Goal: Communication & Community: Answer question/provide support

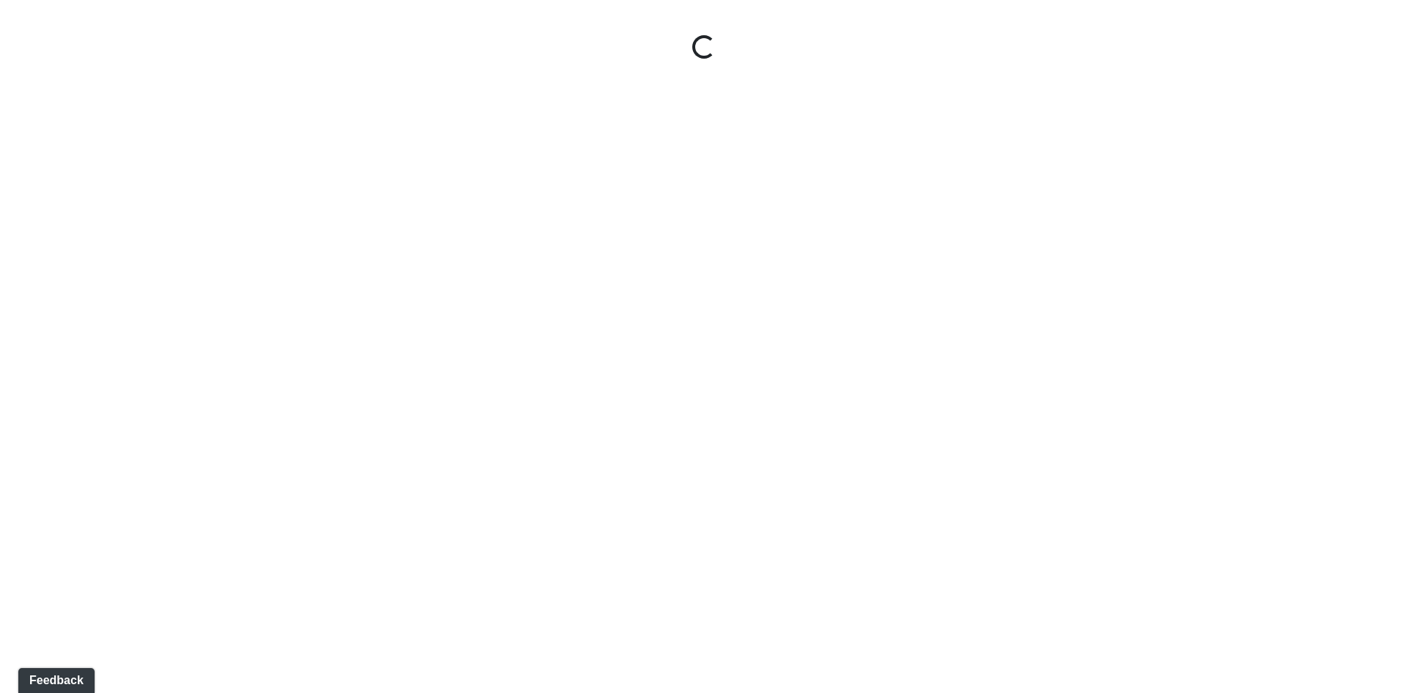
select select "vkVQVYPAJ83sLdWuzaKmdr"
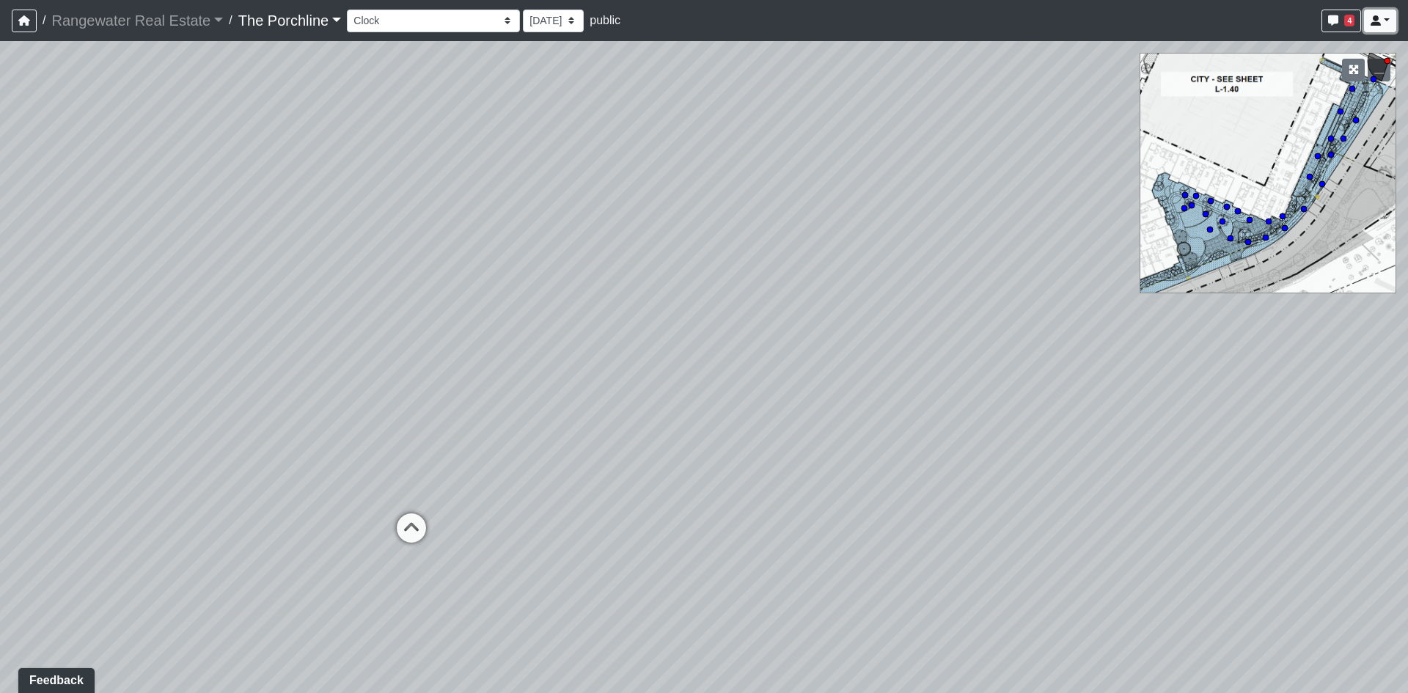
click at [1383, 16] on link at bounding box center [1380, 21] width 32 height 23
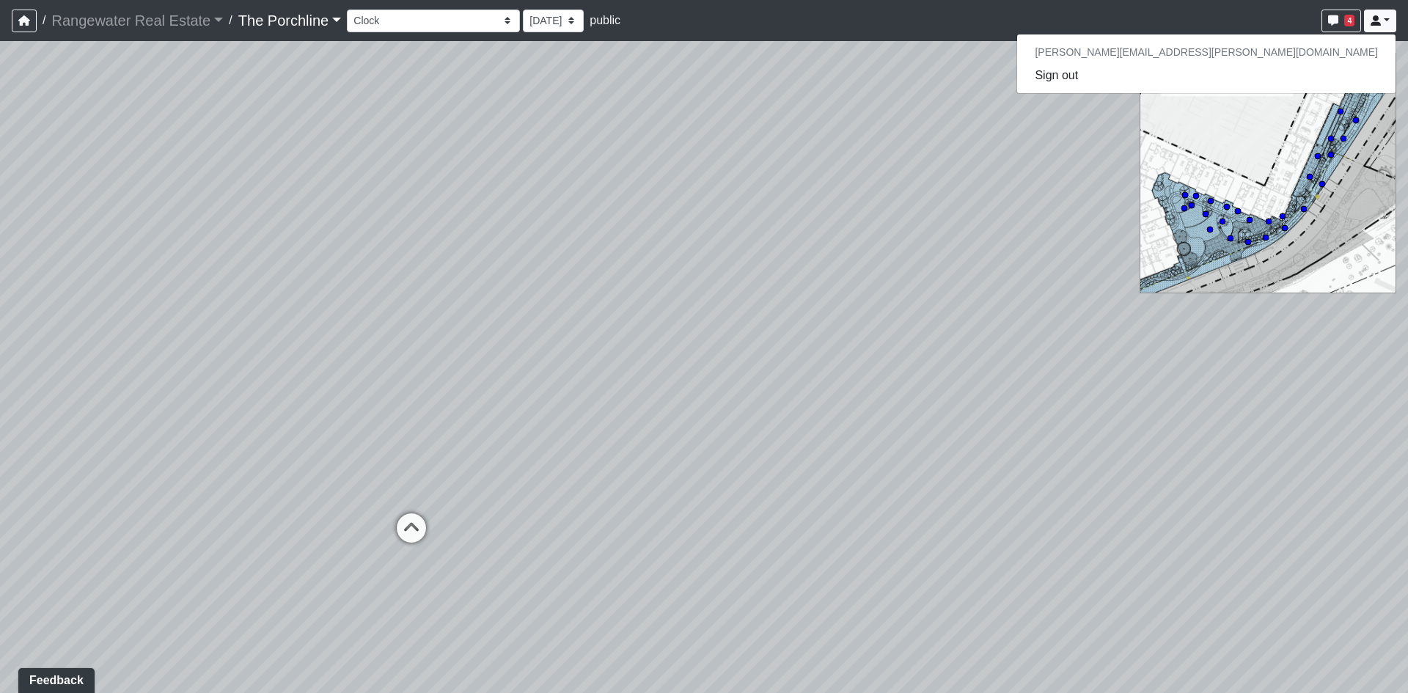
click at [779, 128] on div "Loading... Crosswalk 1" at bounding box center [704, 367] width 1408 height 652
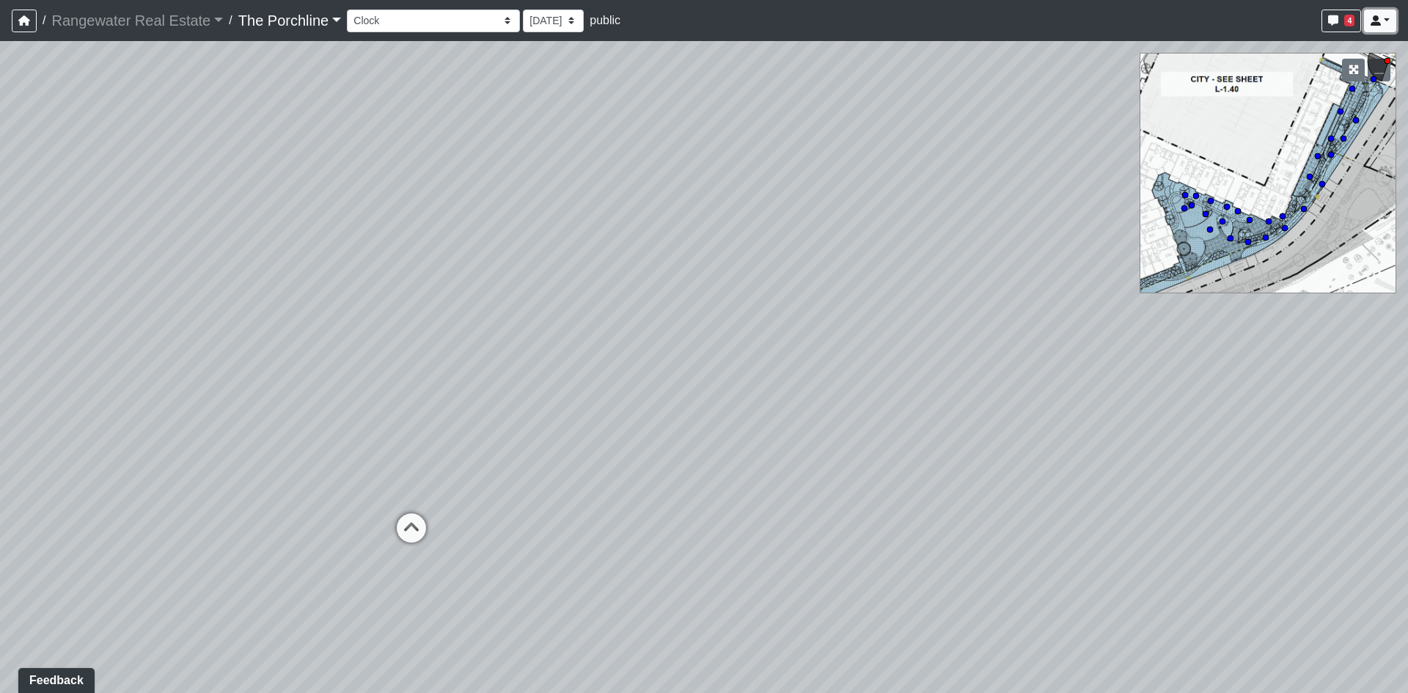
click at [1377, 12] on link at bounding box center [1380, 21] width 32 height 23
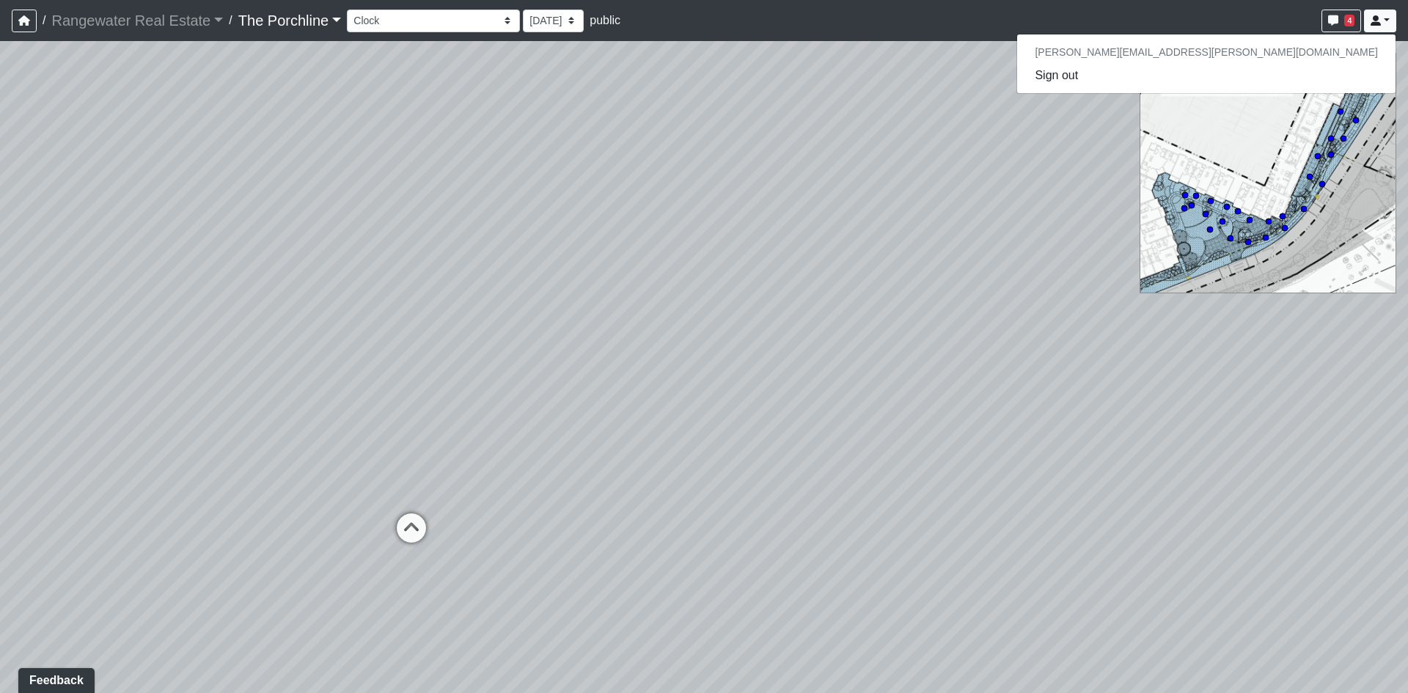
click at [1300, 43] on h6 "[PERSON_NAME][EMAIL_ADDRESS][PERSON_NAME][DOMAIN_NAME]" at bounding box center [1206, 52] width 378 height 24
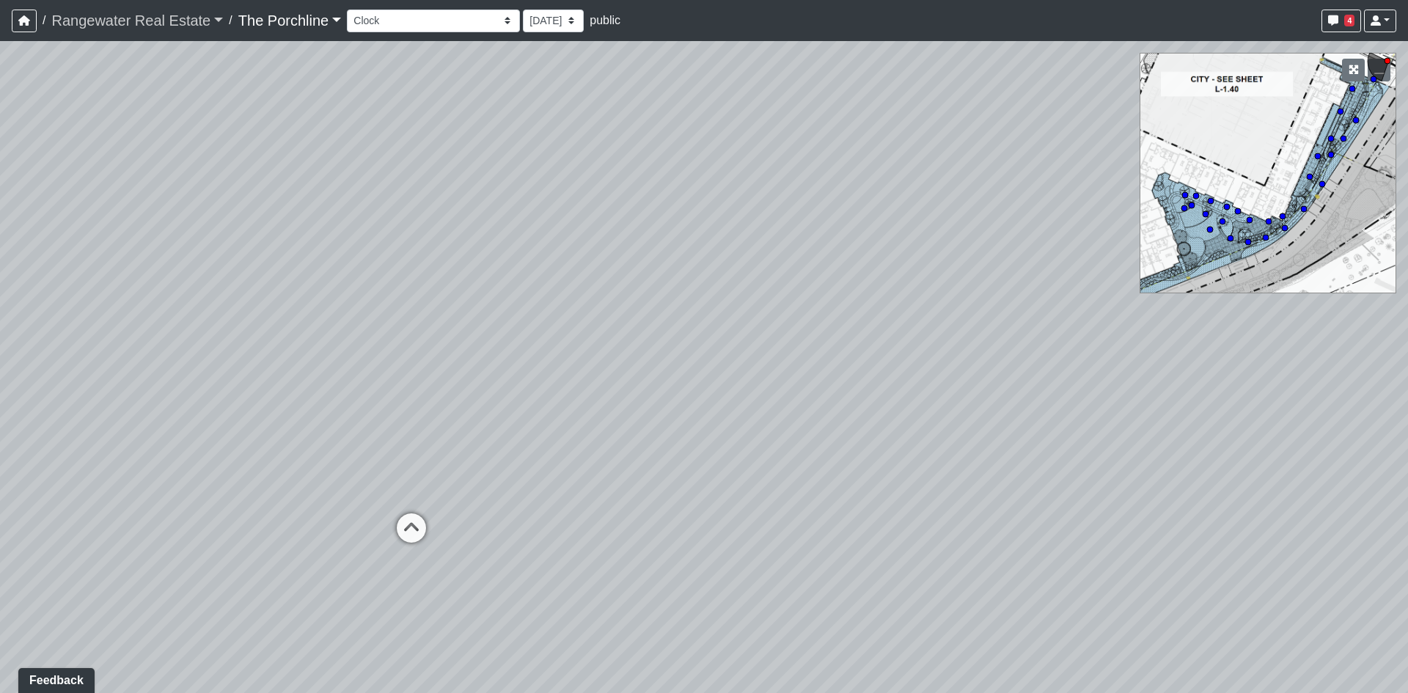
click at [200, 23] on link "Rangewater Real Estate" at bounding box center [137, 20] width 172 height 29
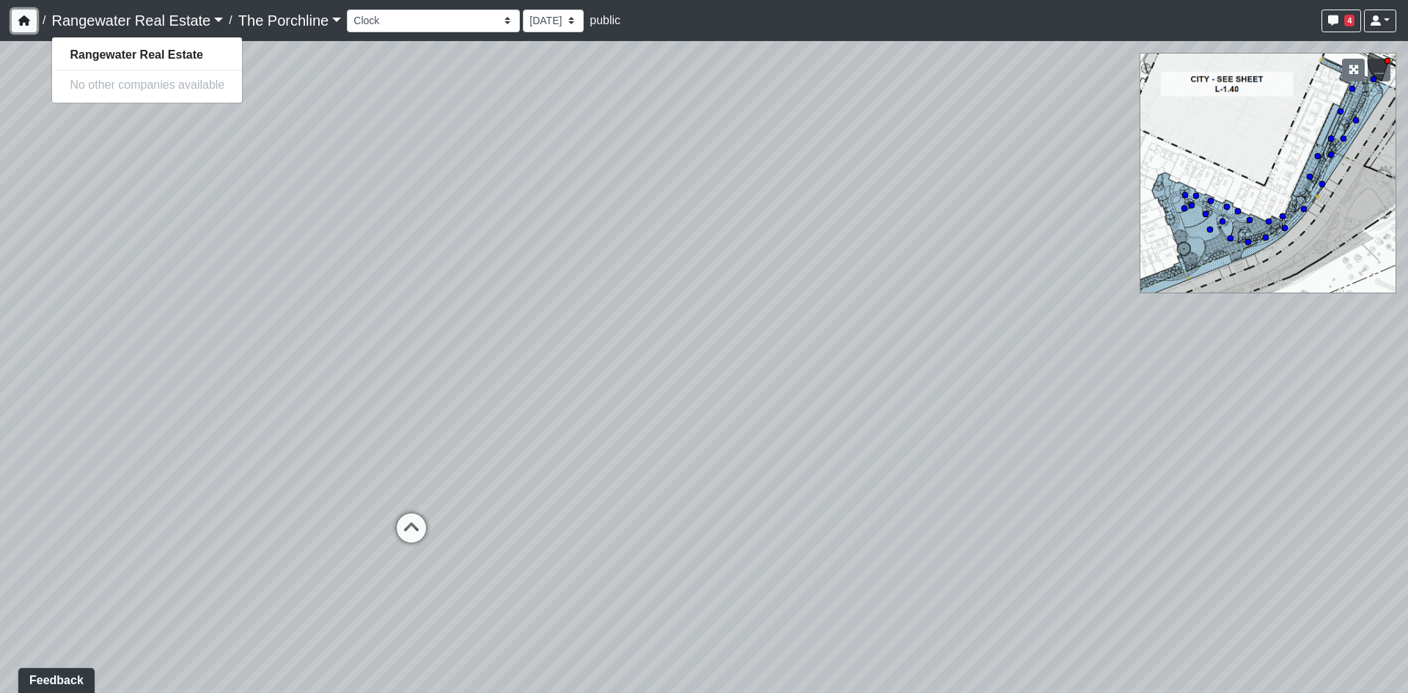
click at [18, 21] on button "button" at bounding box center [24, 21] width 25 height 23
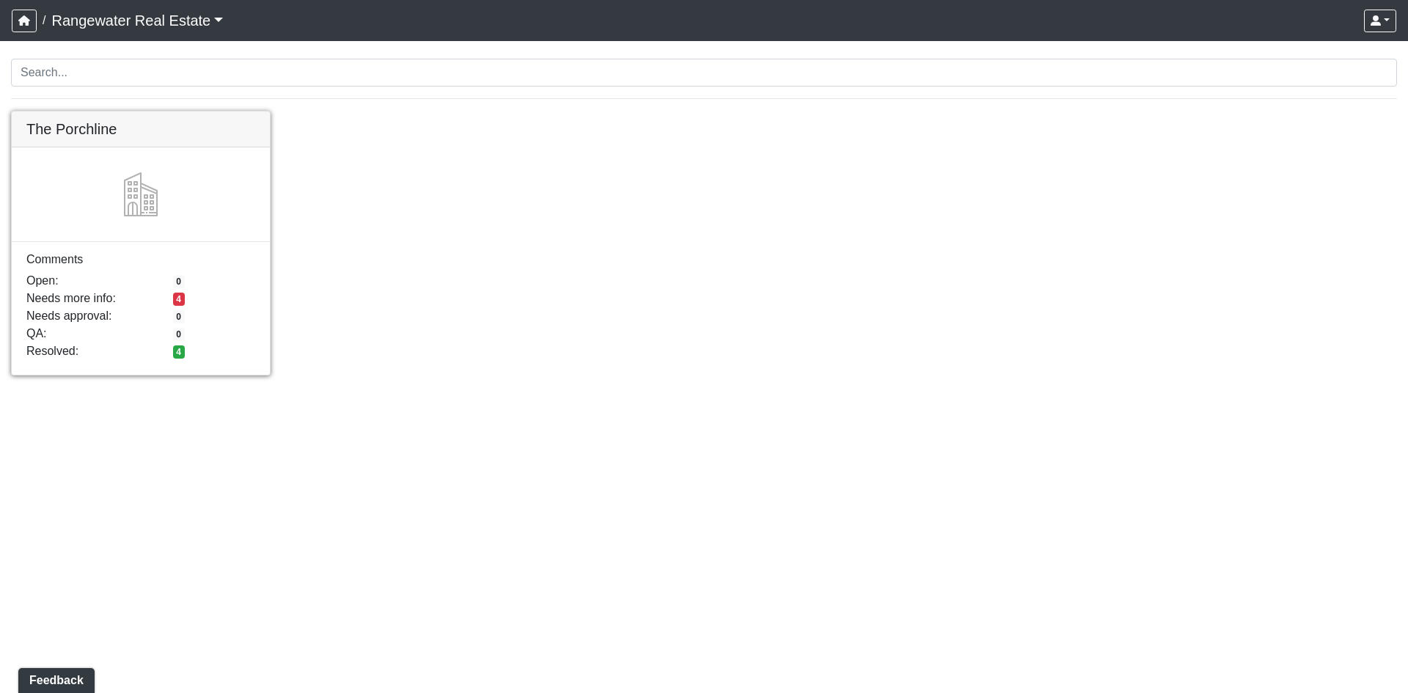
click at [115, 111] on link at bounding box center [141, 111] width 258 height 0
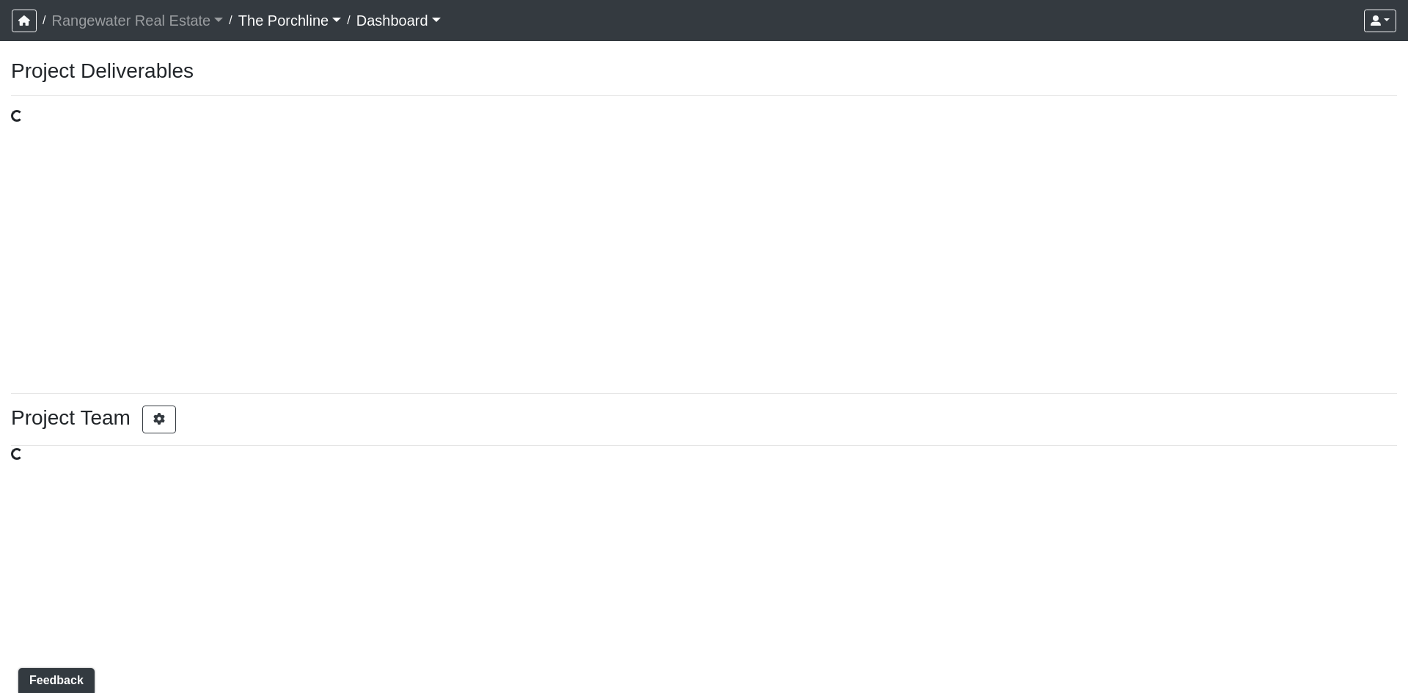
select select "design"
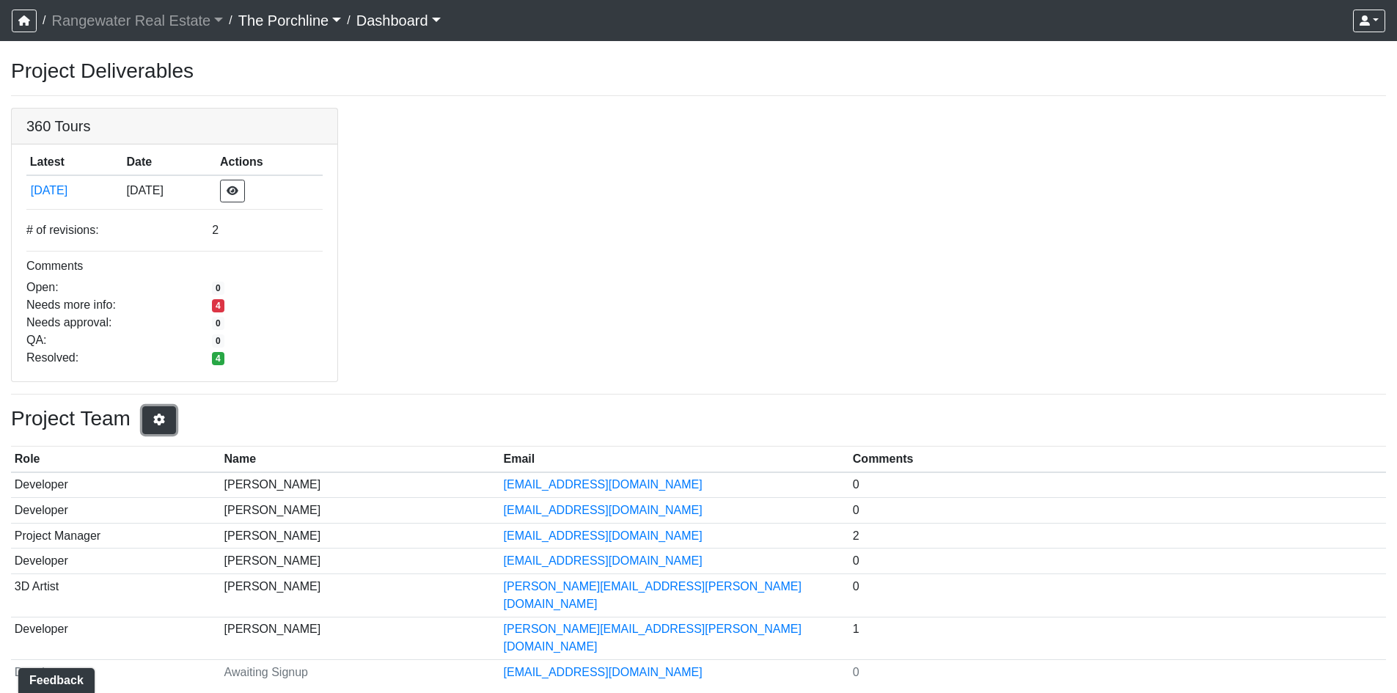
click at [169, 430] on button "button" at bounding box center [159, 420] width 34 height 28
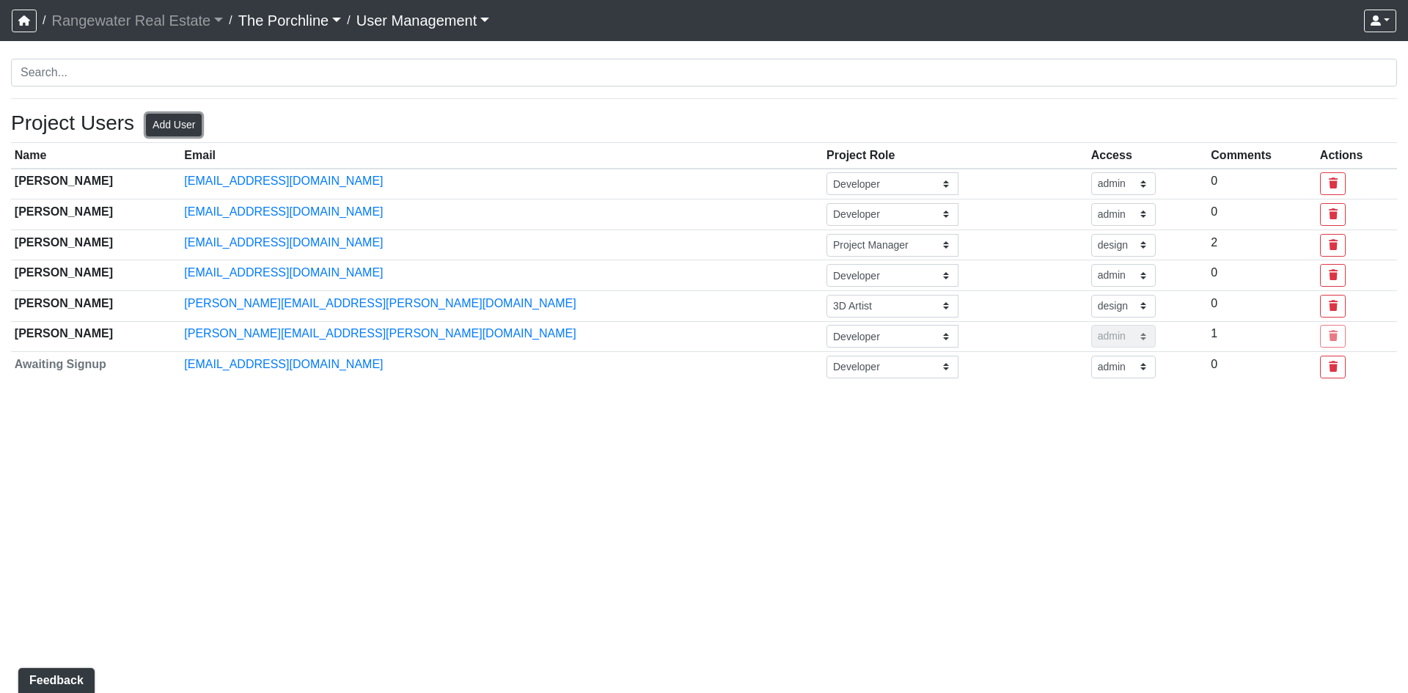
click at [173, 126] on button "Add User" at bounding box center [174, 125] width 56 height 23
select select "basic"
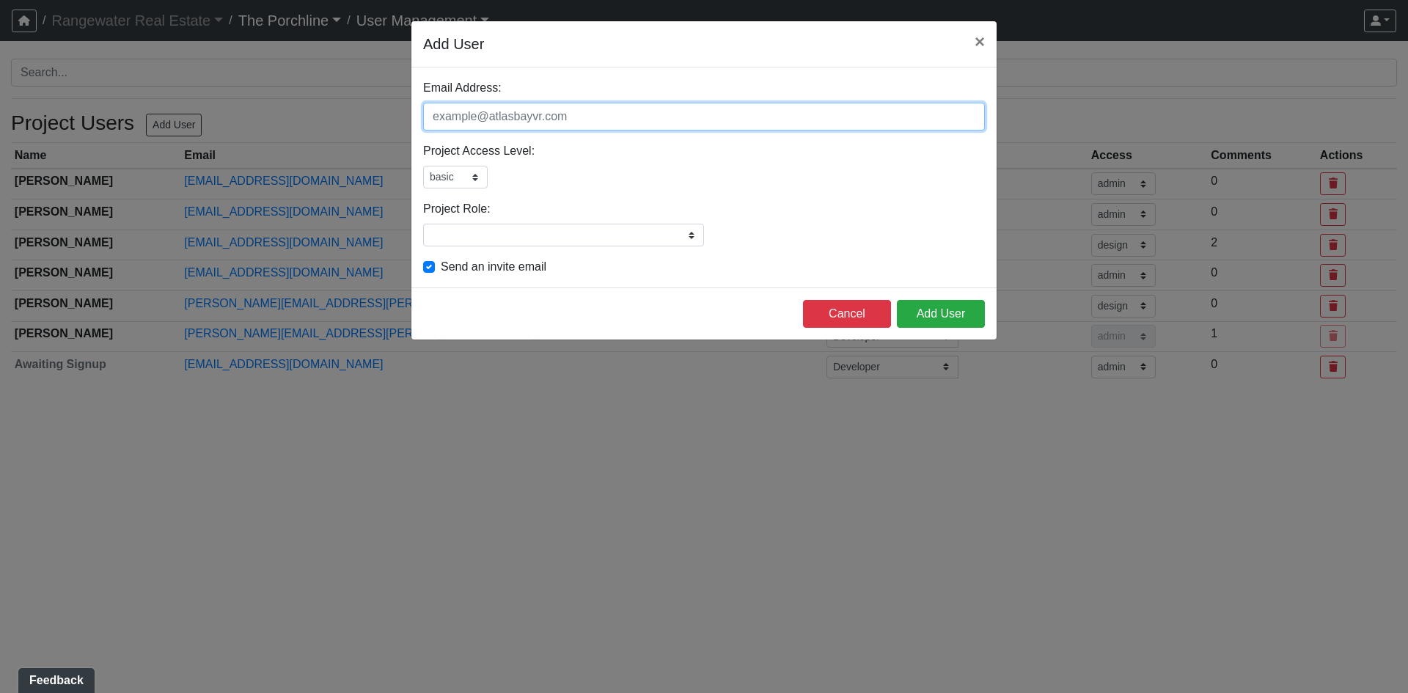
click at [535, 123] on input "Email Address:" at bounding box center [704, 117] width 562 height 28
click at [676, 129] on input "Email Address:" at bounding box center [704, 117] width 562 height 28
type input "brandoncook@tmgre.com"
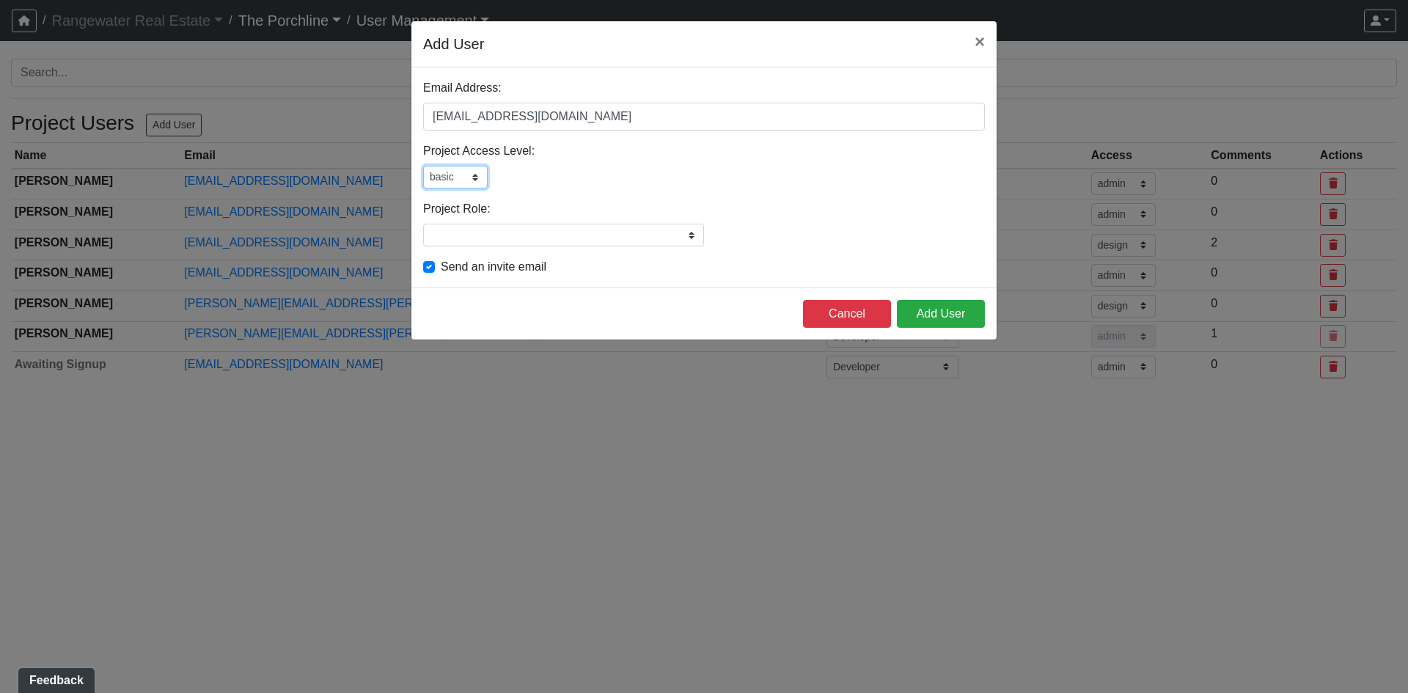
click at [472, 185] on select "admin design basic external public" at bounding box center [455, 177] width 65 height 23
select select "external"
click at [423, 166] on select "admin design basic external public" at bounding box center [455, 177] width 65 height 23
click at [517, 233] on input "Project Role:" at bounding box center [563, 235] width 281 height 23
type input "Developer"
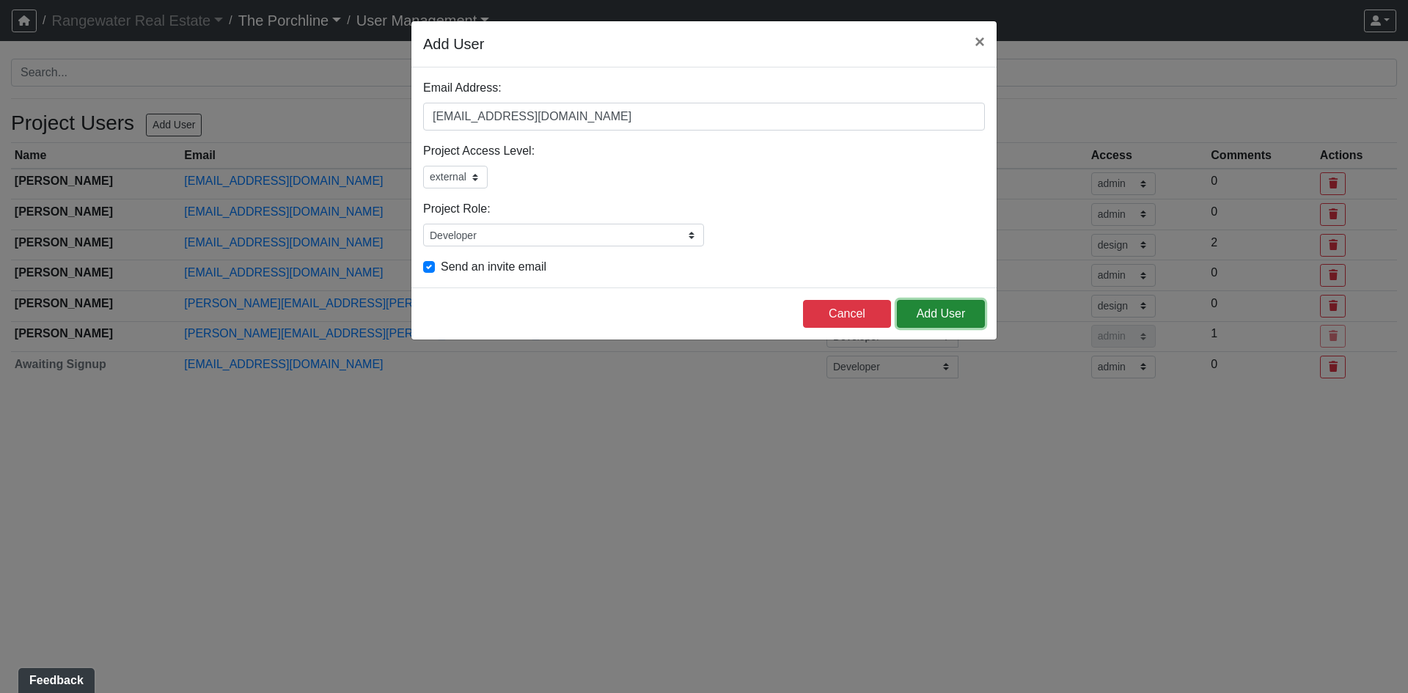
click at [953, 319] on button "Add User" at bounding box center [941, 314] width 88 height 28
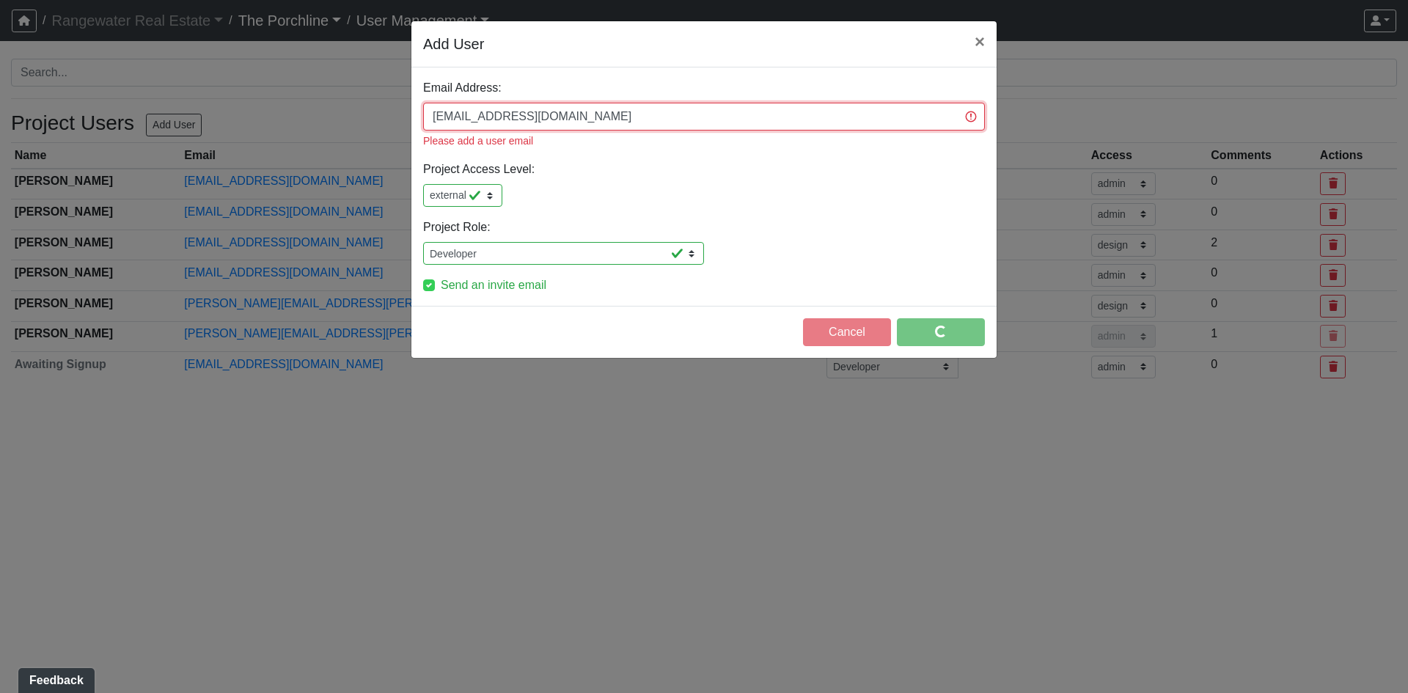
click at [659, 121] on input "brandoncook@tmgre.com" at bounding box center [704, 117] width 562 height 28
select select "design"
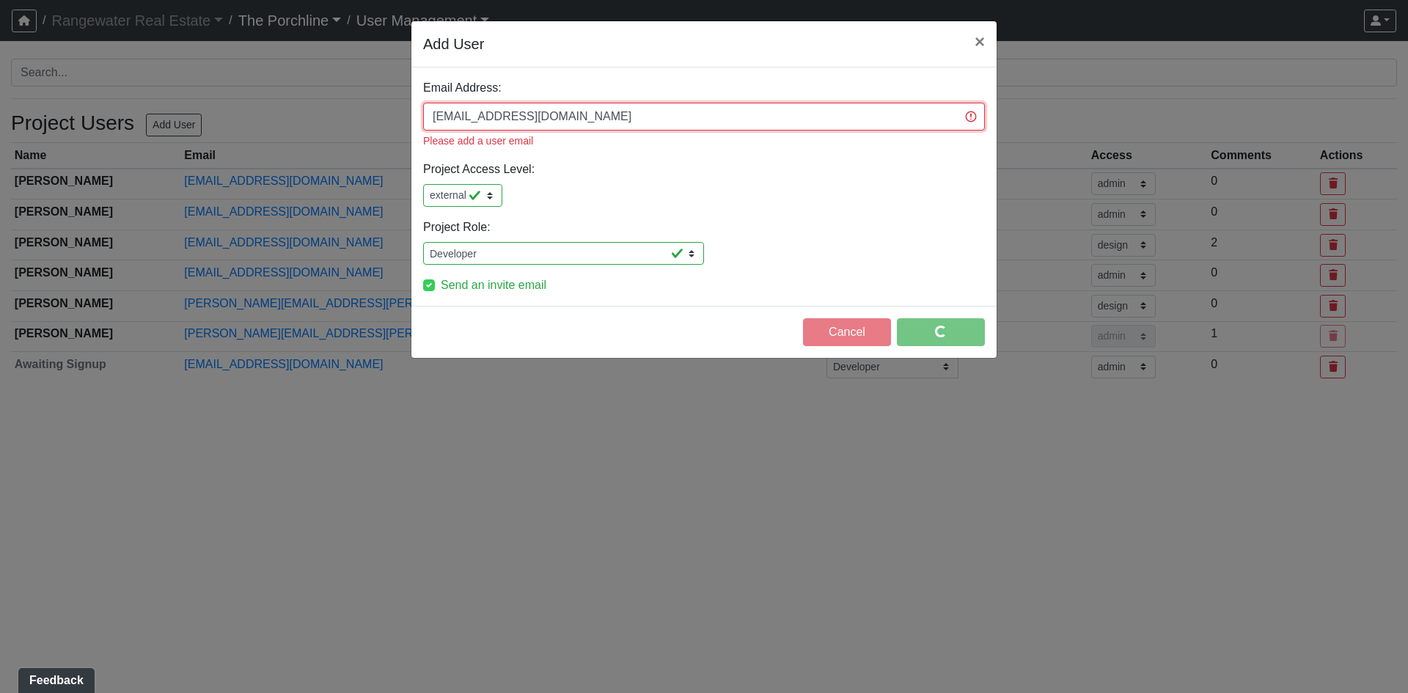
select select "external"
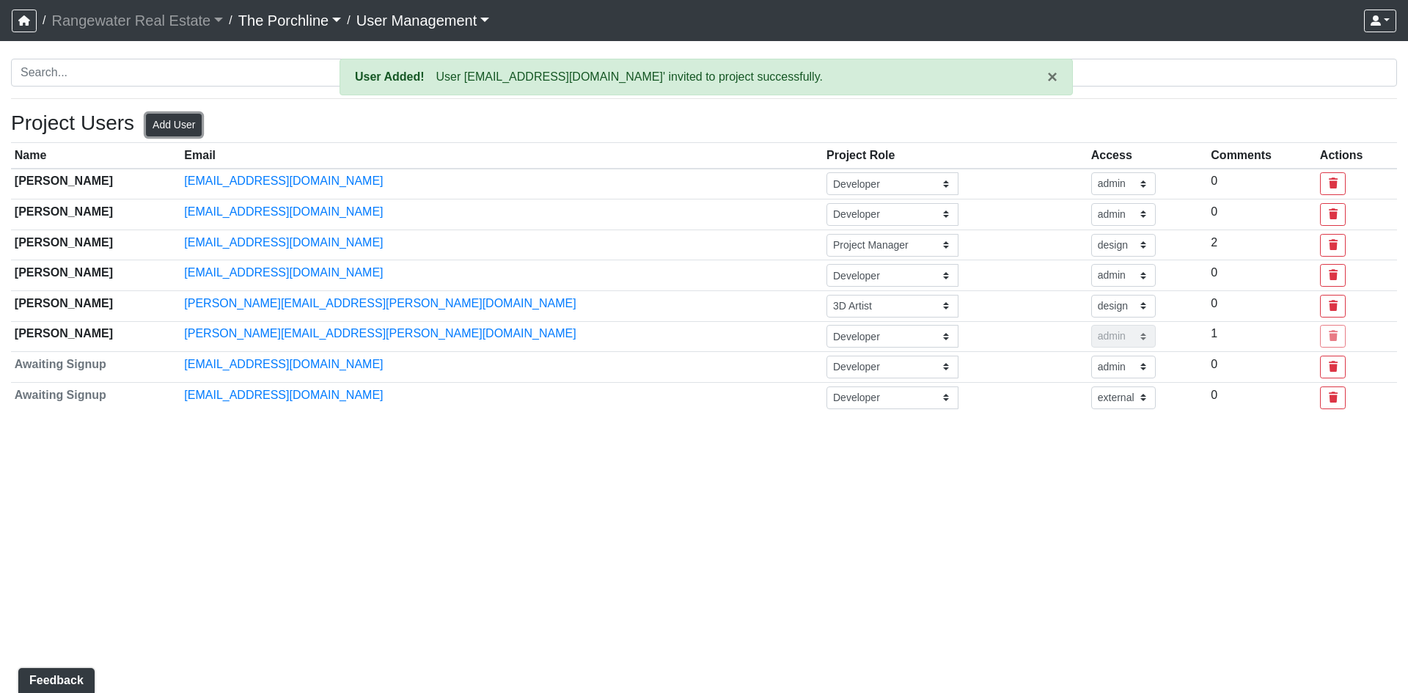
click at [188, 134] on button "Add User" at bounding box center [174, 125] width 56 height 23
select select "basic"
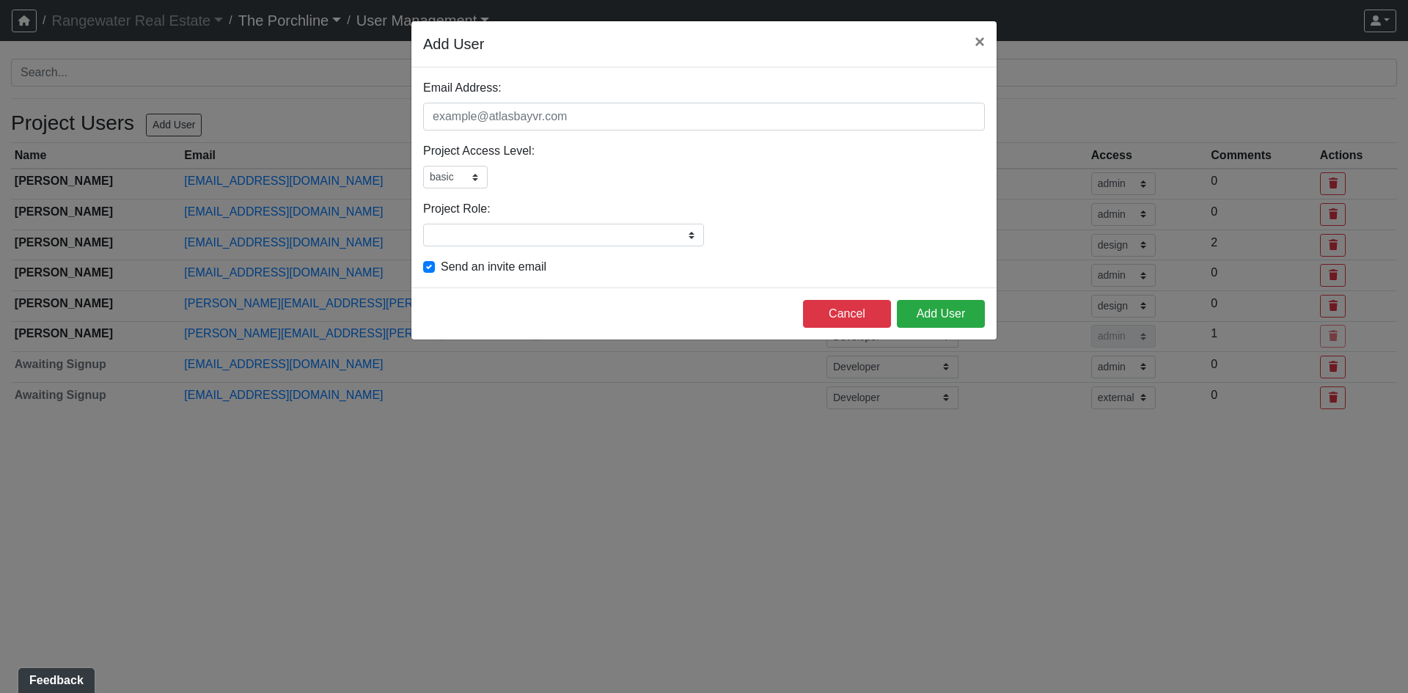
click at [569, 134] on div "Email Address: Please add a user email Project Access Level: admin design basic…" at bounding box center [703, 177] width 585 height 220
click at [563, 142] on div "Email Address: Please add a user email Project Access Level: admin design basic…" at bounding box center [703, 177] width 585 height 220
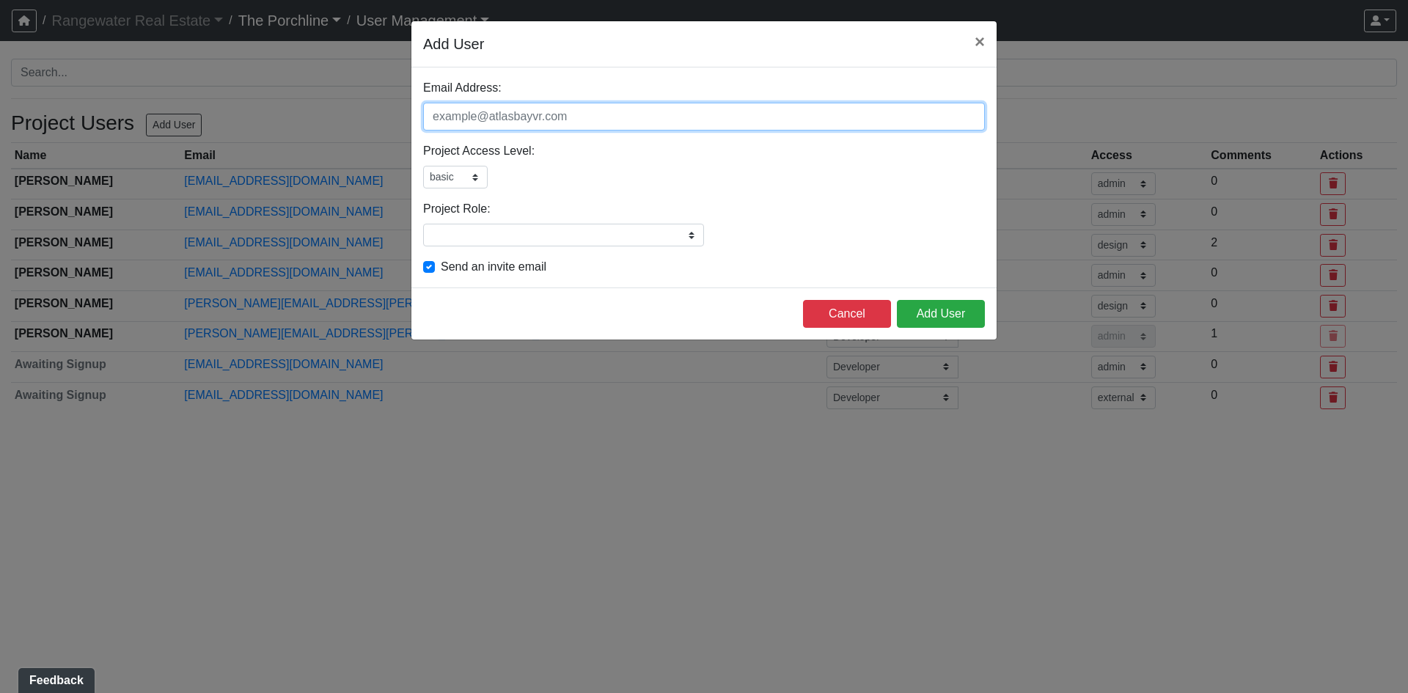
click at [563, 125] on input "Email Address:" at bounding box center [704, 117] width 562 height 28
type input "oliverlee@tmgre.com"
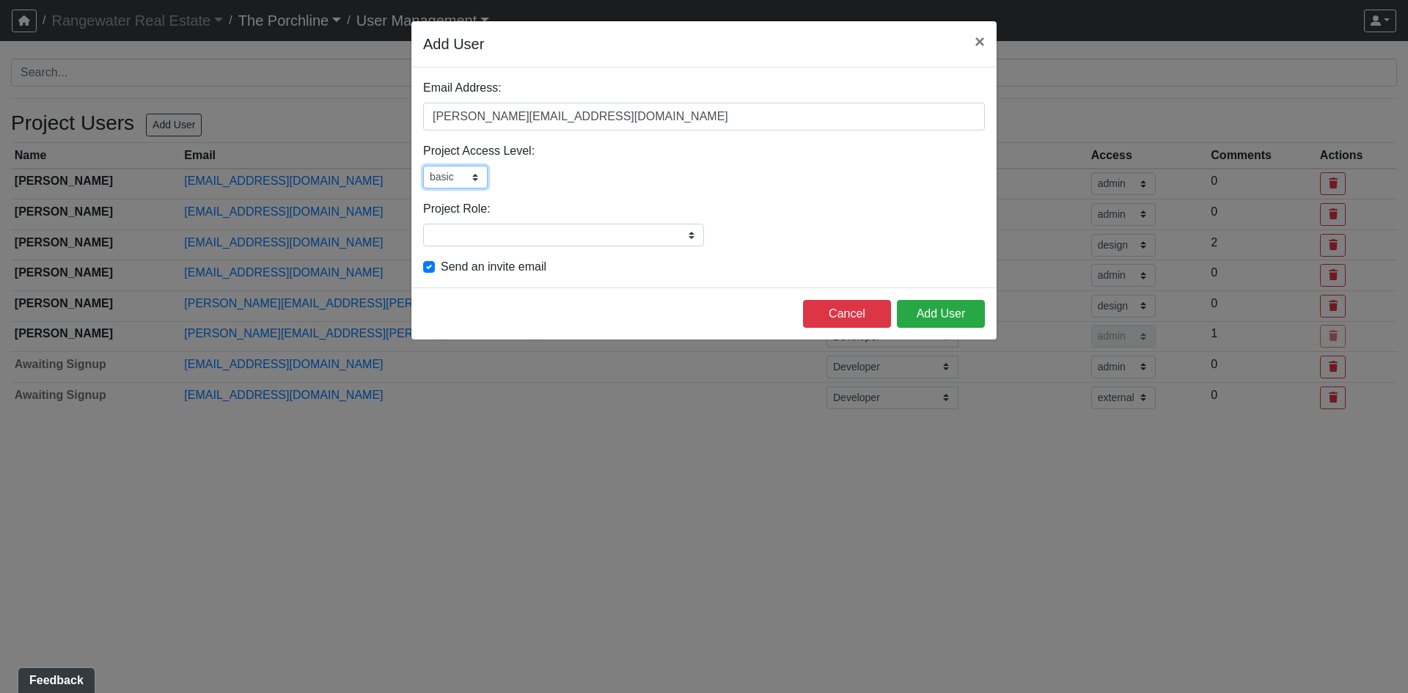
drag, startPoint x: 452, startPoint y: 168, endPoint x: 450, endPoint y: 180, distance: 11.9
click at [452, 169] on select "admin design basic external public" at bounding box center [455, 177] width 65 height 23
select select "external"
click at [423, 166] on select "admin design basic external public" at bounding box center [455, 177] width 65 height 23
click at [505, 239] on input "Project Role:" at bounding box center [563, 235] width 281 height 23
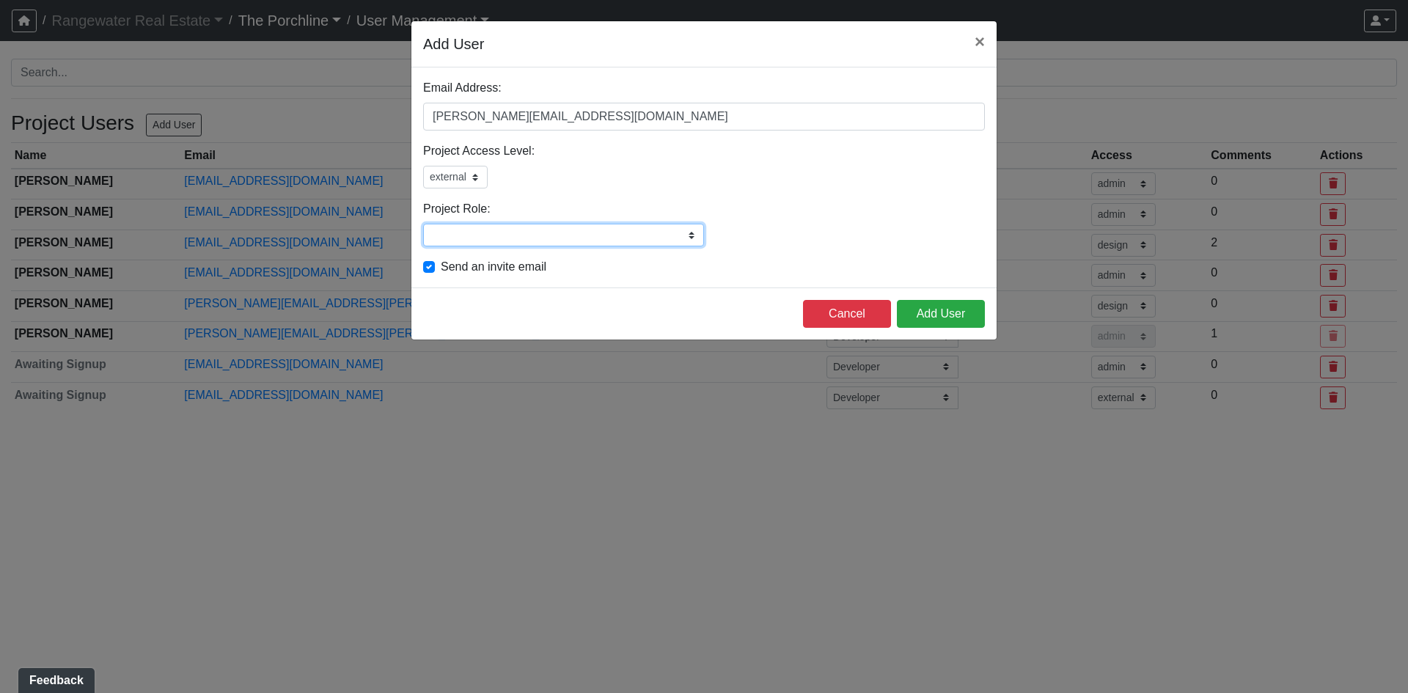
type input "Developer"
click at [923, 312] on button "Add User" at bounding box center [941, 314] width 88 height 28
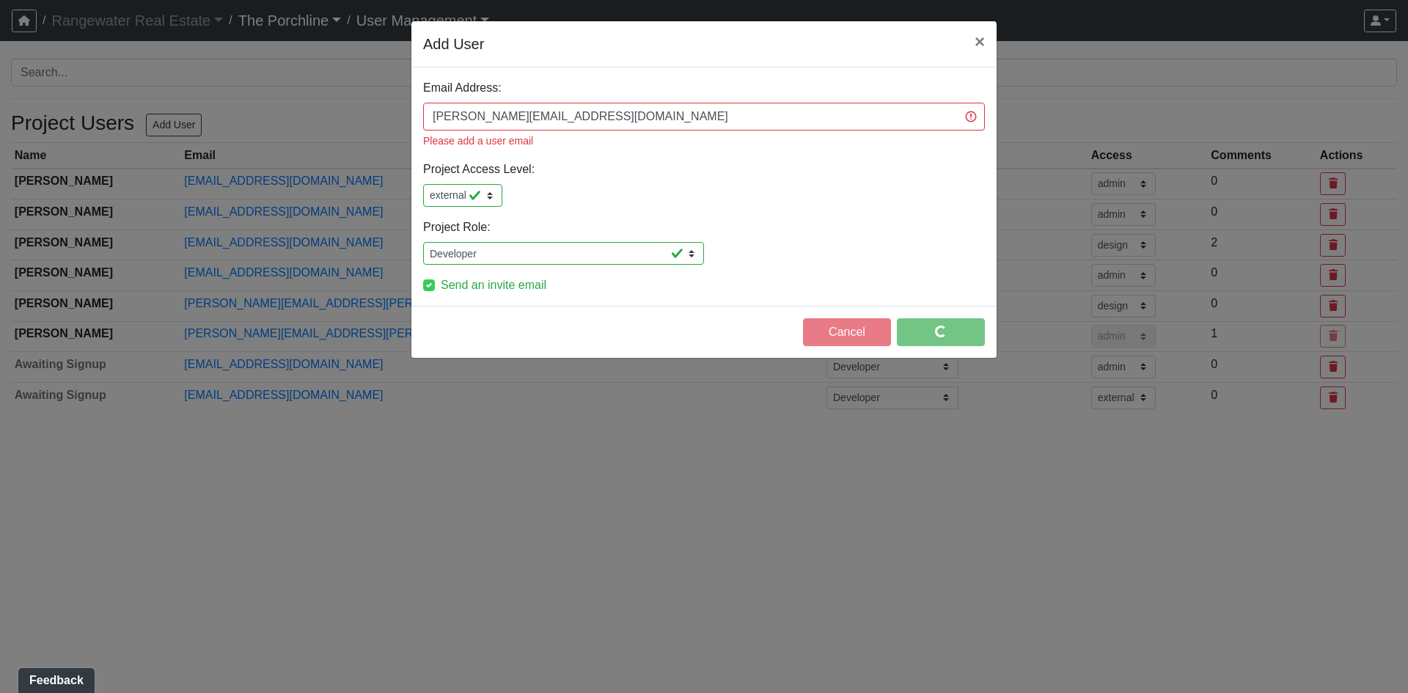
select select "design"
select select "external"
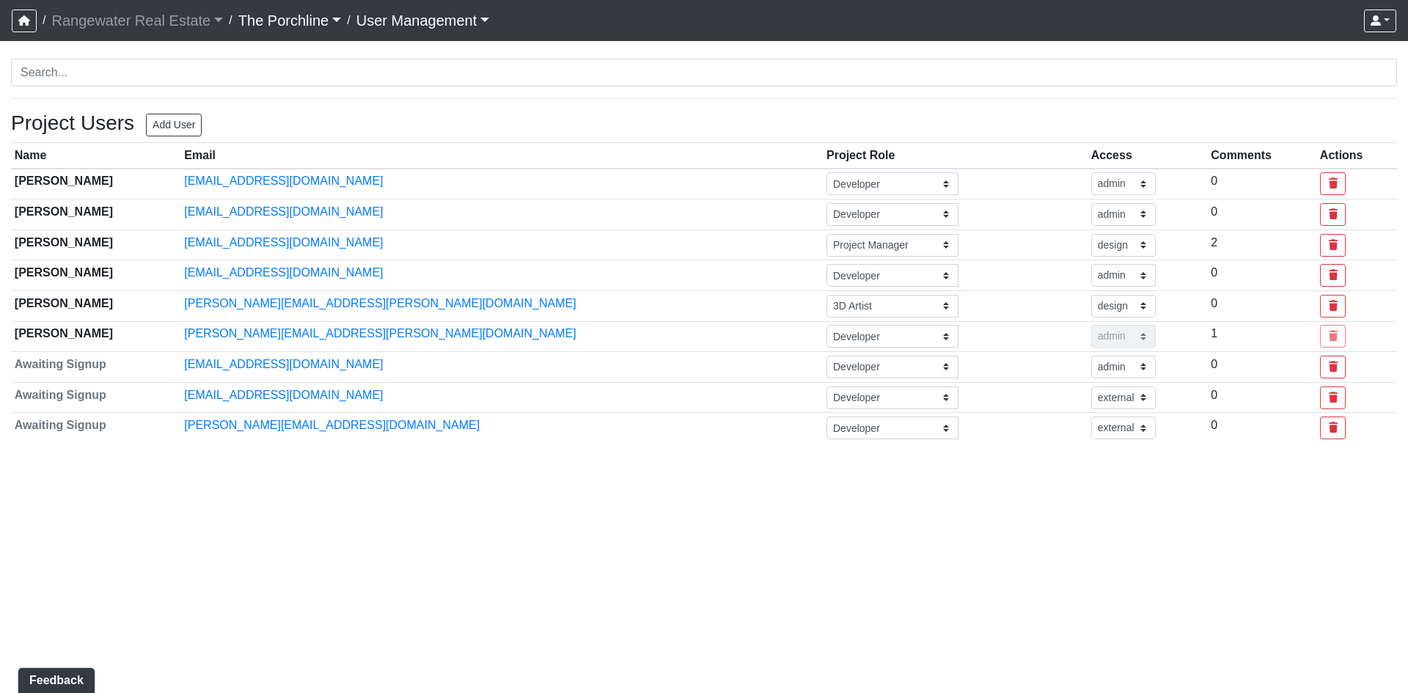
click at [477, 455] on html "/ Rangewater Real Estate Rangewater Real Estate Loading... / The Porchline Load…" at bounding box center [704, 227] width 1408 height 455
click at [286, 22] on link "The Porchline" at bounding box center [289, 20] width 103 height 29
click at [143, 17] on link "Rangewater Real Estate" at bounding box center [137, 20] width 172 height 29
click at [18, 24] on button "button" at bounding box center [24, 21] width 25 height 23
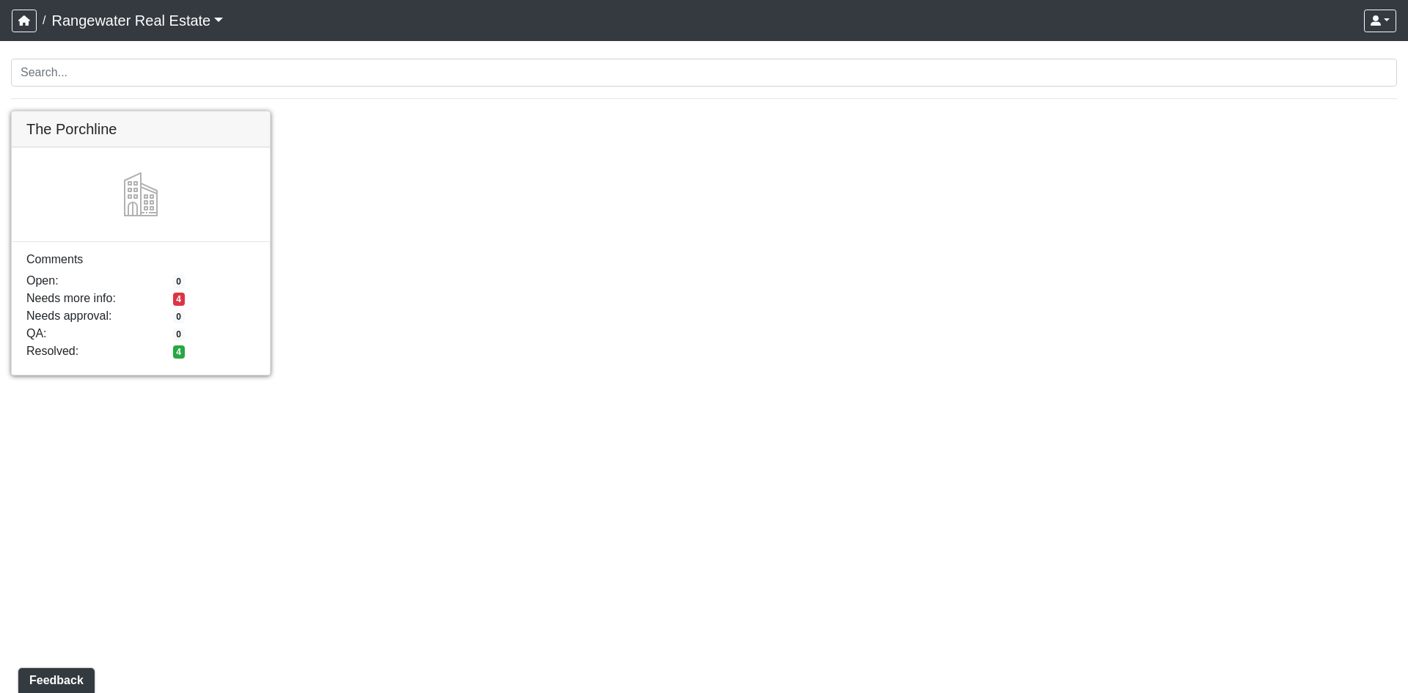
click at [115, 111] on link at bounding box center [141, 111] width 258 height 0
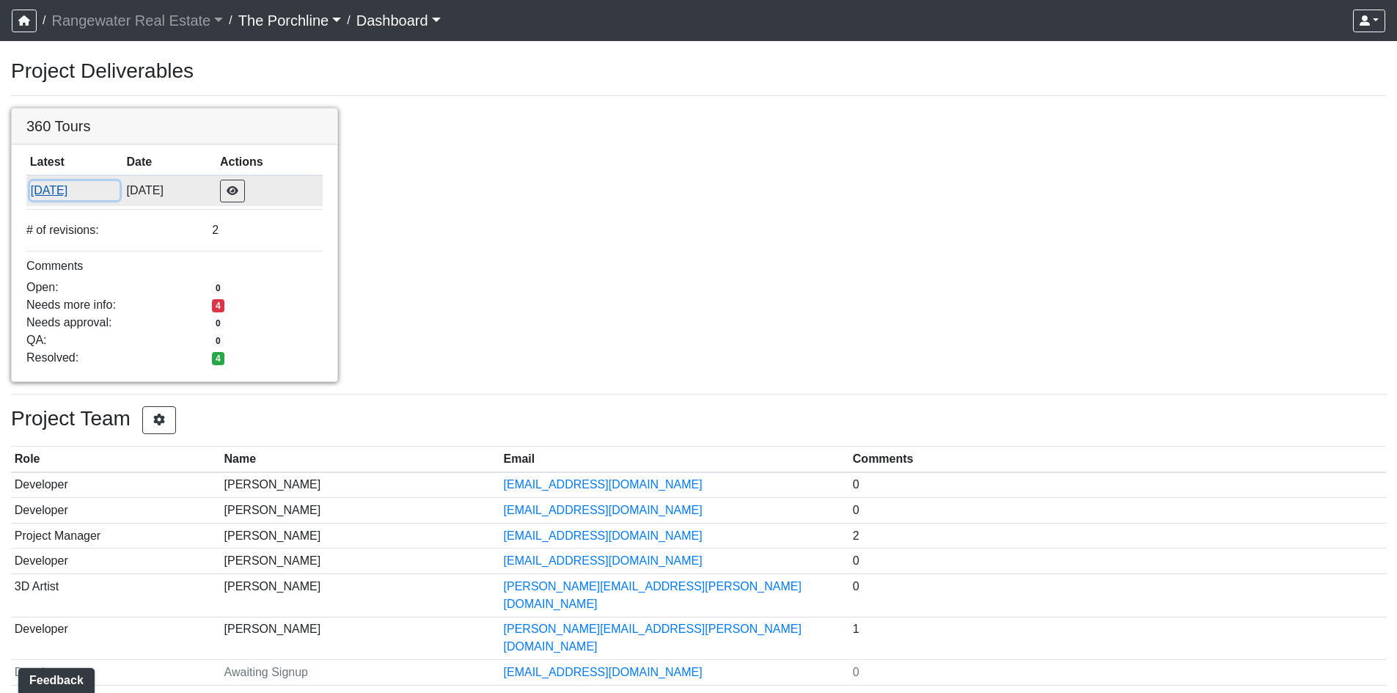
click at [70, 184] on button "8/15/2025" at bounding box center [74, 190] width 89 height 19
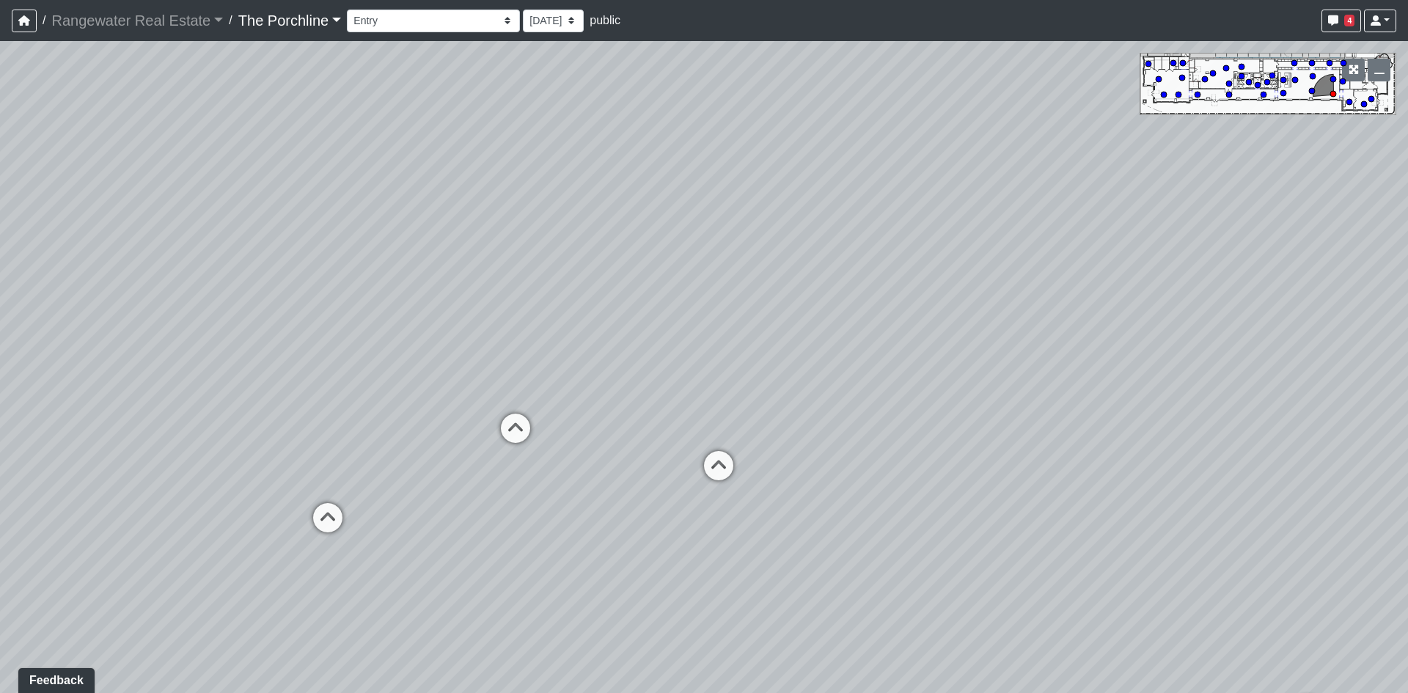
drag, startPoint x: 420, startPoint y: 261, endPoint x: 1287, endPoint y: 313, distance: 868.5
click at [1073, 311] on div "Loading... Seating Loading... Mailroom Entry Loading... Lounge Entry Loading...…" at bounding box center [704, 367] width 1408 height 652
drag, startPoint x: 340, startPoint y: 389, endPoint x: 640, endPoint y: 225, distance: 341.7
click at [640, 225] on div "Loading... Seating Loading... Mailroom Entry Loading... Lounge Entry Loading...…" at bounding box center [704, 367] width 1408 height 652
click at [512, 516] on icon at bounding box center [501, 531] width 44 height 44
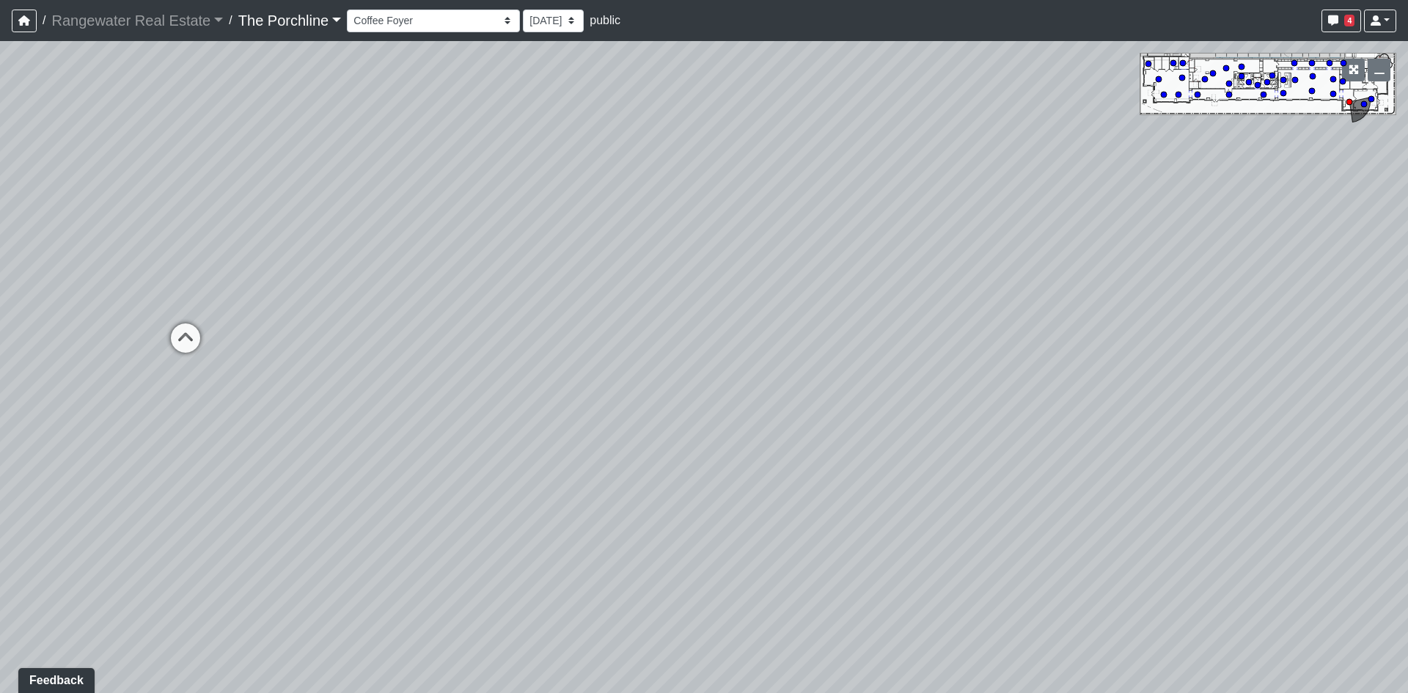
click at [175, 350] on icon at bounding box center [186, 345] width 44 height 44
click at [995, 348] on icon at bounding box center [1002, 354] width 44 height 44
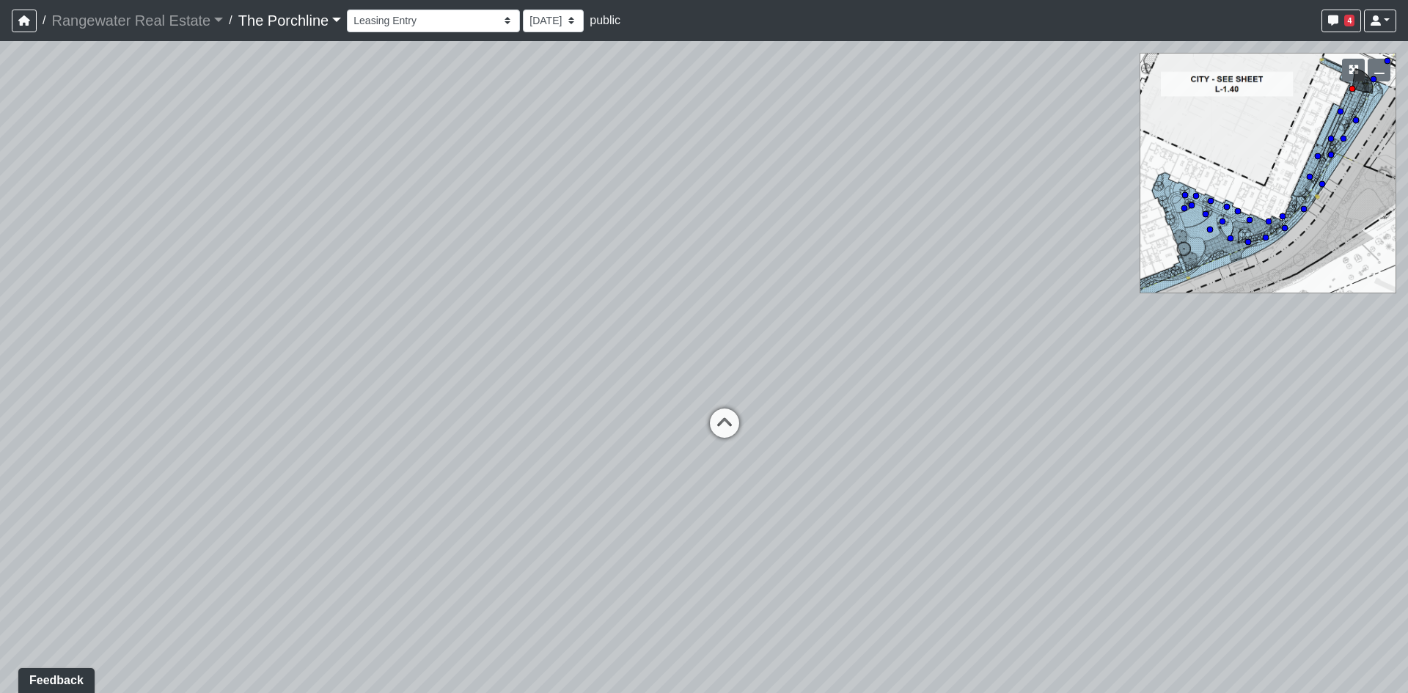
drag, startPoint x: 419, startPoint y: 367, endPoint x: 572, endPoint y: 359, distance: 153.5
click at [545, 361] on div "Loading... Seating Loading... Mailroom Entry Loading... Lounge Entry Loading...…" at bounding box center [704, 367] width 1408 height 652
click at [799, 423] on icon at bounding box center [805, 428] width 44 height 44
drag, startPoint x: 422, startPoint y: 370, endPoint x: 1289, endPoint y: 395, distance: 866.6
click at [830, 392] on div "Loading... Seating Loading... Mailroom Entry Loading... Lounge Entry Loading...…" at bounding box center [704, 367] width 1408 height 652
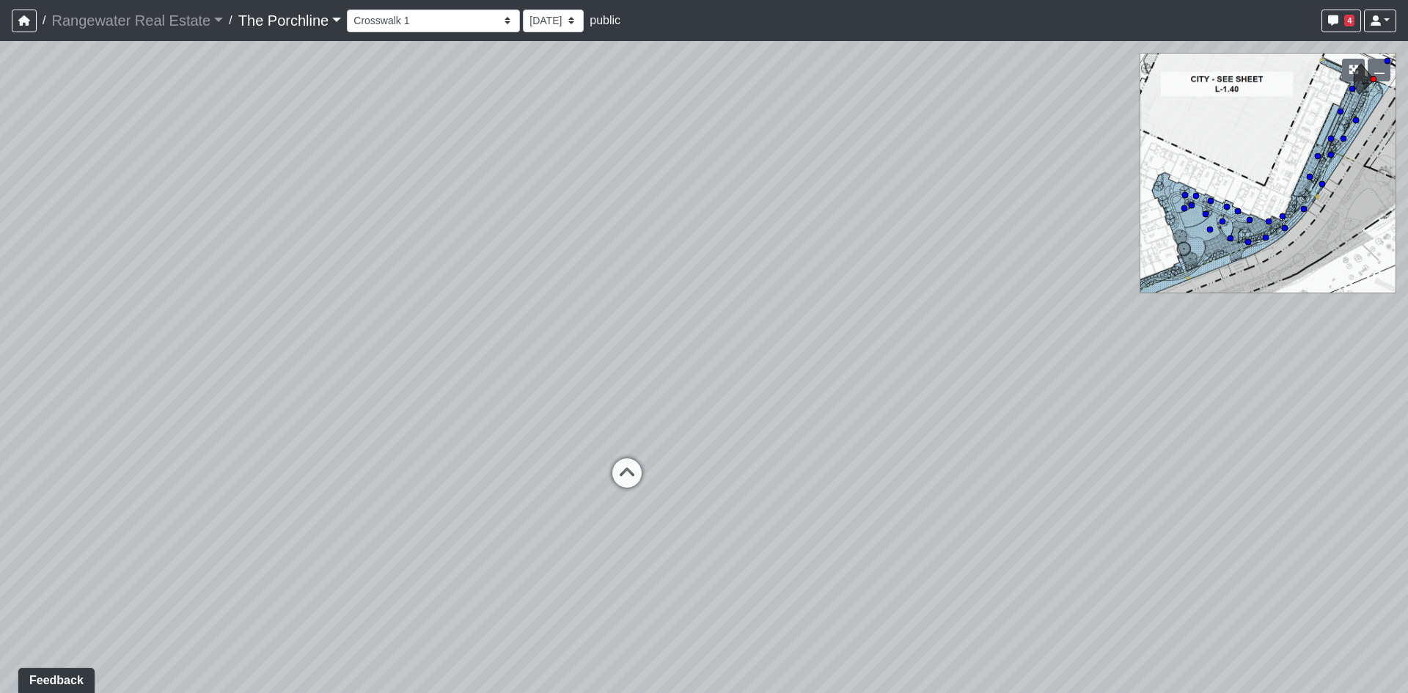
drag, startPoint x: 406, startPoint y: 333, endPoint x: 1042, endPoint y: 241, distance: 643.2
click at [1022, 247] on div "Loading... Seating Loading... Mailroom Entry Loading... Lounge Entry Loading...…" at bounding box center [704, 367] width 1408 height 652
drag, startPoint x: 868, startPoint y: 313, endPoint x: 217, endPoint y: 384, distance: 655.2
click at [217, 384] on div "Loading... Seating Loading... Mailroom Entry Loading... Lounge Entry Loading...…" at bounding box center [704, 367] width 1408 height 652
drag, startPoint x: 442, startPoint y: 334, endPoint x: 422, endPoint y: 337, distance: 20.1
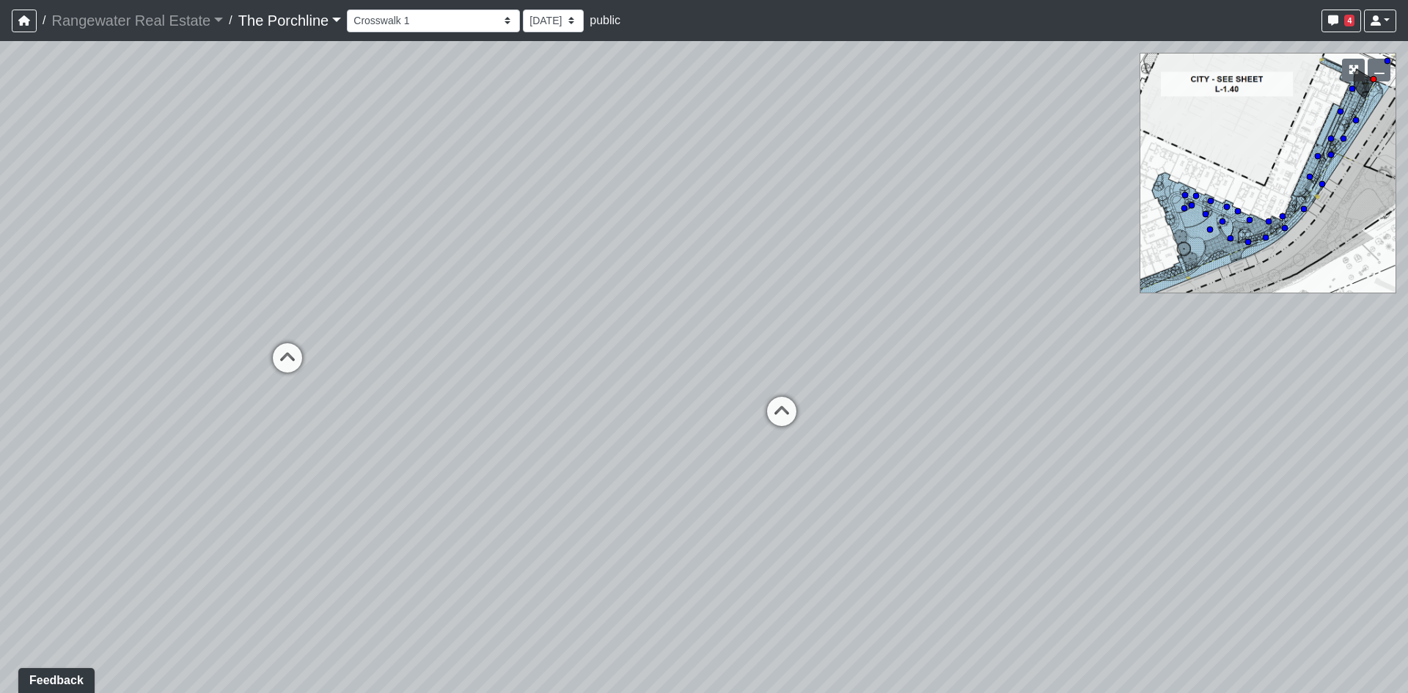
click at [561, 318] on div "Loading... Seating Loading... Mailroom Entry Loading... Lounge Entry Loading...…" at bounding box center [704, 367] width 1408 height 652
click at [312, 365] on div "Loading... Seating Loading... Mailroom Entry Loading... Lounge Entry Loading...…" at bounding box center [704, 367] width 1408 height 652
click at [281, 362] on icon at bounding box center [288, 366] width 44 height 44
click at [405, 425] on icon at bounding box center [407, 431] width 44 height 44
drag, startPoint x: 402, startPoint y: 394, endPoint x: 465, endPoint y: 414, distance: 66.3
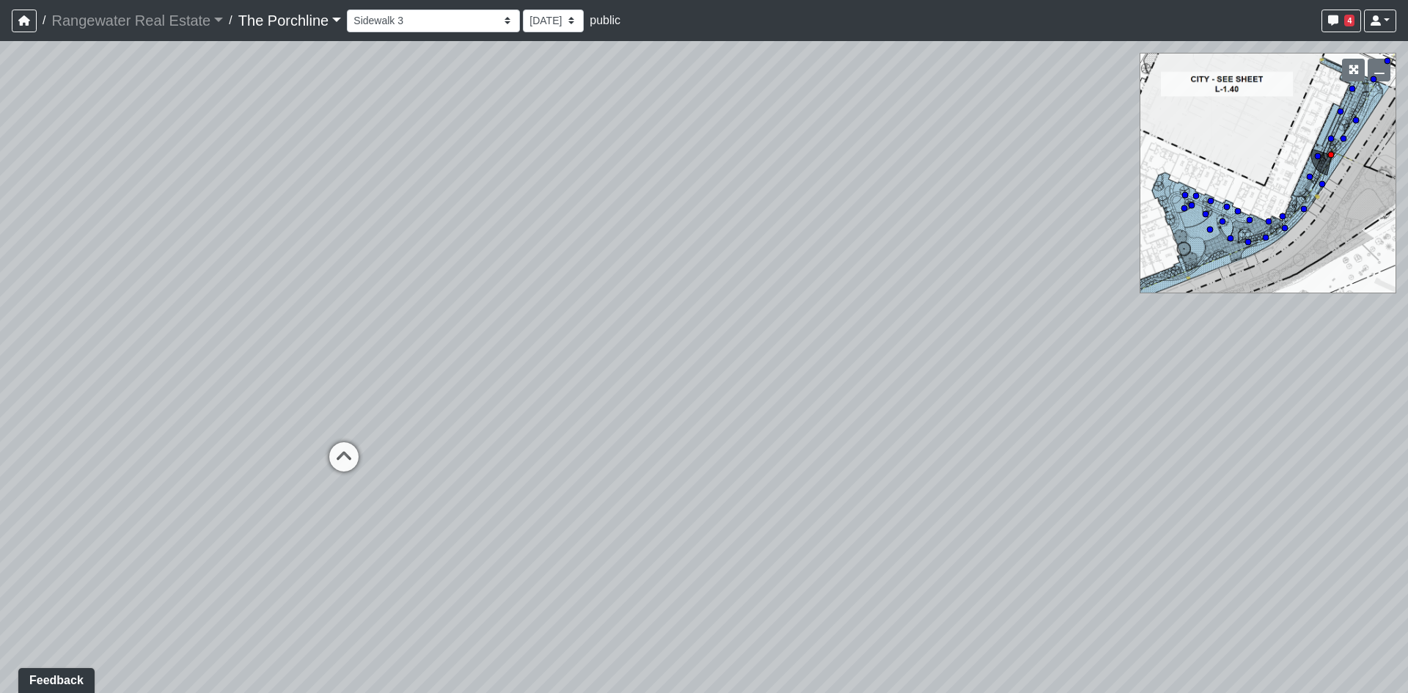
click at [519, 400] on div "Loading... Seating Loading... Mailroom Entry Loading... Lounge Entry Loading...…" at bounding box center [704, 367] width 1408 height 652
click at [386, 465] on icon at bounding box center [399, 461] width 44 height 44
click at [563, 429] on icon at bounding box center [568, 439] width 44 height 44
click at [761, 460] on icon at bounding box center [751, 450] width 44 height 44
drag, startPoint x: 976, startPoint y: 379, endPoint x: 579, endPoint y: 387, distance: 396.9
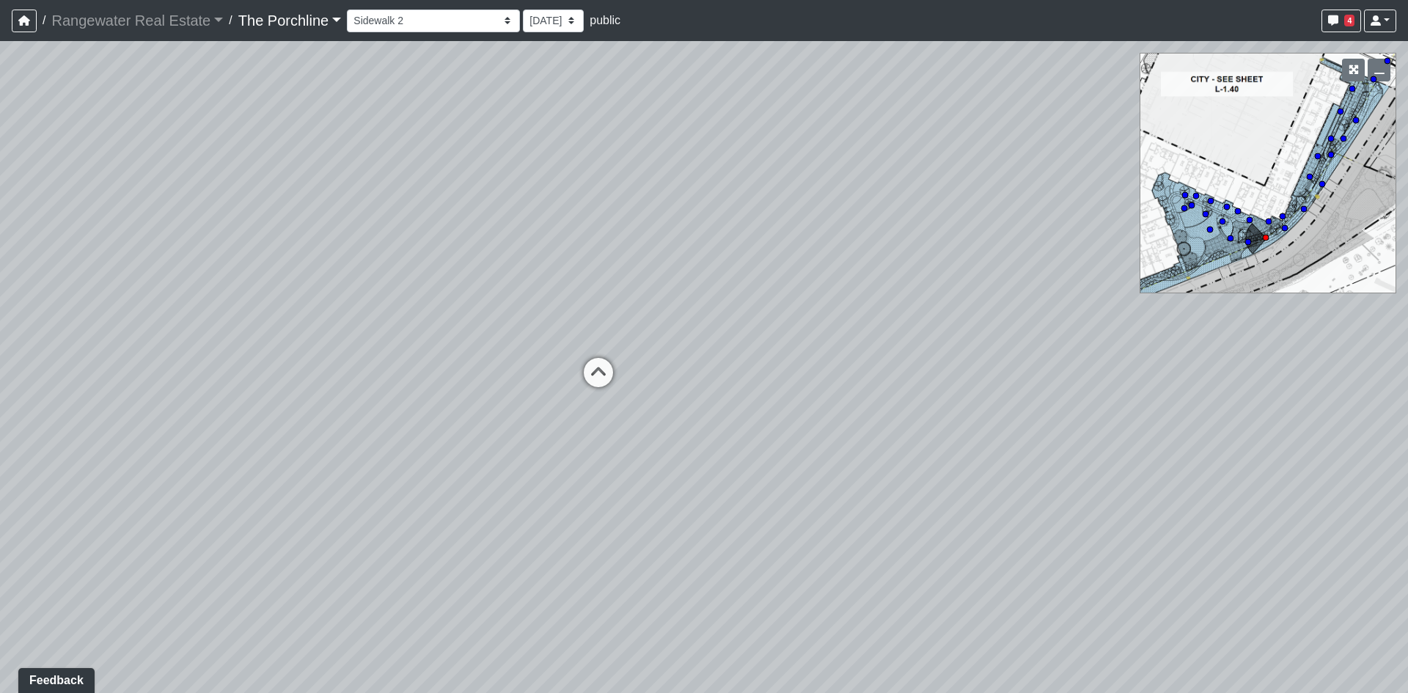
click at [578, 388] on div "Loading... Seating Loading... Mailroom Entry Loading... Lounge Entry Loading...…" at bounding box center [704, 367] width 1408 height 652
click at [615, 426] on icon at bounding box center [598, 432] width 44 height 44
drag, startPoint x: 780, startPoint y: 350, endPoint x: 431, endPoint y: 366, distance: 349.5
click at [436, 373] on div "Loading... Seating Loading... Mailroom Entry Loading... Lounge Entry Loading...…" at bounding box center [704, 367] width 1408 height 652
drag, startPoint x: 731, startPoint y: 328, endPoint x: 471, endPoint y: 372, distance: 263.3
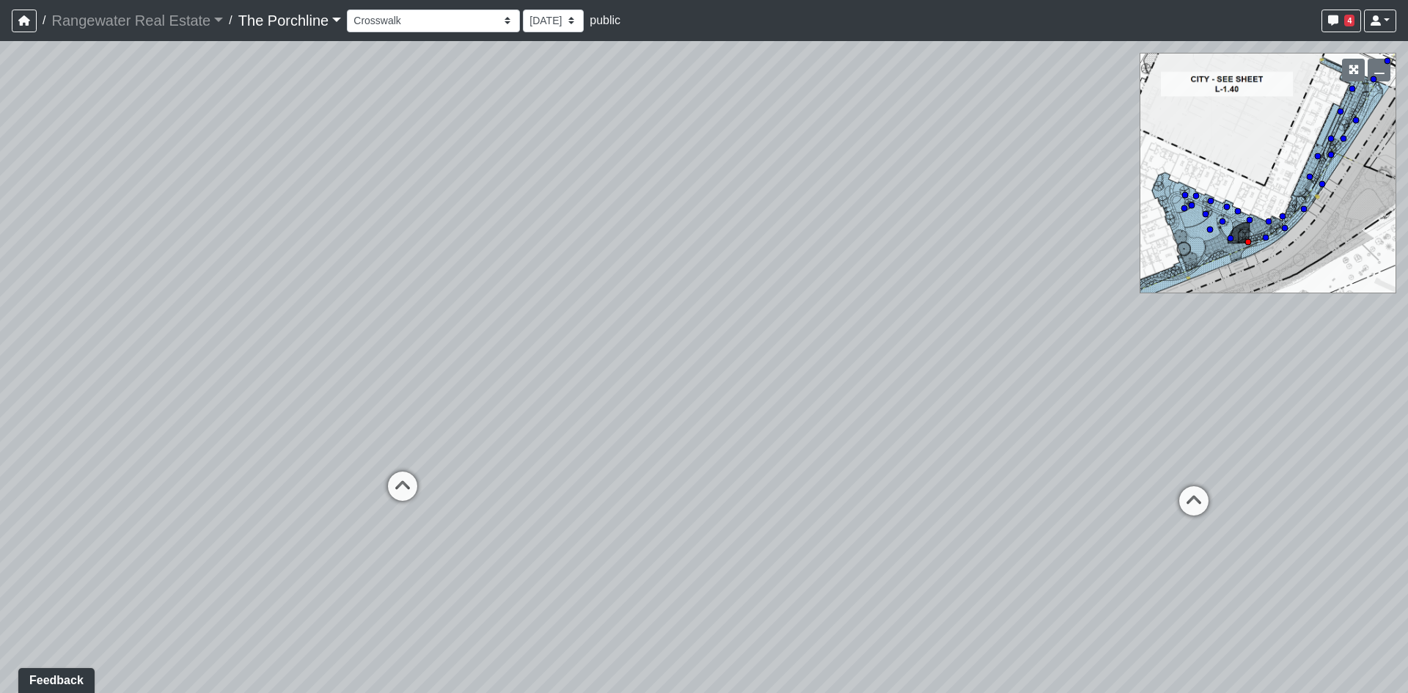
click at [472, 374] on div "Loading... Seating Loading... Mailroom Entry Loading... Lounge Entry Loading...…" at bounding box center [704, 367] width 1408 height 652
click at [255, 531] on icon at bounding box center [259, 527] width 44 height 44
select select "i2KnzCCXHxp4JNBfLeAFrq"
drag, startPoint x: 573, startPoint y: 438, endPoint x: 234, endPoint y: 286, distance: 371.3
click at [234, 286] on div "Loading... Seating Loading... Mailroom Entry Loading... Lounge Entry Loading...…" at bounding box center [704, 367] width 1408 height 652
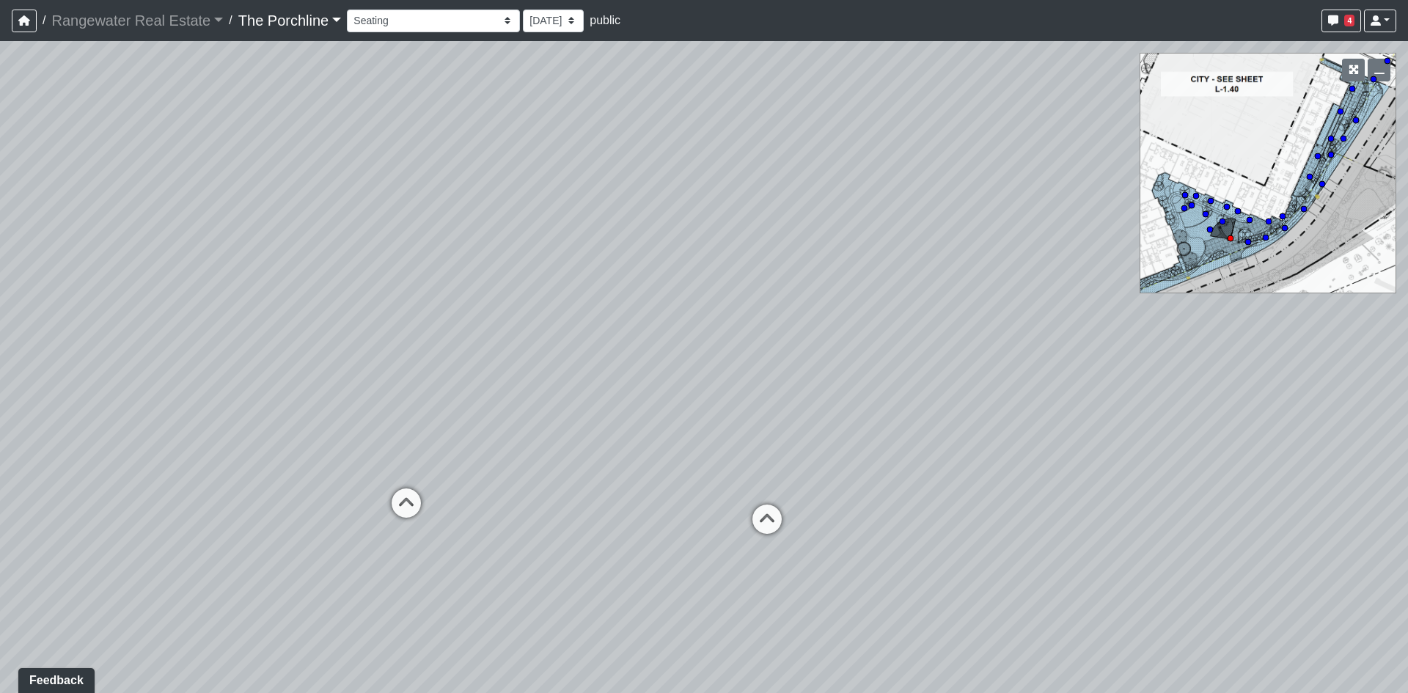
drag, startPoint x: 618, startPoint y: 245, endPoint x: 844, endPoint y: 353, distance: 250.3
click at [845, 350] on div "Loading... Seating Loading... Mailroom Entry Loading... Lounge Entry Loading...…" at bounding box center [704, 367] width 1408 height 652
click at [689, 447] on span "Add comment" at bounding box center [669, 440] width 73 height 12
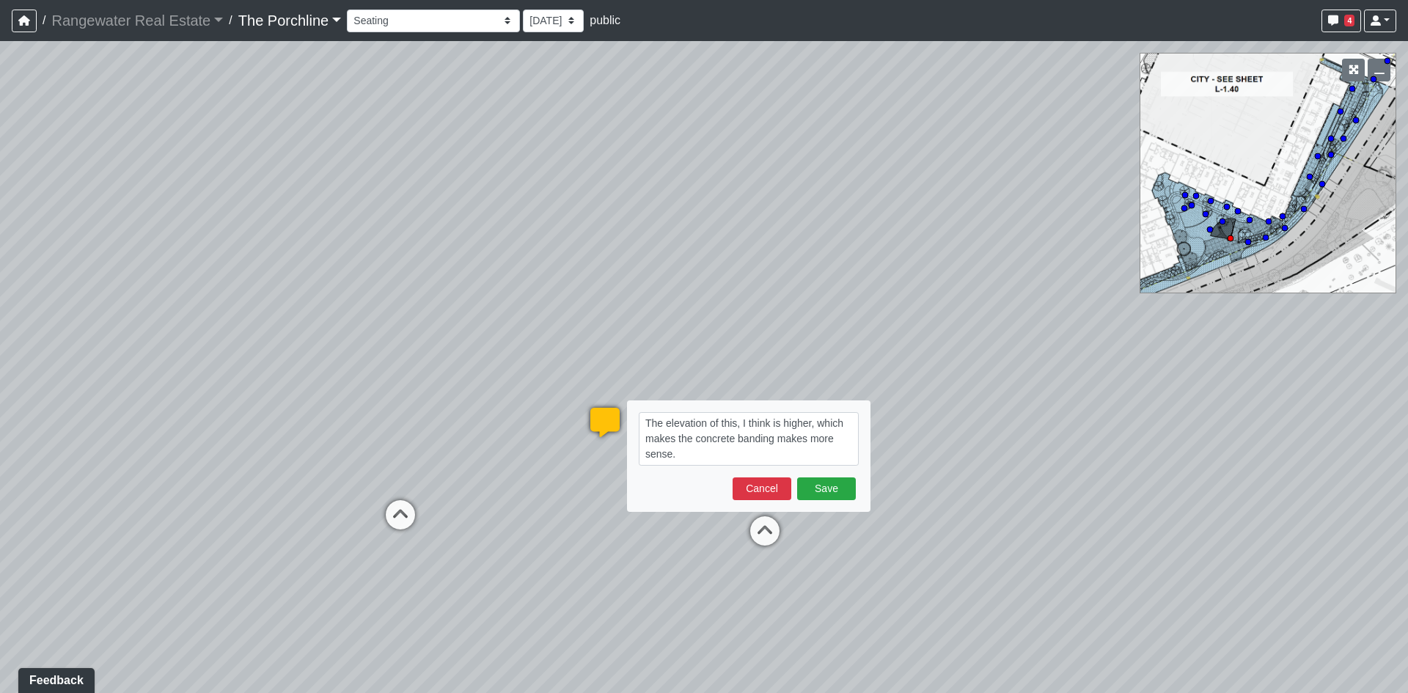
type textarea "The elevation of this, I think is higher, which makes the concrete banding make…"
drag, startPoint x: 728, startPoint y: 451, endPoint x: 630, endPoint y: 407, distance: 107.7
click at [630, 407] on div "The elevation of this, I think is higher, which makes the concrete banding make…" at bounding box center [749, 455] width 244 height 111
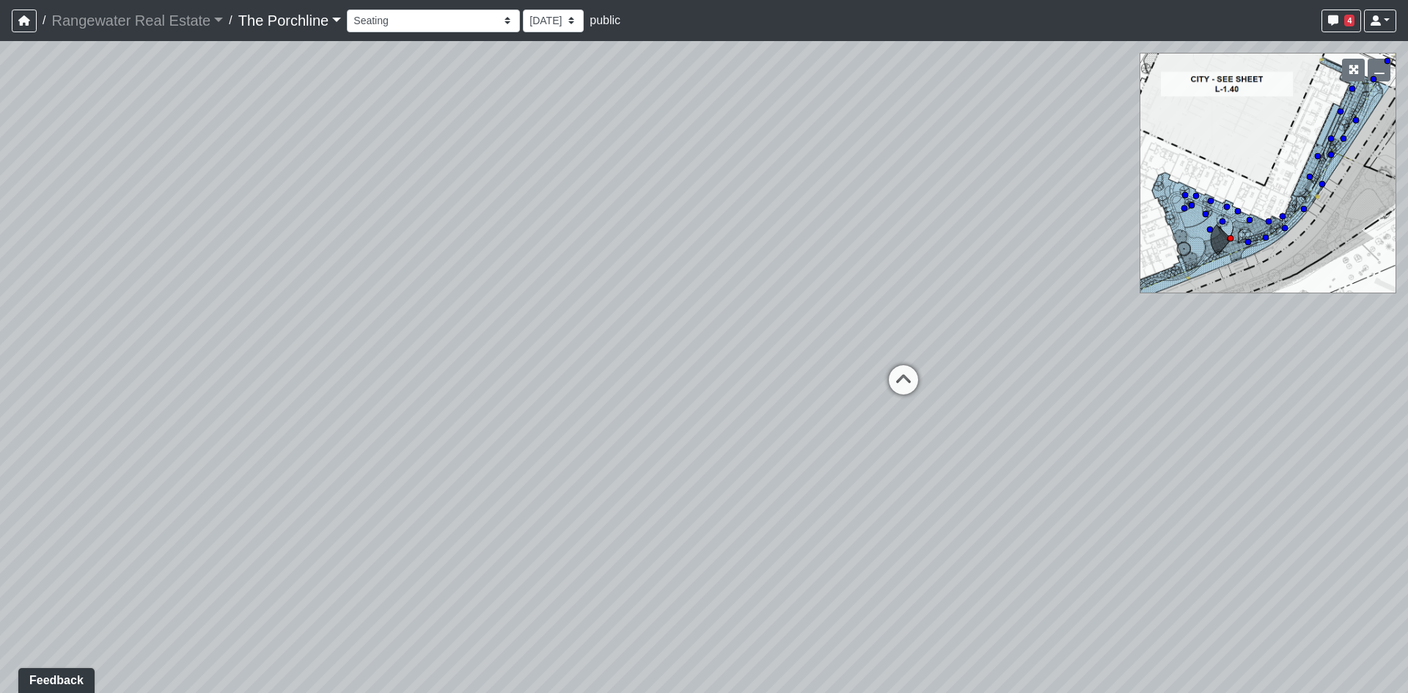
drag, startPoint x: 420, startPoint y: 621, endPoint x: 1303, endPoint y: 411, distance: 906.9
click at [1300, 419] on div "Loading... Seating Loading... Mailroom Entry Loading... Lounge Entry Loading...…" at bounding box center [704, 367] width 1408 height 652
click at [629, 298] on div "Loading... Seating Loading... Mailroom Entry Loading... Lounge Entry Loading...…" at bounding box center [704, 367] width 1408 height 652
click at [1034, 343] on icon at bounding box center [1043, 348] width 44 height 44
drag, startPoint x: 789, startPoint y: 332, endPoint x: 1116, endPoint y: 371, distance: 329.5
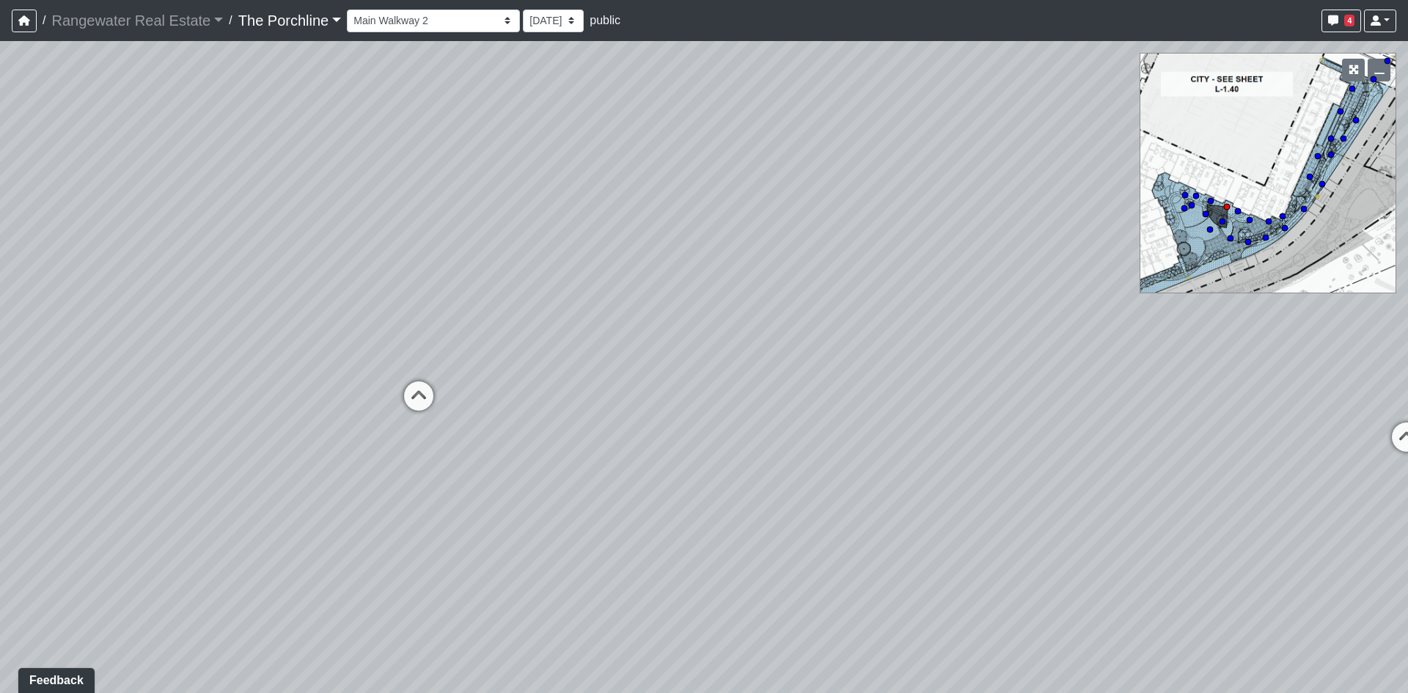
click at [1116, 371] on div "Loading... Seating Loading... Mailroom Entry Loading... Lounge Entry Loading...…" at bounding box center [704, 367] width 1408 height 652
click at [472, 389] on icon at bounding box center [483, 401] width 44 height 44
drag, startPoint x: 959, startPoint y: 439, endPoint x: 392, endPoint y: 359, distance: 572.6
click at [392, 359] on div "Loading... Seating Loading... Mailroom Entry Loading... Lounge Entry Loading...…" at bounding box center [704, 367] width 1408 height 652
click at [806, 301] on div "Loading... Seating Loading... Mailroom Entry Loading... Lounge Entry Loading...…" at bounding box center [704, 367] width 1408 height 652
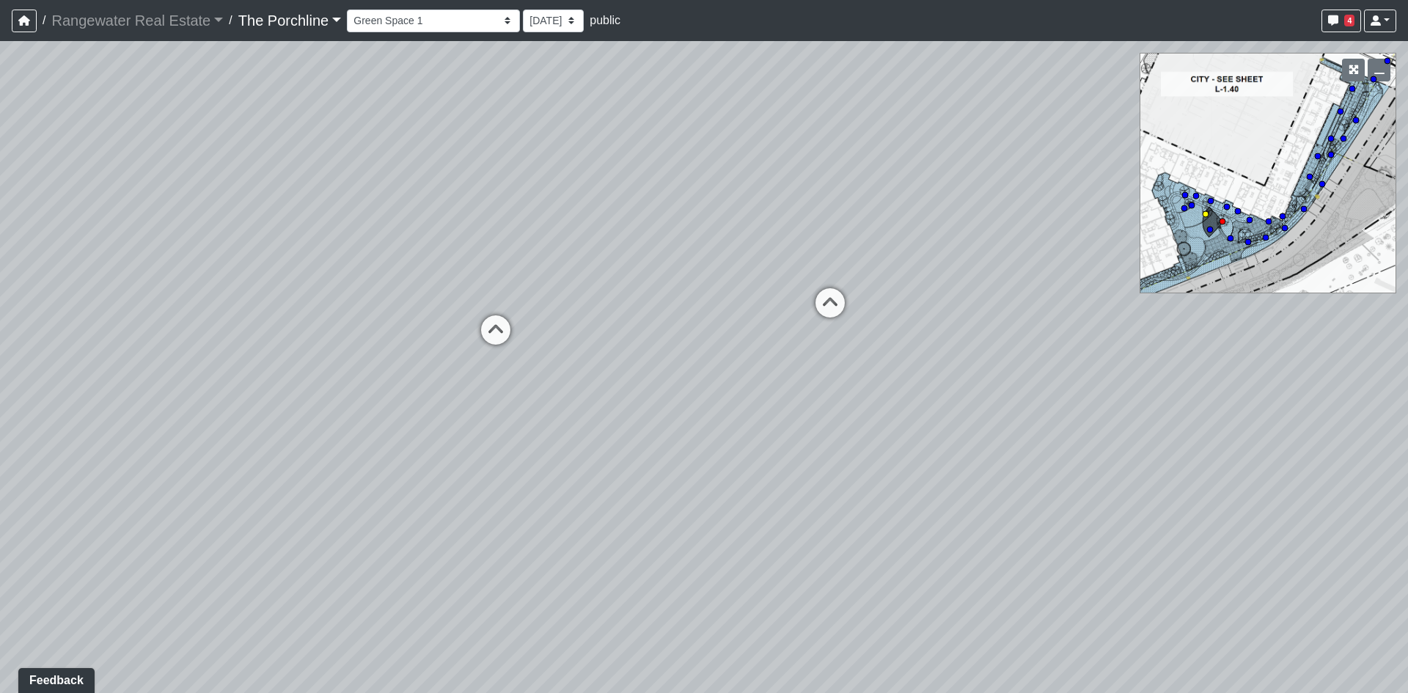
click at [823, 304] on icon at bounding box center [830, 310] width 44 height 44
drag, startPoint x: 750, startPoint y: 367, endPoint x: 347, endPoint y: 348, distance: 403.1
click at [347, 348] on div "Loading... Seating Loading... Mailroom Entry Loading... Lounge Entry Loading...…" at bounding box center [704, 367] width 1408 height 652
click at [643, 267] on icon at bounding box center [662, 279] width 44 height 44
drag, startPoint x: 887, startPoint y: 377, endPoint x: 0, endPoint y: 207, distance: 903.7
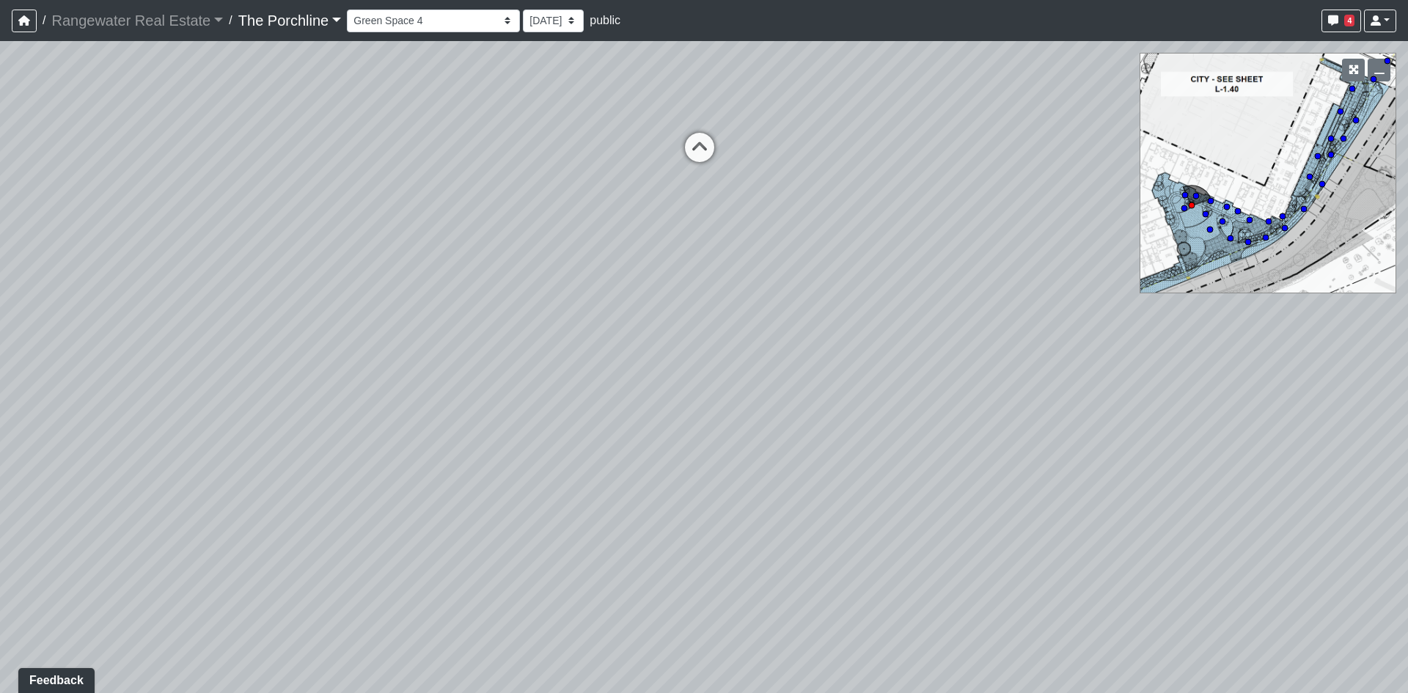
click at [0, 207] on div "Loading... Seating Loading... Mailroom Entry Loading... Lounge Entry Loading...…" at bounding box center [704, 367] width 1408 height 652
drag, startPoint x: 955, startPoint y: 257, endPoint x: 246, endPoint y: 251, distance: 708.6
click at [246, 251] on div "Loading... Seating Loading... Mailroom Entry Loading... Lounge Entry Loading...…" at bounding box center [704, 367] width 1408 height 652
drag, startPoint x: 775, startPoint y: 220, endPoint x: 627, endPoint y: 450, distance: 272.8
click at [627, 450] on div "Loading... Seating Loading... Mailroom Entry Loading... Lounge Entry Loading...…" at bounding box center [704, 367] width 1408 height 652
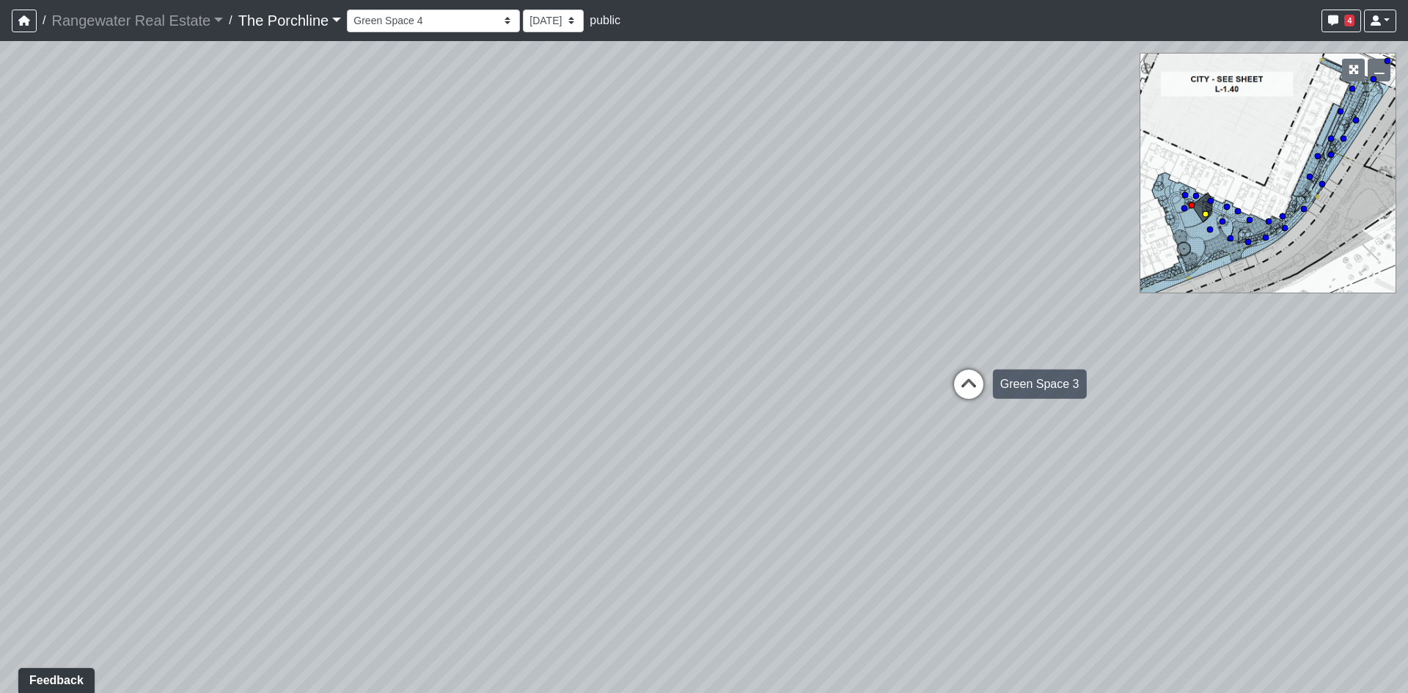
click at [952, 386] on icon at bounding box center [969, 392] width 44 height 44
drag, startPoint x: 560, startPoint y: 442, endPoint x: 857, endPoint y: 367, distance: 306.3
click at [849, 372] on div "Loading... Seating Loading... Mailroom Entry Loading... Lounge Entry Loading...…" at bounding box center [704, 367] width 1408 height 652
drag, startPoint x: 582, startPoint y: 250, endPoint x: 422, endPoint y: 277, distance: 161.3
click at [427, 274] on div "Loading... Seating Loading... Mailroom Entry Loading... Lounge Entry Loading...…" at bounding box center [704, 367] width 1408 height 652
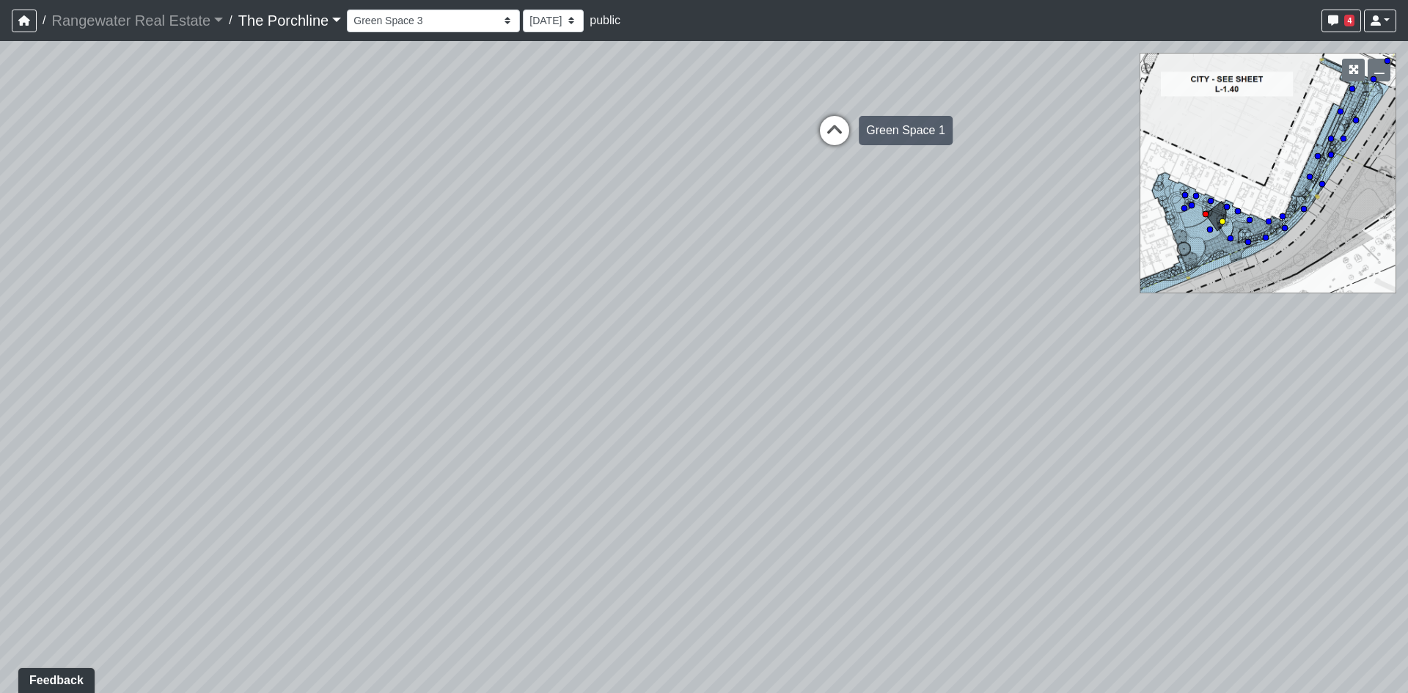
click at [834, 142] on icon at bounding box center [835, 138] width 44 height 44
select select "oqKaXbu3hRTmpi7NdqyaWB"
drag, startPoint x: 498, startPoint y: 378, endPoint x: 1259, endPoint y: 304, distance: 764.9
click at [1149, 307] on div "Loading... Seating Loading... Mailroom Entry Loading... Lounge Entry Loading...…" at bounding box center [704, 367] width 1408 height 652
drag, startPoint x: 739, startPoint y: 188, endPoint x: 823, endPoint y: 450, distance: 274.9
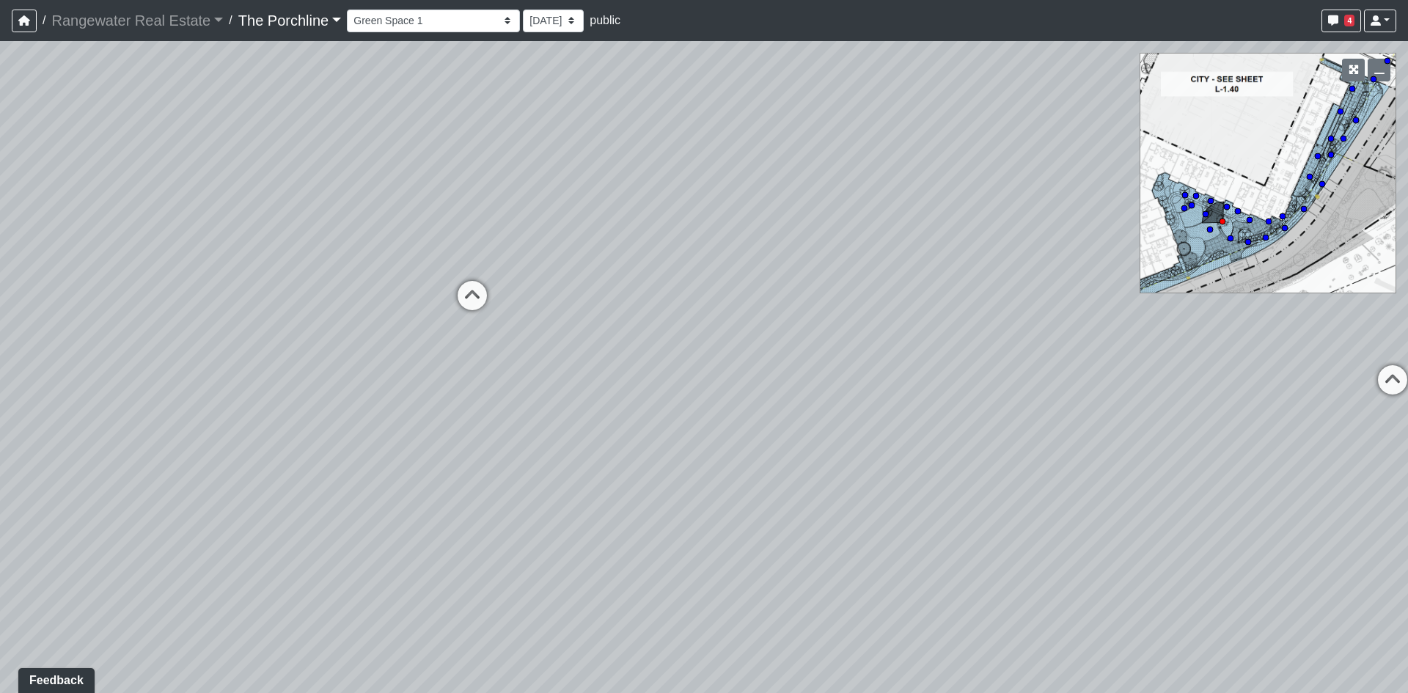
click at [823, 450] on div "Loading... Seating Loading... Mailroom Entry Loading... Lounge Entry Loading...…" at bounding box center [704, 367] width 1408 height 652
click at [802, 379] on span "Add comment" at bounding box center [819, 376] width 73 height 12
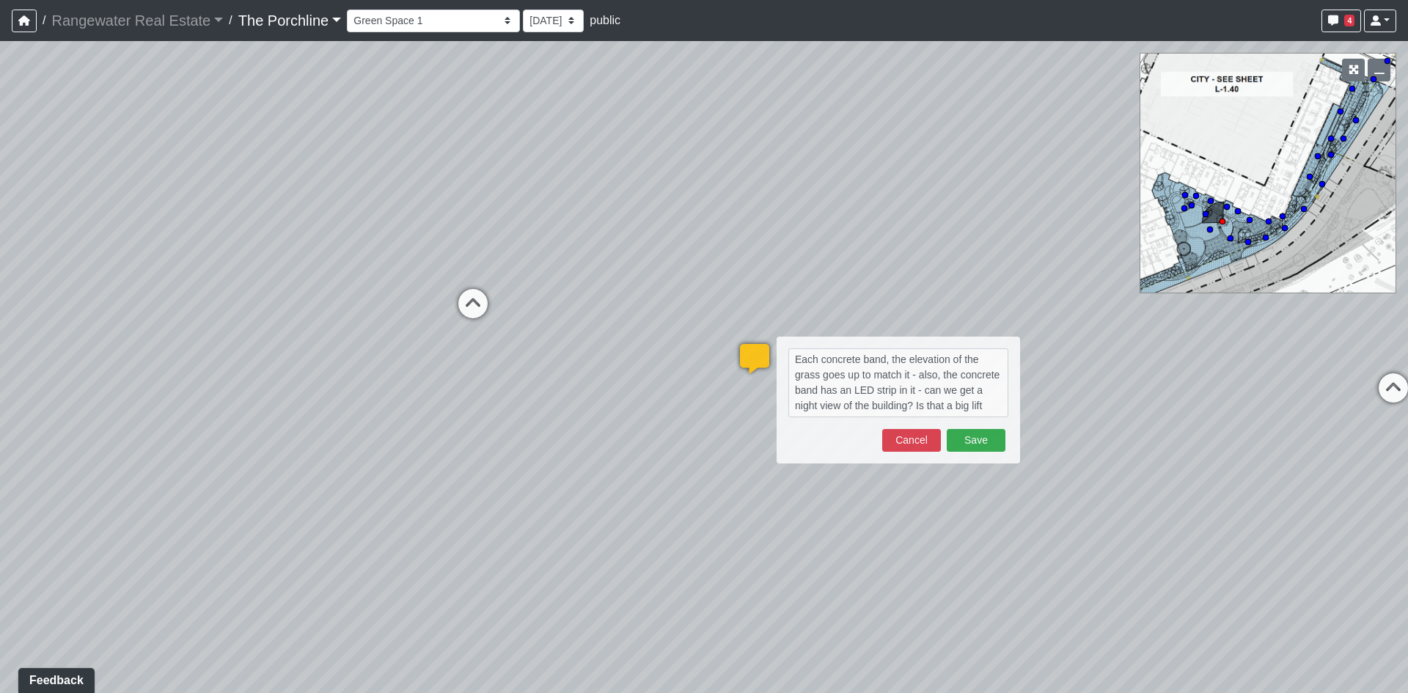
type textarea "Each concrete band, the elevation of the grass goes up to match it - also, the …"
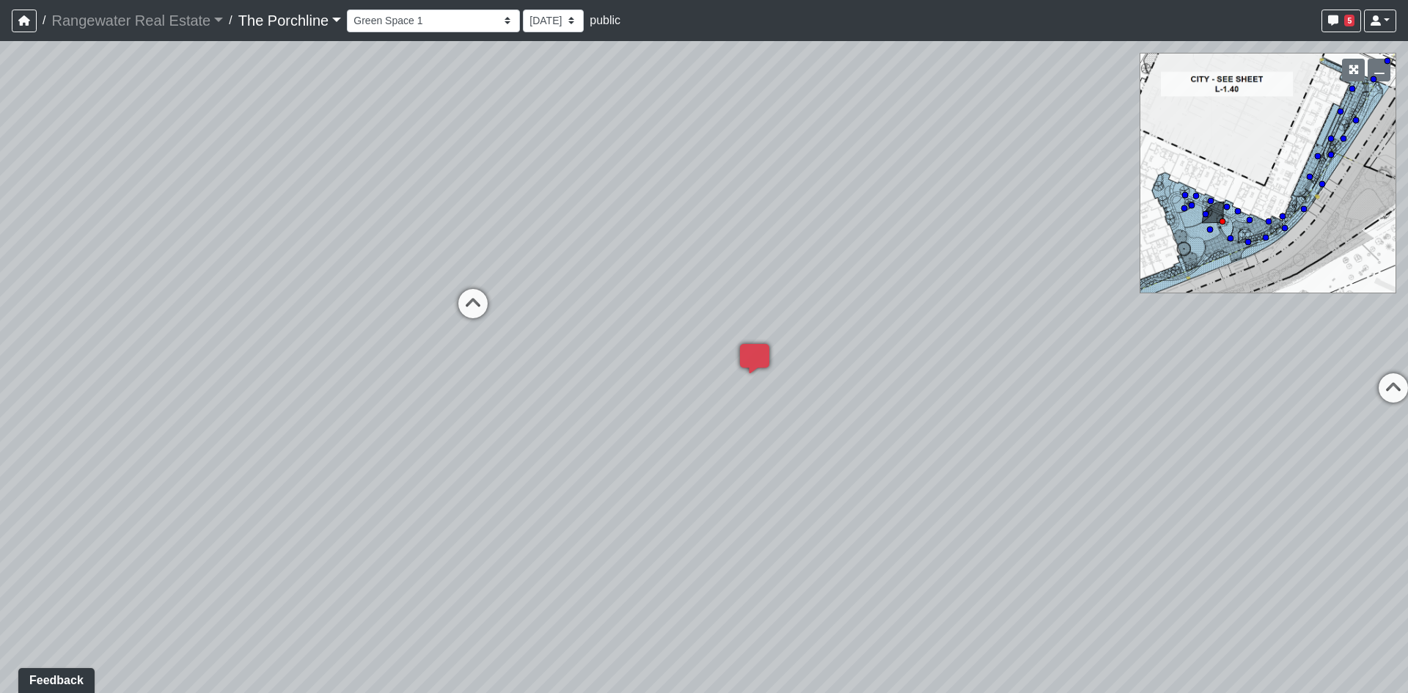
drag, startPoint x: 296, startPoint y: 513, endPoint x: 1068, endPoint y: 454, distance: 773.9
click at [923, 480] on div "Loading... Seating Loading... Mailroom Entry Loading... Lounge Entry Loading...…" at bounding box center [704, 367] width 1408 height 652
click at [656, 223] on icon at bounding box center [665, 223] width 44 height 44
drag, startPoint x: 800, startPoint y: 344, endPoint x: 0, endPoint y: 397, distance: 801.9
click at [263, 376] on div "Loading... Seating Loading... Mailroom Entry Loading... Lounge Entry Loading...…" at bounding box center [704, 367] width 1408 height 652
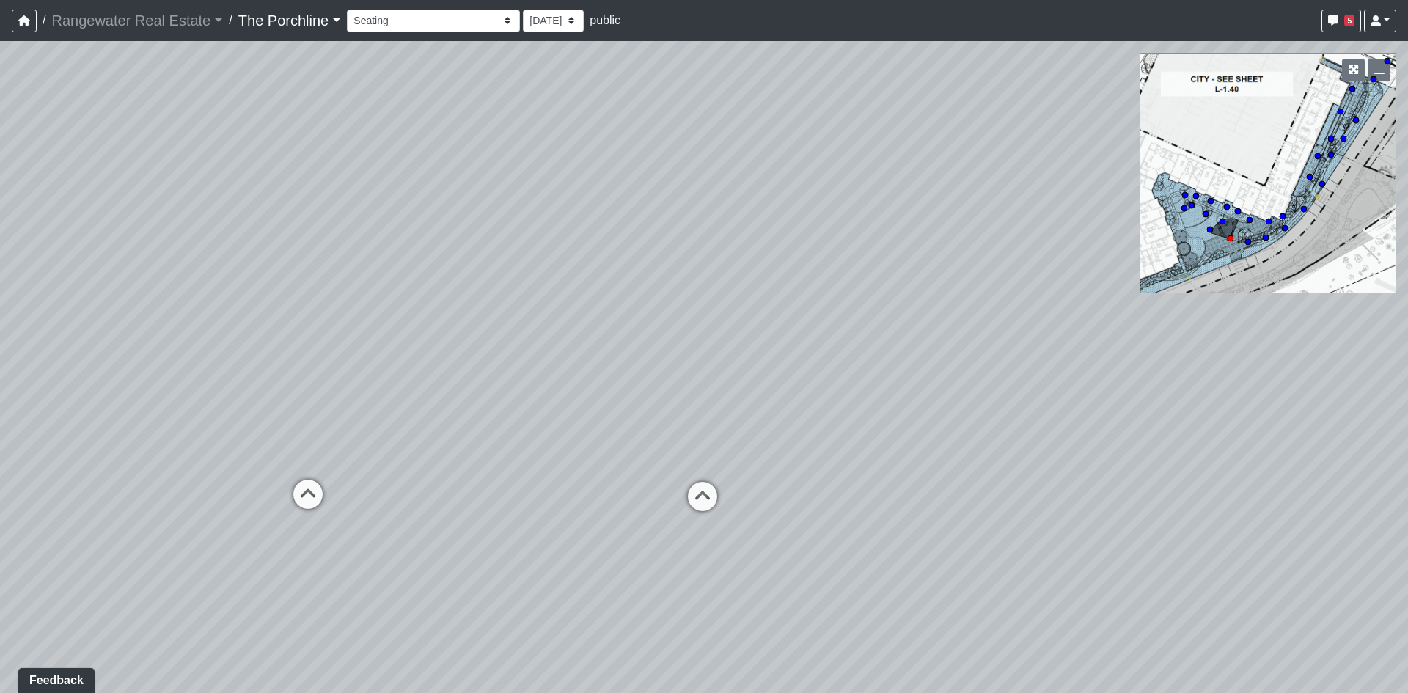
drag, startPoint x: 742, startPoint y: 430, endPoint x: 240, endPoint y: 648, distance: 547.9
click at [240, 648] on div "Loading... Seating Loading... Mailroom Entry Loading... Lounge Entry Loading...…" at bounding box center [704, 367] width 1408 height 652
drag, startPoint x: 951, startPoint y: 465, endPoint x: 650, endPoint y: 232, distance: 380.6
click at [650, 232] on div "Loading... Seating Loading... Mailroom Entry Loading... Lounge Entry Loading...…" at bounding box center [704, 367] width 1408 height 652
drag, startPoint x: 582, startPoint y: 237, endPoint x: 403, endPoint y: 219, distance: 179.8
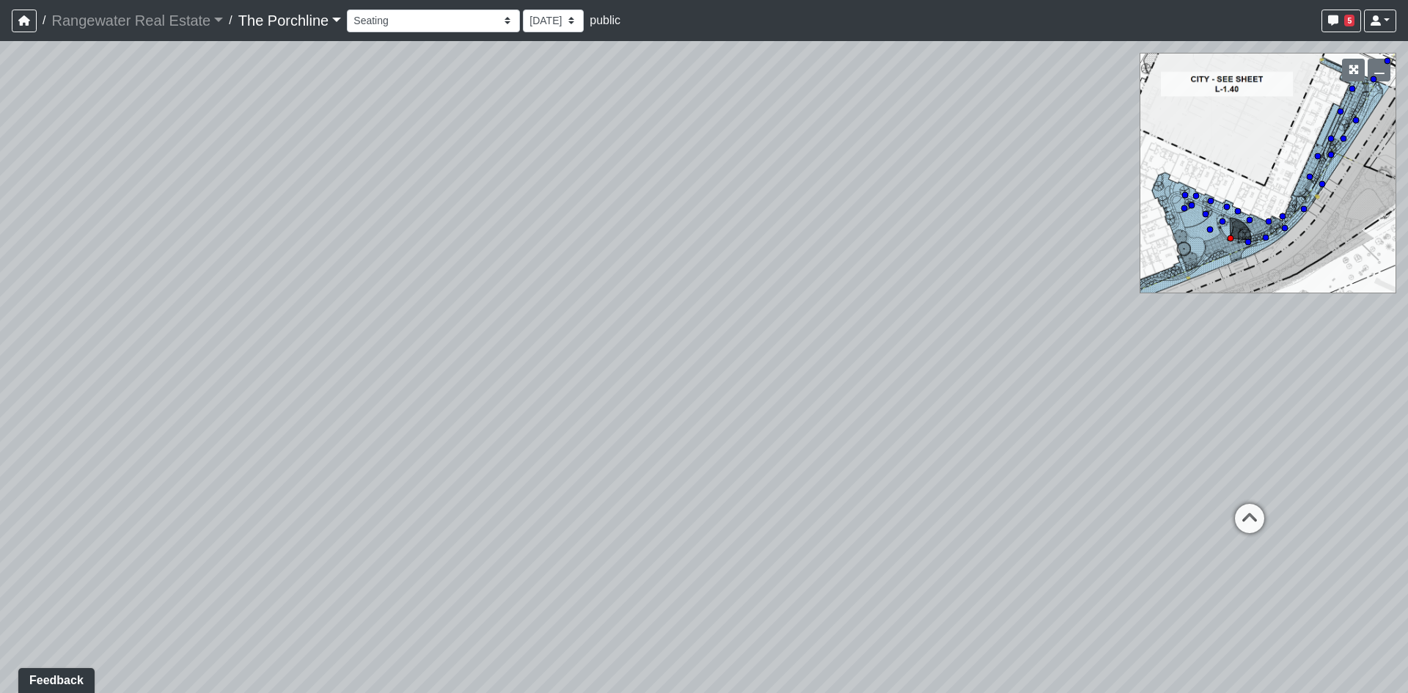
click at [408, 222] on div "Loading... Seating Loading... Mailroom Entry Loading... Lounge Entry Loading...…" at bounding box center [704, 367] width 1408 height 652
click at [1175, 488] on icon at bounding box center [1176, 488] width 44 height 44
drag, startPoint x: 773, startPoint y: 478, endPoint x: 1094, endPoint y: 491, distance: 320.8
click at [1094, 491] on div "Loading... Seating Loading... Mailroom Entry Loading... Lounge Entry Loading...…" at bounding box center [704, 367] width 1408 height 652
click at [579, 404] on icon at bounding box center [574, 400] width 44 height 44
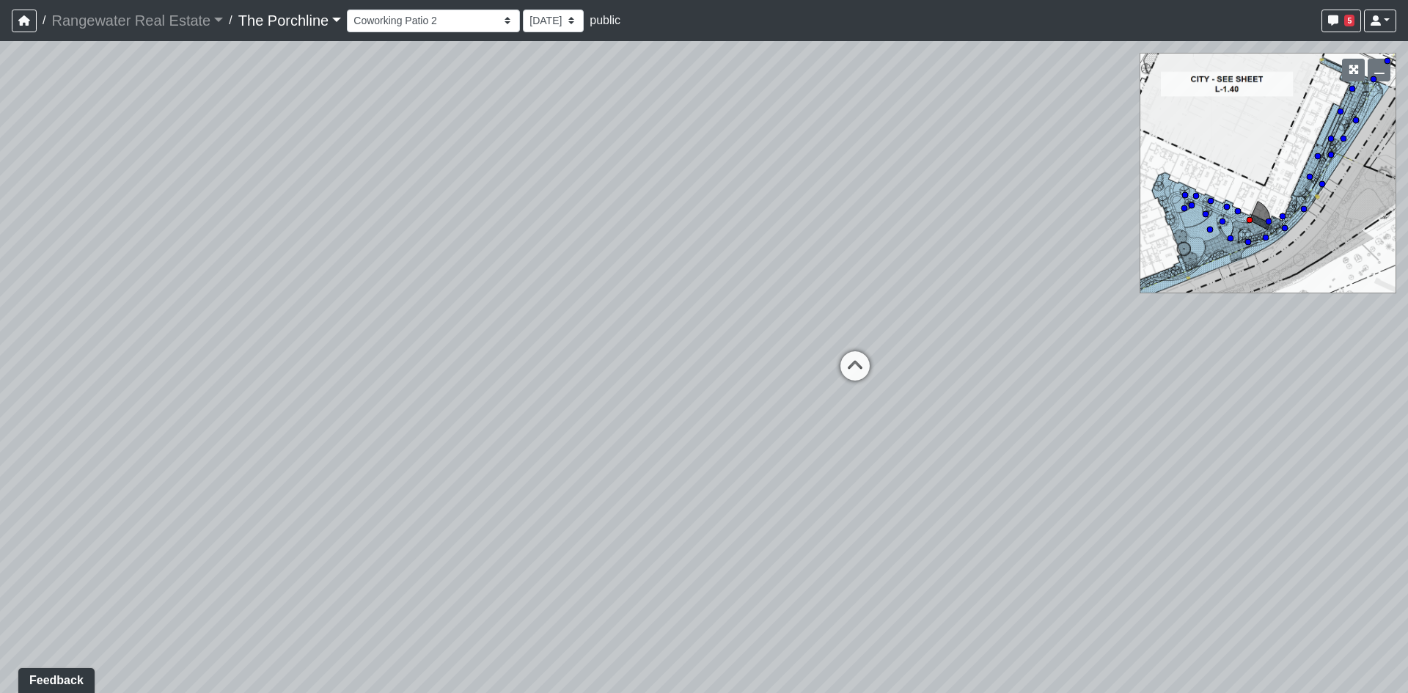
drag, startPoint x: 625, startPoint y: 408, endPoint x: 211, endPoint y: 365, distance: 415.9
click at [209, 367] on div "Loading... Seating Loading... Mailroom Entry Loading... Lounge Entry Loading...…" at bounding box center [704, 367] width 1408 height 652
click at [842, 356] on icon at bounding box center [829, 377] width 44 height 44
click at [684, 392] on icon at bounding box center [692, 388] width 44 height 44
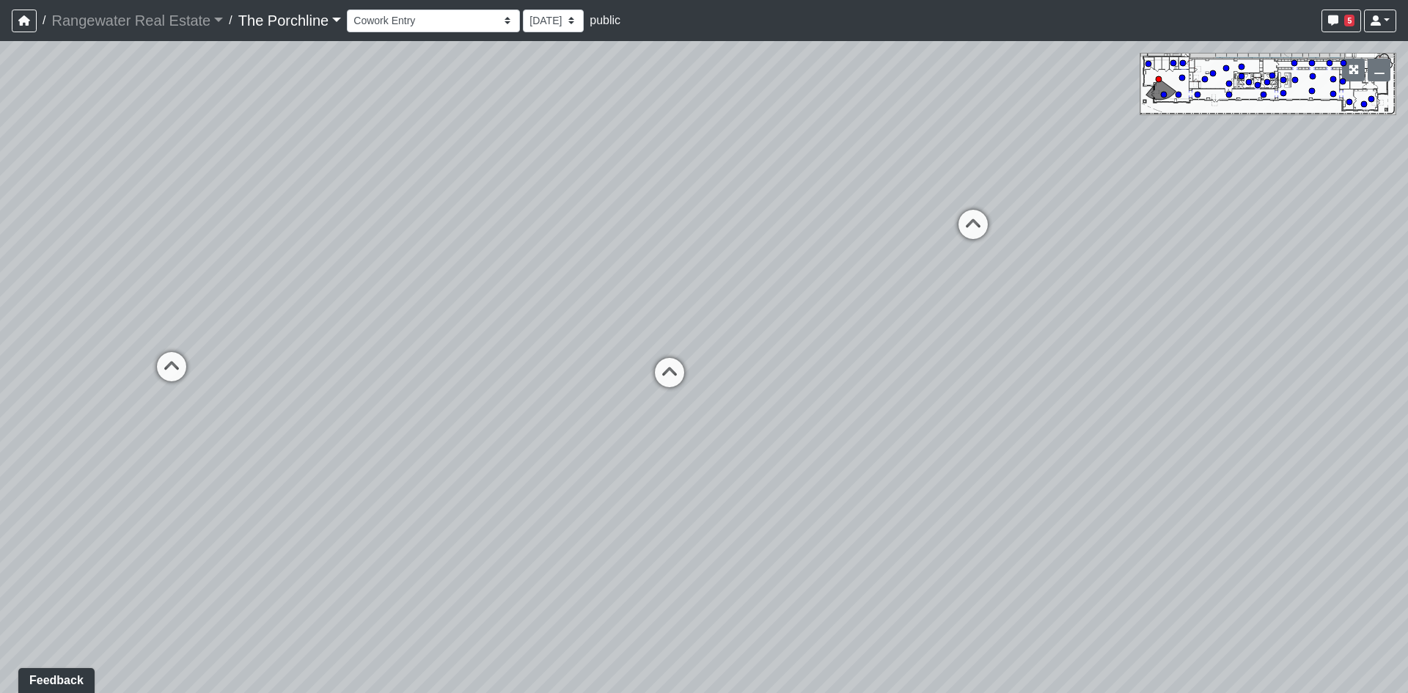
drag, startPoint x: 593, startPoint y: 389, endPoint x: 210, endPoint y: 321, distance: 389.7
click at [126, 328] on div "Loading... Seating Loading... Mailroom Entry Loading... Lounge Entry Loading...…" at bounding box center [704, 367] width 1408 height 652
click at [521, 332] on icon at bounding box center [530, 346] width 44 height 44
drag, startPoint x: 854, startPoint y: 387, endPoint x: 161, endPoint y: 295, distance: 698.5
click at [156, 296] on div "Loading... Seating Loading... Mailroom Entry Loading... Lounge Entry Loading...…" at bounding box center [704, 367] width 1408 height 652
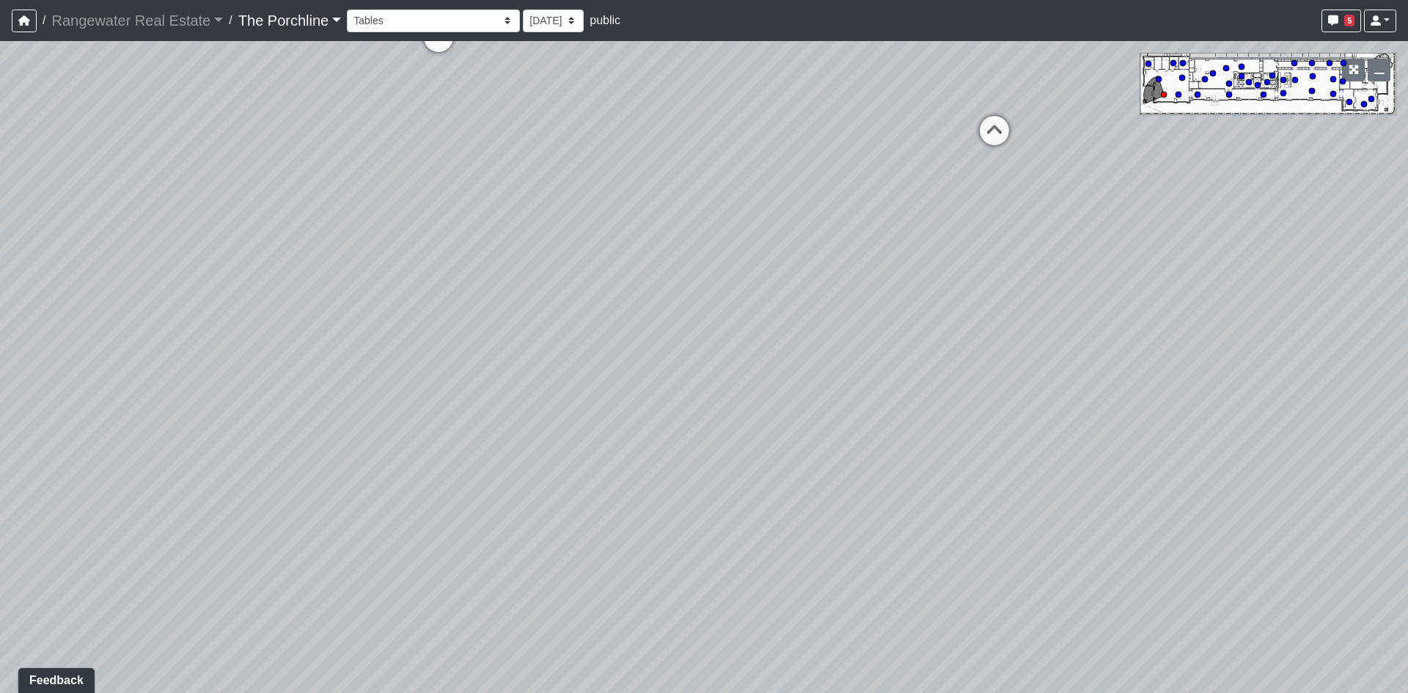
drag, startPoint x: 535, startPoint y: 195, endPoint x: 751, endPoint y: 346, distance: 263.3
click at [751, 346] on div "Loading... Seating Loading... Mailroom Entry Loading... Lounge Entry Loading...…" at bounding box center [704, 367] width 1408 height 652
drag, startPoint x: 607, startPoint y: 182, endPoint x: 612, endPoint y: 198, distance: 16.9
click at [607, 185] on div "Loading... Seating Loading... Mailroom Entry Loading... Lounge Entry Loading...…" at bounding box center [704, 367] width 1408 height 652
click at [636, 225] on icon at bounding box center [637, 212] width 44 height 44
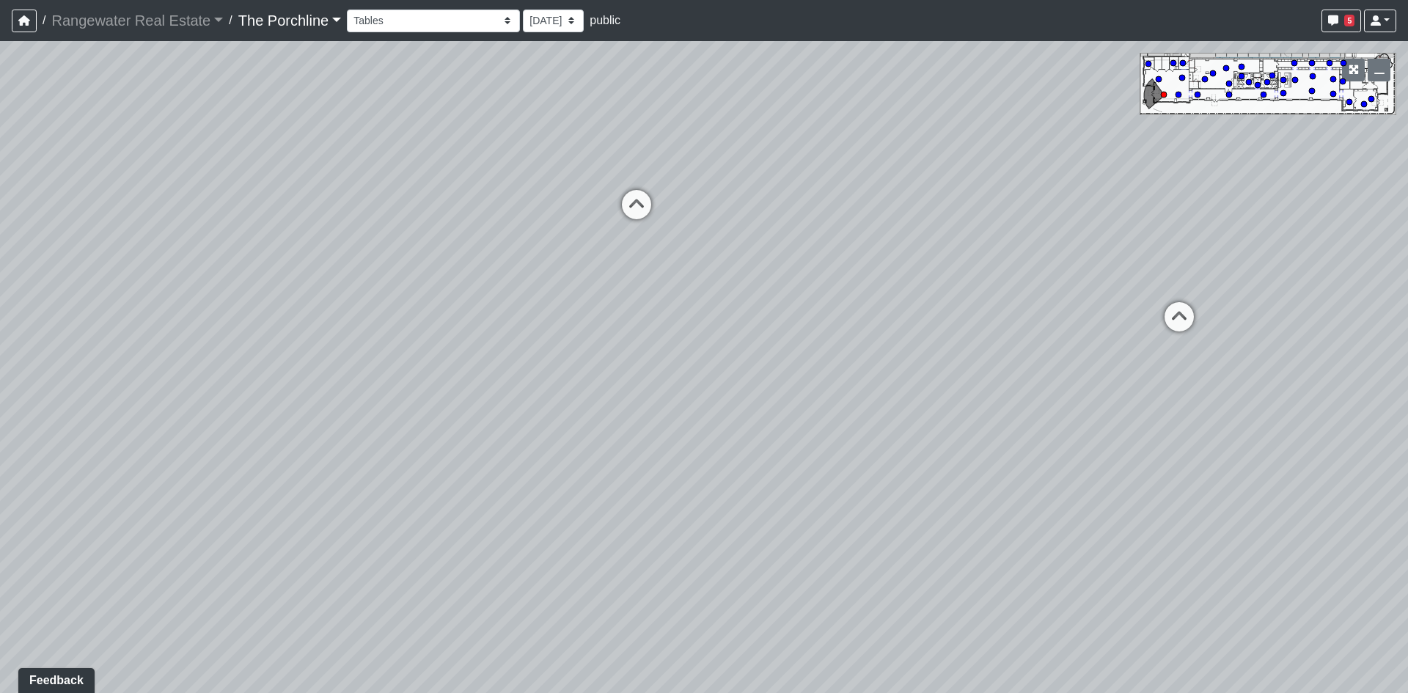
select select "vXxU7axkFabxztBX1VSKUR"
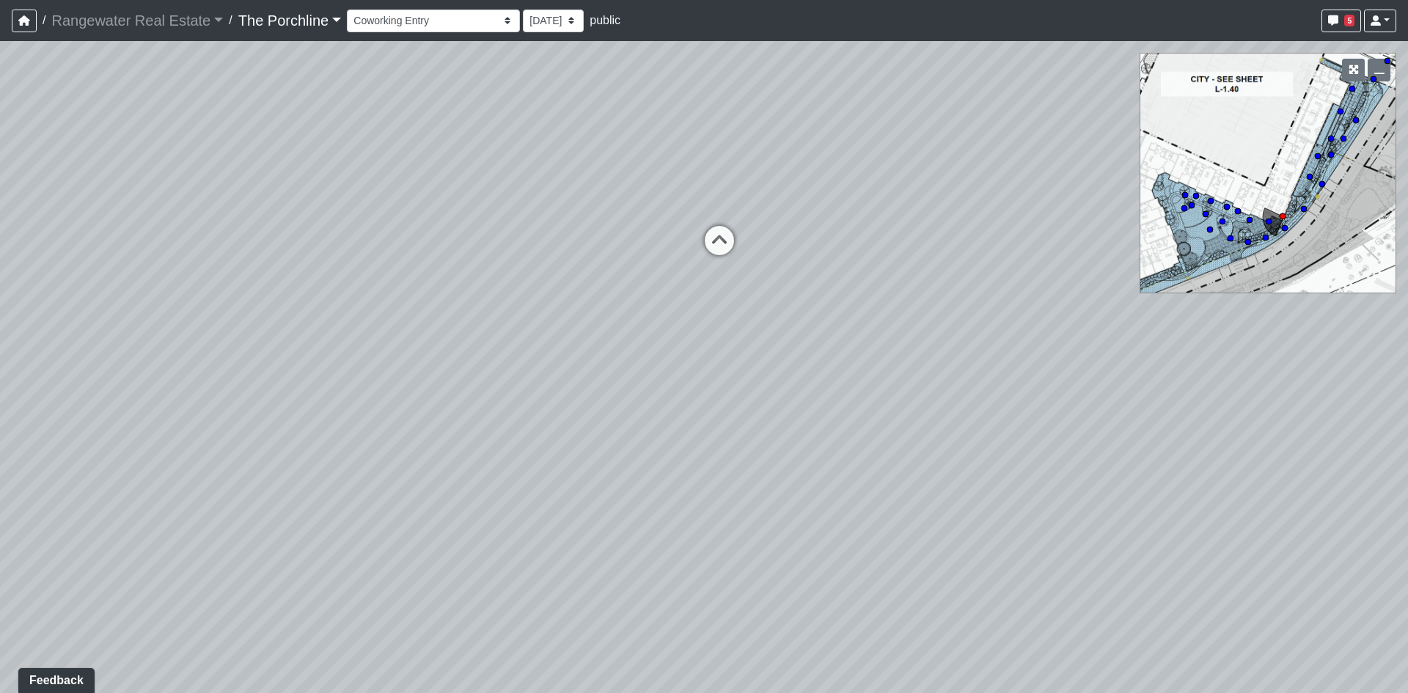
drag, startPoint x: 540, startPoint y: 315, endPoint x: 180, endPoint y: 289, distance: 361.0
click at [42, 290] on div "Loading... Seating Loading... Mailroom Entry Loading... Lounge Entry Loading...…" at bounding box center [704, 367] width 1408 height 652
drag, startPoint x: 675, startPoint y: 372, endPoint x: 711, endPoint y: 197, distance: 178.9
click at [711, 197] on div "Loading... Seating Loading... Mailroom Entry Loading... Lounge Entry Loading...…" at bounding box center [704, 367] width 1408 height 652
click at [687, 357] on span "Add comment" at bounding box center [717, 361] width 73 height 12
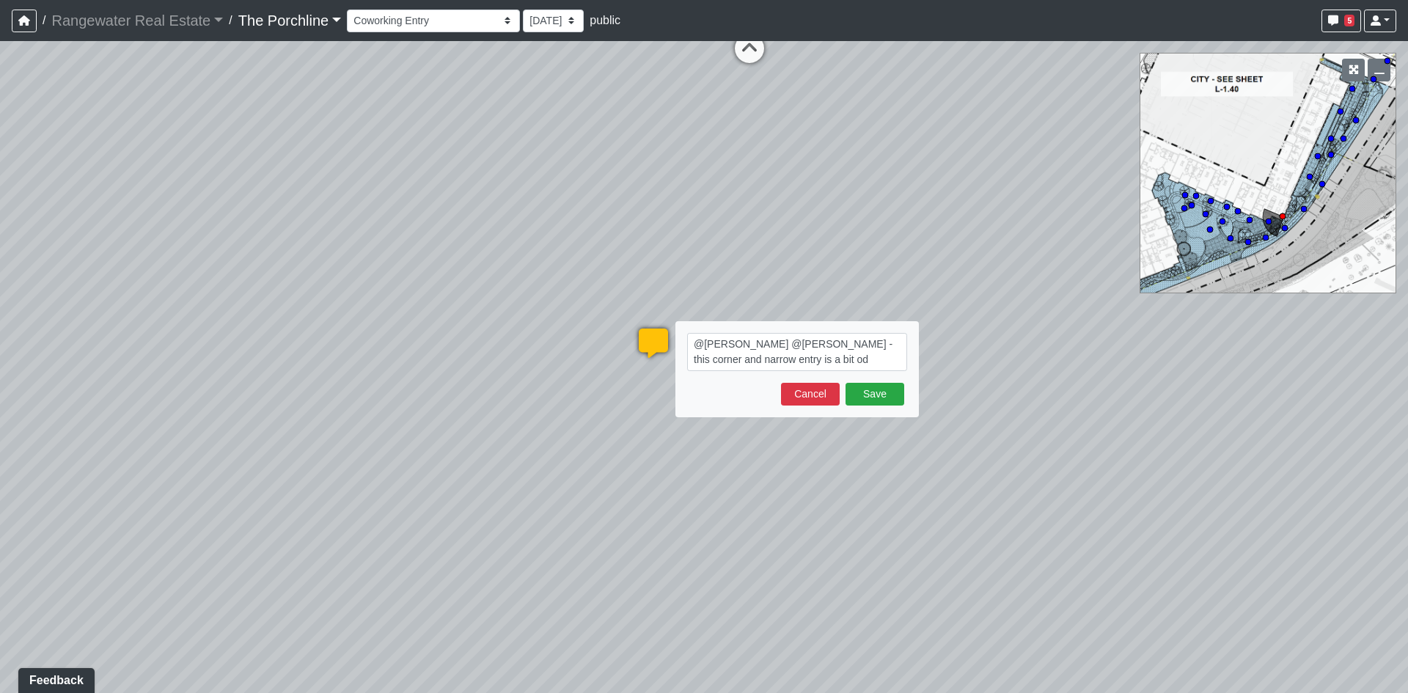
type textarea "@[PERSON_NAME] @[PERSON_NAME] - this corner and narrow entry is a bit odd"
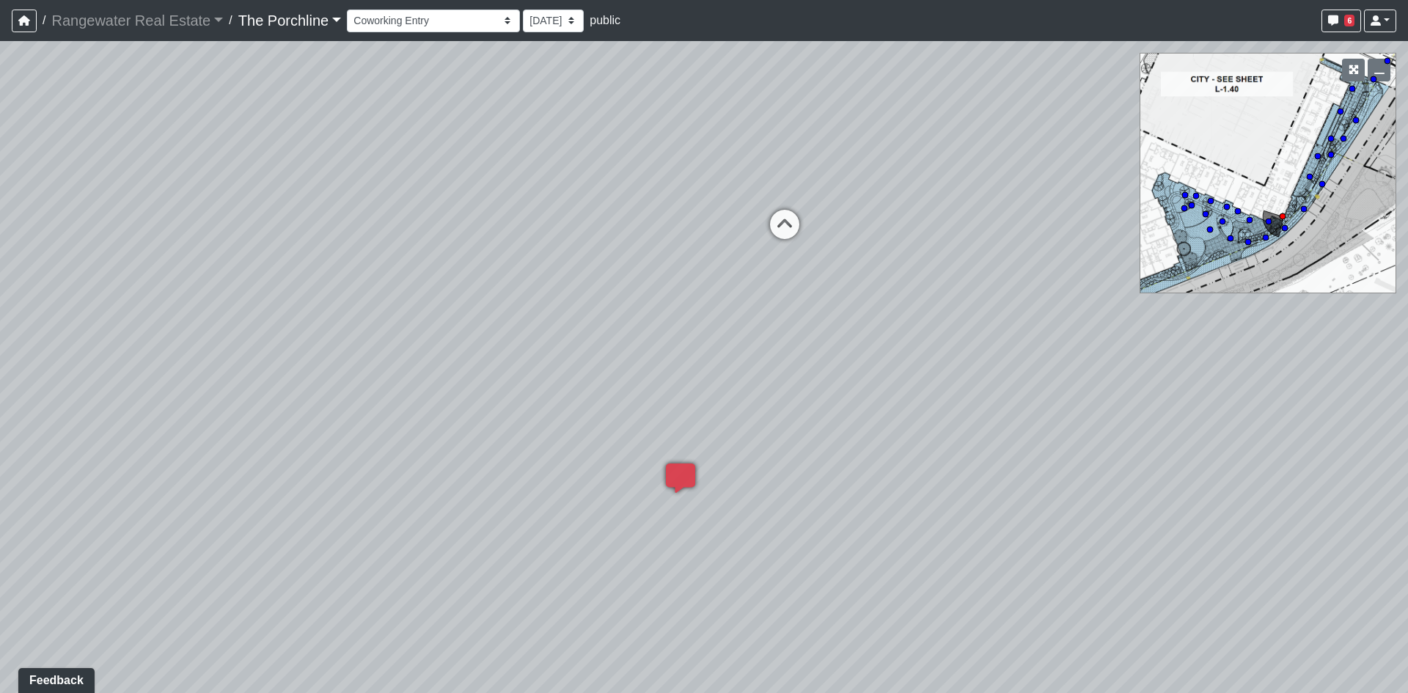
drag, startPoint x: 978, startPoint y: 321, endPoint x: 1058, endPoint y: 540, distance: 233.2
click at [1058, 540] on div "Loading... Seating Loading... Mailroom Entry Loading... Lounge Entry Loading...…" at bounding box center [704, 367] width 1408 height 652
click at [805, 315] on icon at bounding box center [799, 306] width 44 height 44
drag, startPoint x: 966, startPoint y: 406, endPoint x: 188, endPoint y: 335, distance: 781.4
click at [272, 348] on div "Loading... Seating Loading... Mailroom Entry Loading... Lounge Entry Loading...…" at bounding box center [704, 367] width 1408 height 652
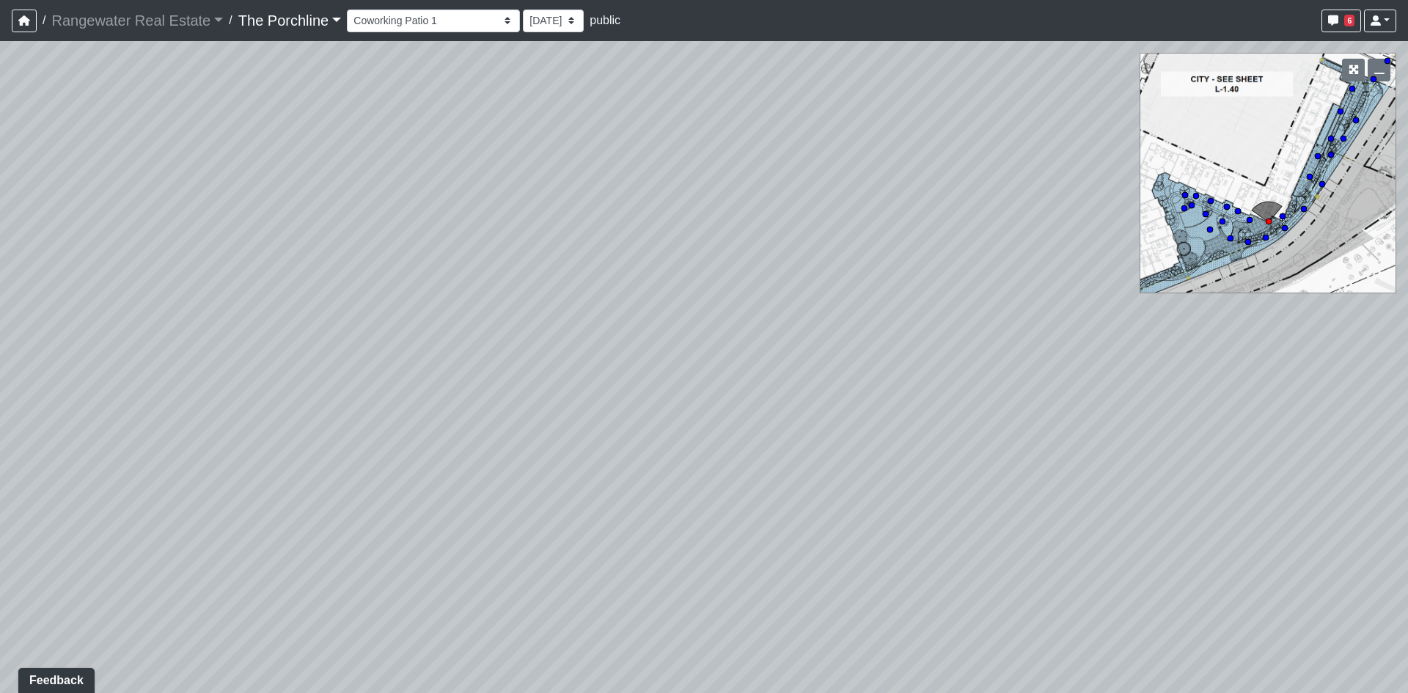
drag, startPoint x: 379, startPoint y: 372, endPoint x: 237, endPoint y: 349, distance: 144.1
click at [227, 358] on div "Loading... Seating Loading... Mailroom Entry Loading... Lounge Entry Loading...…" at bounding box center [704, 367] width 1408 height 652
drag, startPoint x: 1198, startPoint y: 373, endPoint x: 426, endPoint y: 425, distance: 773.4
click at [426, 425] on div "Loading... Seating Loading... Mailroom Entry Loading... Lounge Entry Loading...…" at bounding box center [704, 367] width 1408 height 652
drag, startPoint x: 427, startPoint y: 423, endPoint x: 1341, endPoint y: 606, distance: 932.0
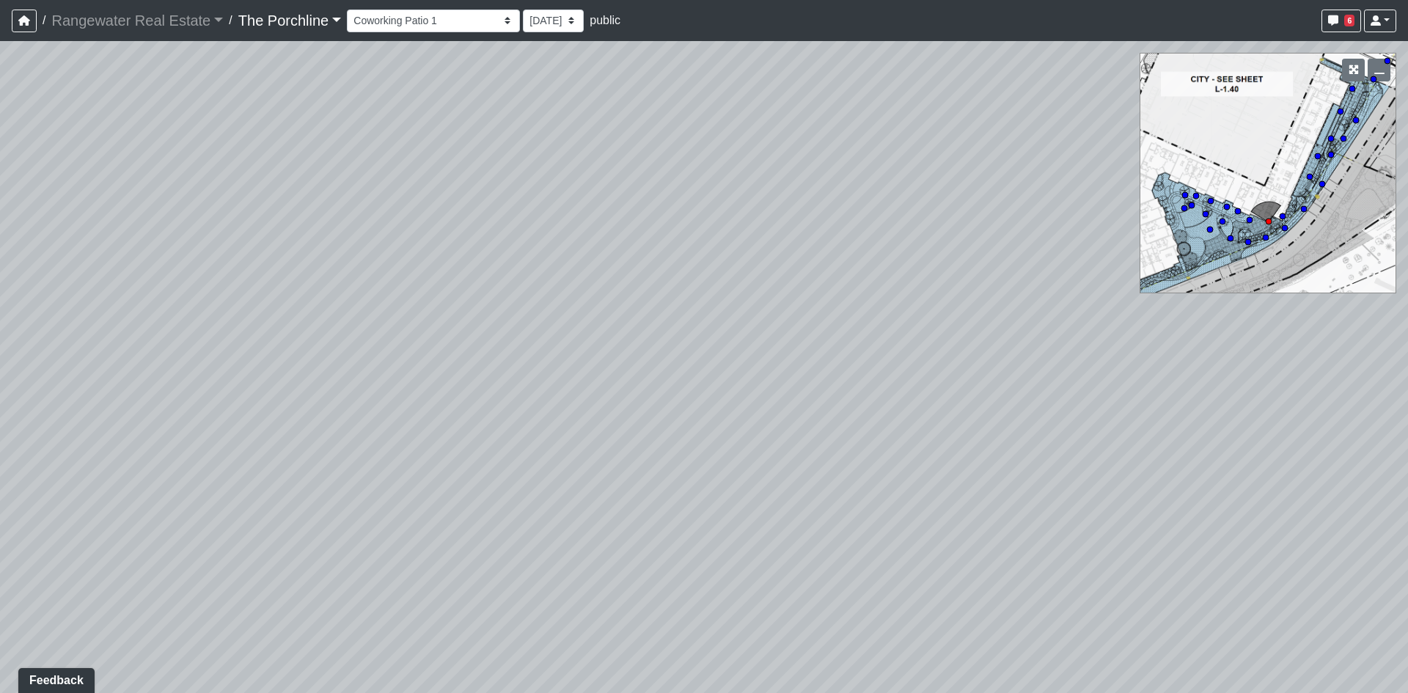
click at [1365, 605] on div "Loading... Seating Loading... Mailroom Entry Loading... Lounge Entry Loading...…" at bounding box center [704, 367] width 1408 height 652
drag, startPoint x: 626, startPoint y: 520, endPoint x: 1014, endPoint y: 514, distance: 388.0
click at [826, 516] on div "Loading... Seating Loading... Mailroom Entry Loading... Lounge Entry Loading...…" at bounding box center [704, 367] width 1408 height 652
drag, startPoint x: 1106, startPoint y: 465, endPoint x: 573, endPoint y: 449, distance: 533.5
click at [598, 453] on div "Loading... Seating Loading... Mailroom Entry Loading... Lounge Entry Loading...…" at bounding box center [704, 367] width 1408 height 652
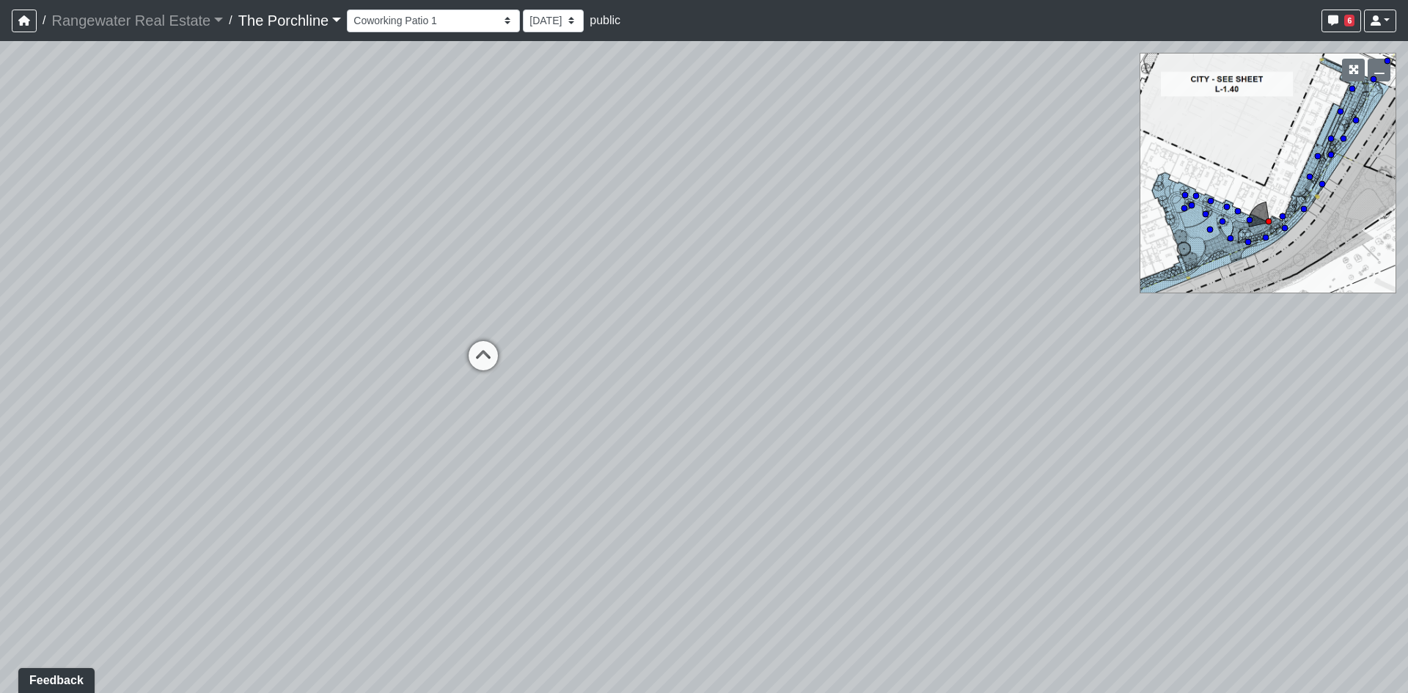
click at [455, 353] on div "Loading... Seating Loading... Mailroom Entry Loading... Lounge Entry Loading...…" at bounding box center [704, 367] width 1408 height 652
click at [490, 353] on icon at bounding box center [484, 363] width 44 height 44
drag, startPoint x: 375, startPoint y: 386, endPoint x: 1189, endPoint y: 346, distance: 815.1
click at [987, 336] on div "Loading... Seating Loading... Mailroom Entry Loading... Lounge Entry Loading...…" at bounding box center [704, 367] width 1408 height 652
drag, startPoint x: 600, startPoint y: 335, endPoint x: 623, endPoint y: 618, distance: 284.0
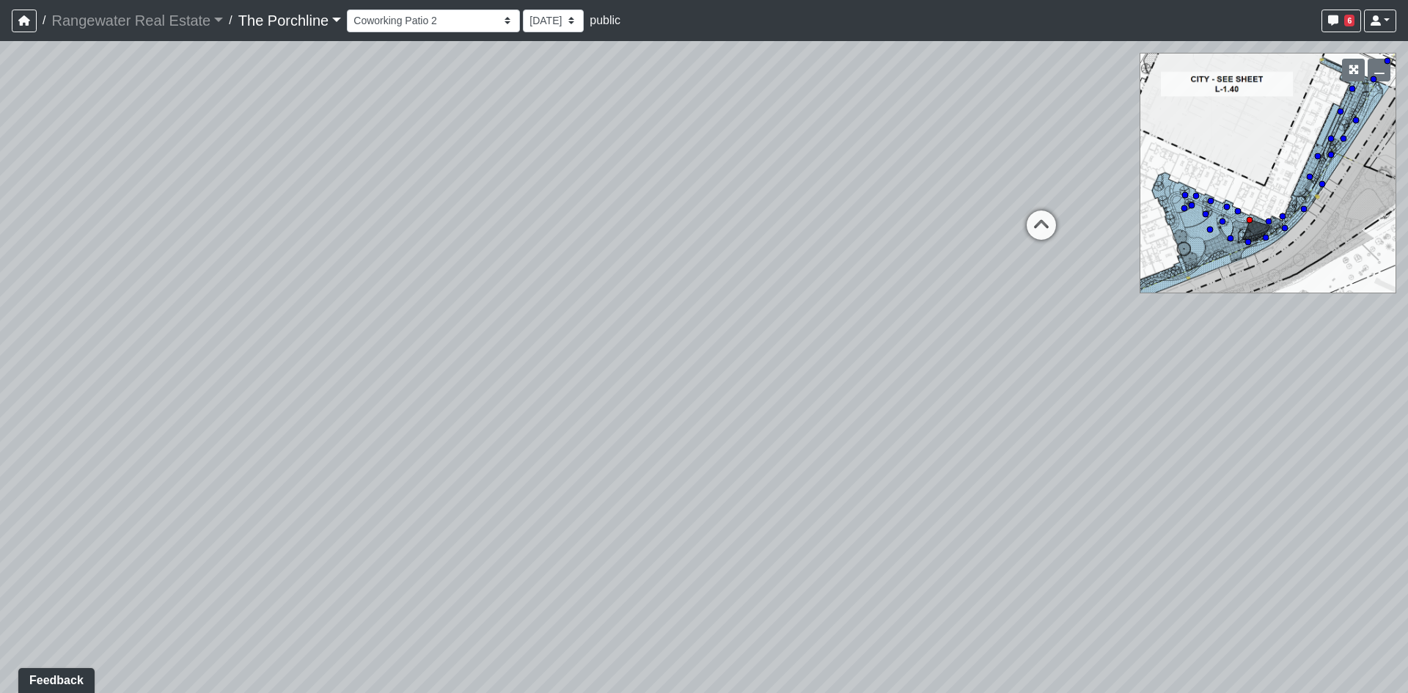
click at [623, 618] on div "Loading... Seating Loading... Mailroom Entry Loading... Lounge Entry Loading...…" at bounding box center [704, 367] width 1408 height 652
click at [1219, 400] on div "Loading... Seating Loading... Mailroom Entry Loading... Lounge Entry Loading...…" at bounding box center [704, 367] width 1408 height 652
drag, startPoint x: 526, startPoint y: 279, endPoint x: 821, endPoint y: 480, distance: 357.4
click at [821, 480] on div "Loading... Seating Loading... Mailroom Entry Loading... Lounge Entry Loading...…" at bounding box center [704, 367] width 1408 height 652
click at [714, 301] on div "Loading... Seating Loading... Mailroom Entry Loading... Lounge Entry Loading...…" at bounding box center [704, 367] width 1408 height 652
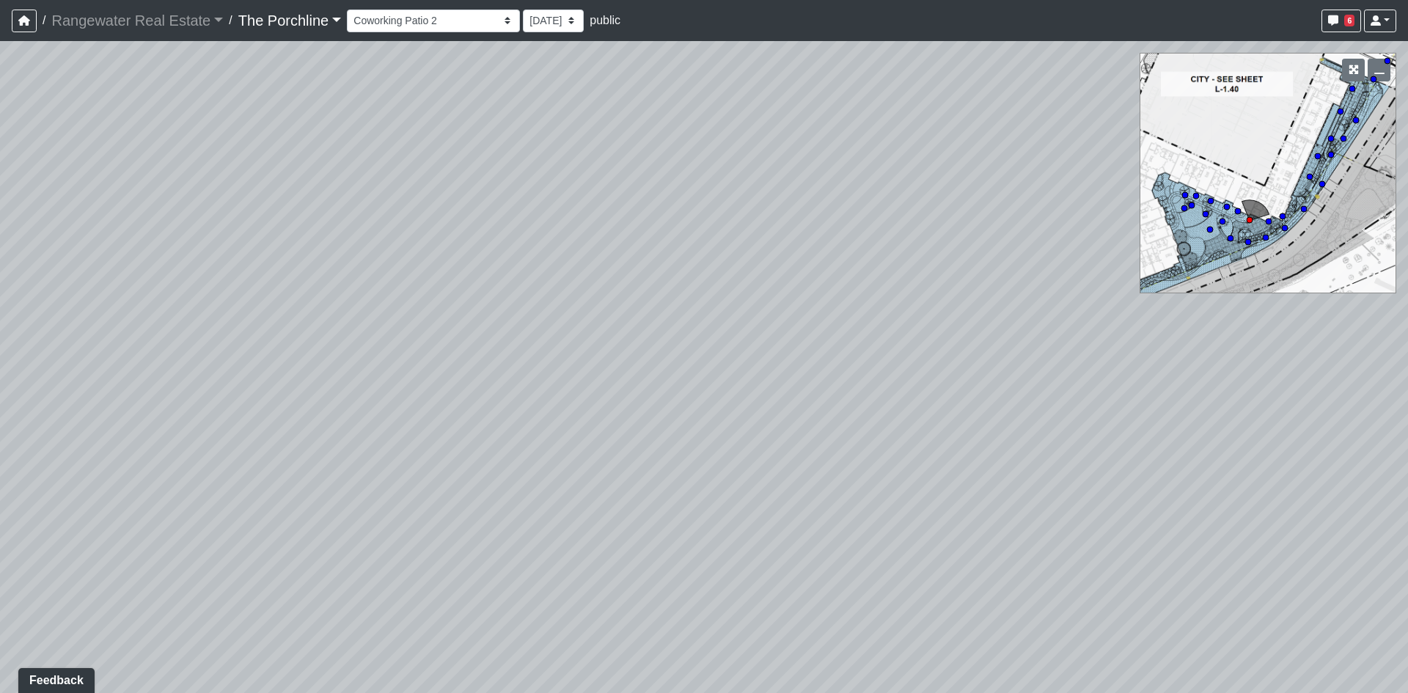
click at [705, 307] on div "Loading... Seating Loading... Mailroom Entry Loading... Lounge Entry Loading...…" at bounding box center [704, 367] width 1408 height 652
click at [695, 318] on div "Loading... Seating Loading... Mailroom Entry Loading... Lounge Entry Loading...…" at bounding box center [704, 367] width 1408 height 652
drag, startPoint x: 582, startPoint y: 359, endPoint x: 586, endPoint y: 376, distance: 17.4
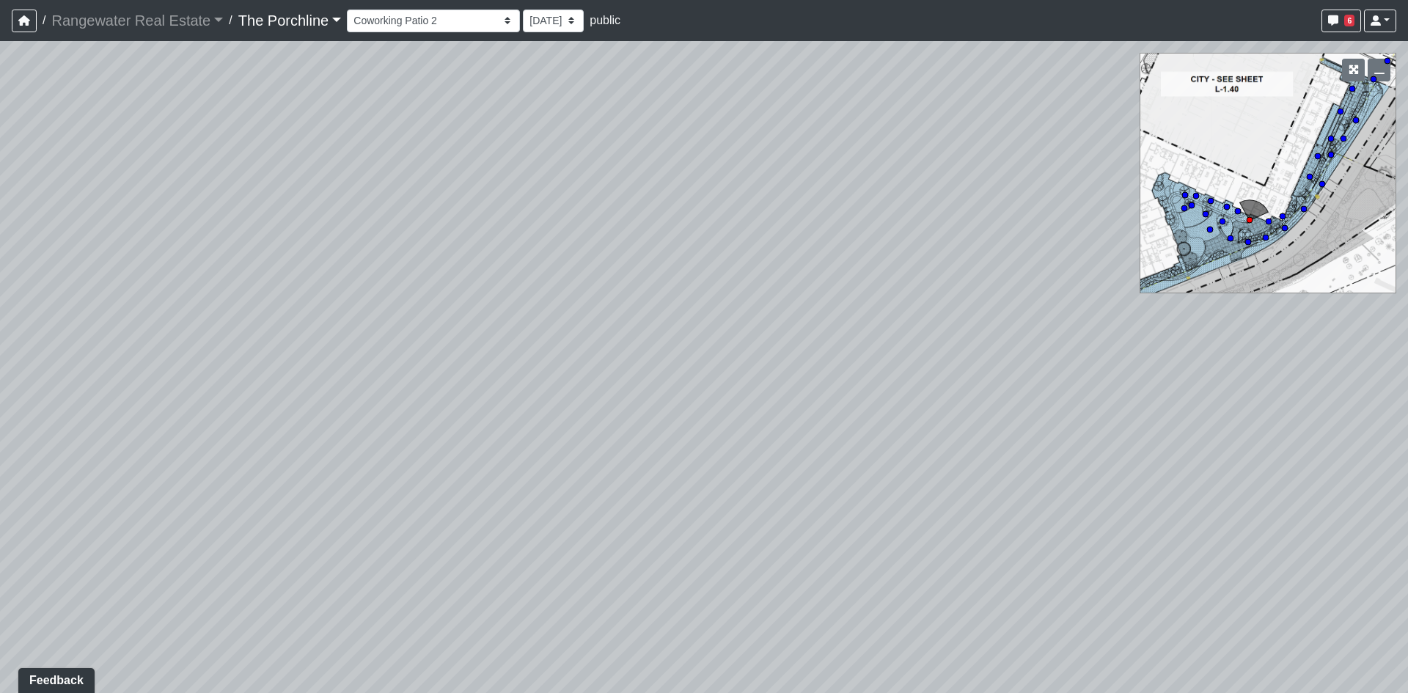
drag, startPoint x: 703, startPoint y: 215, endPoint x: 786, endPoint y: 596, distance: 390.3
click at [786, 596] on div "Loading... Seating Loading... Mailroom Entry Loading... Lounge Entry Loading...…" at bounding box center [704, 367] width 1408 height 652
click at [819, 387] on div "Loading... Seating Loading... Mailroom Entry Loading... Lounge Entry Loading...…" at bounding box center [704, 367] width 1408 height 652
drag, startPoint x: 1196, startPoint y: 518, endPoint x: 1200, endPoint y: 524, distance: 7.6
click at [1200, 521] on icon at bounding box center [1213, 535] width 44 height 44
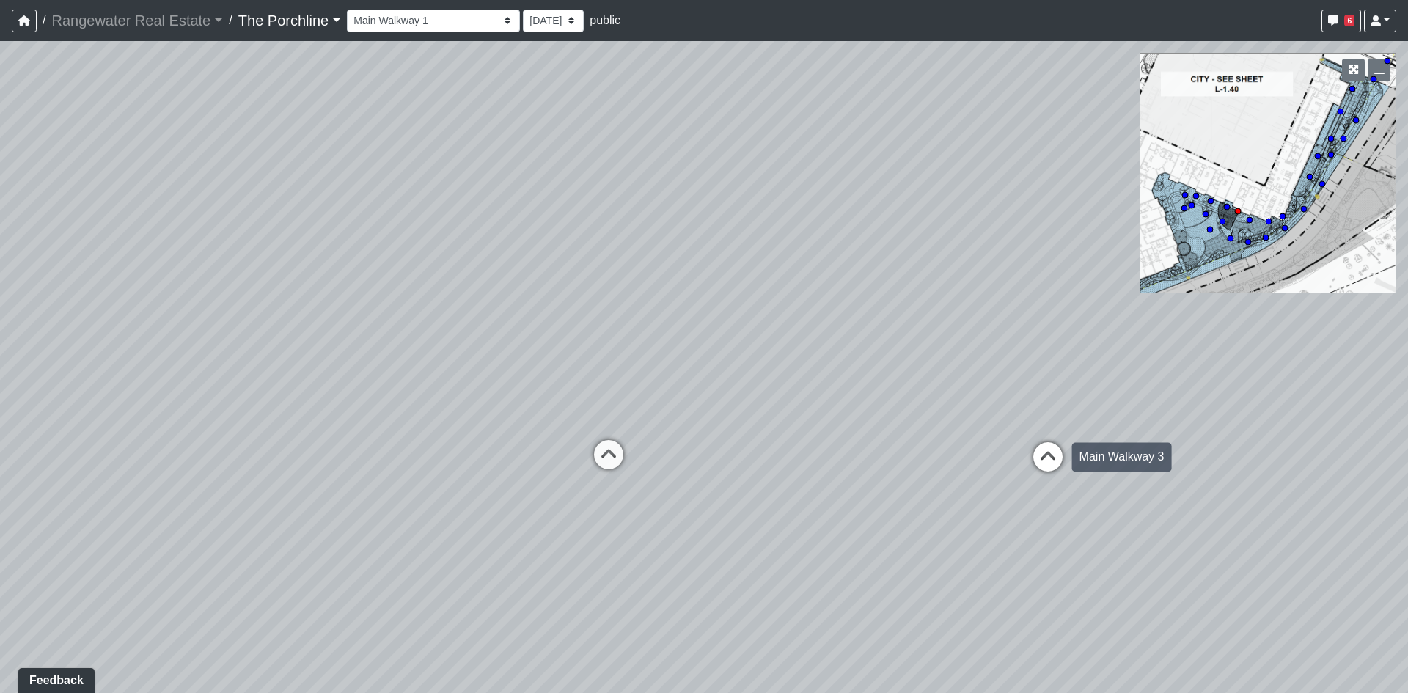
click at [1069, 481] on icon at bounding box center [1048, 464] width 44 height 44
drag, startPoint x: 1079, startPoint y: 437, endPoint x: 980, endPoint y: 321, distance: 153.0
click at [982, 326] on div "Loading... Seating Loading... Mailroom Entry Loading... Lounge Entry Loading...…" at bounding box center [704, 367] width 1408 height 652
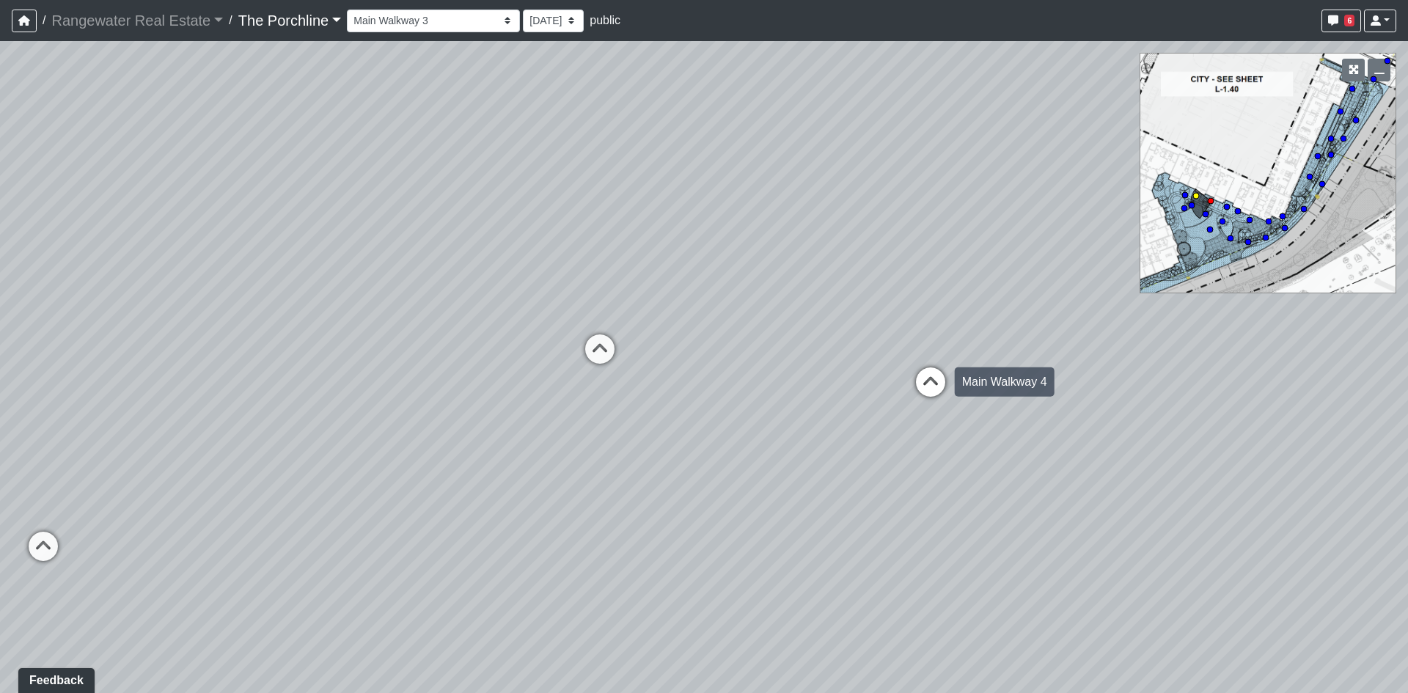
click at [931, 390] on icon at bounding box center [931, 389] width 44 height 44
drag, startPoint x: 1011, startPoint y: 401, endPoint x: 929, endPoint y: 414, distance: 83.9
click at [946, 414] on div "Loading... Seating Loading... Mailroom Entry Loading... Lounge Entry Loading...…" at bounding box center [704, 367] width 1408 height 652
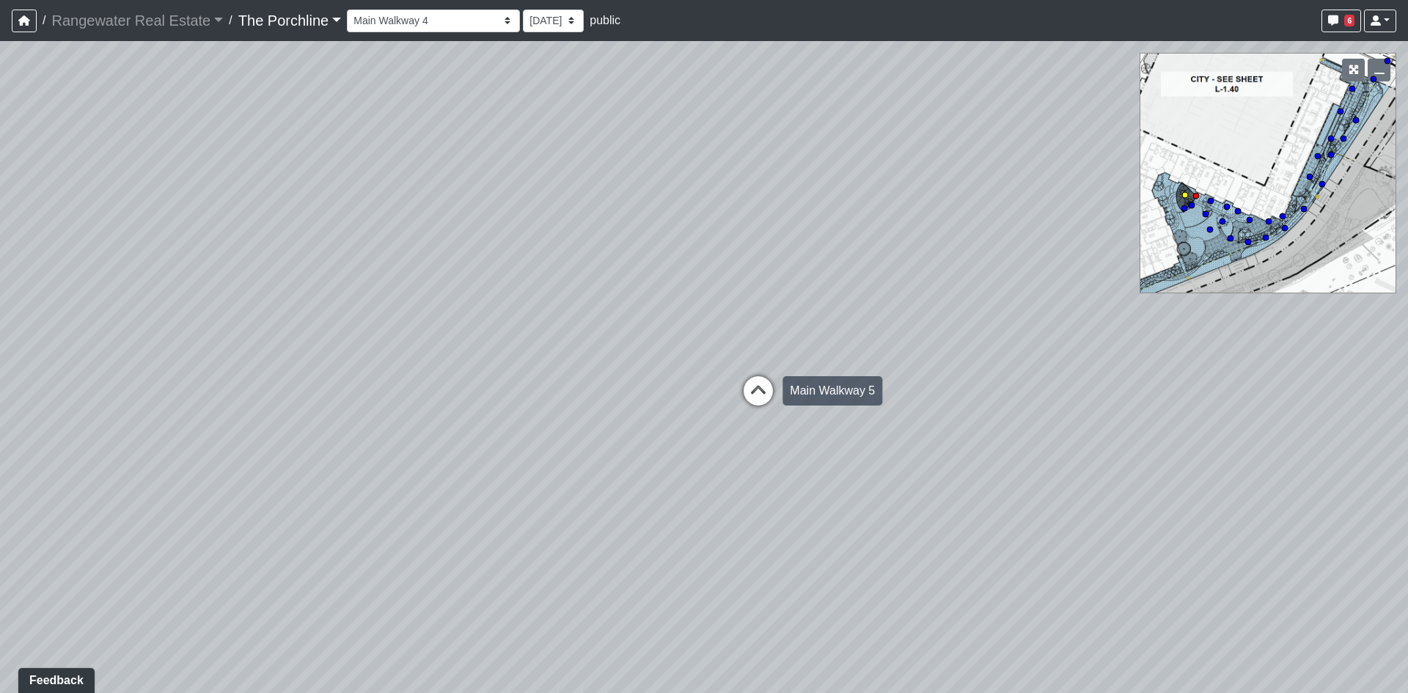
click at [777, 392] on icon at bounding box center [758, 398] width 44 height 44
drag, startPoint x: 950, startPoint y: 380, endPoint x: 610, endPoint y: 401, distance: 341.0
click at [610, 402] on div "Loading... Seating Loading... Mailroom Entry Loading... Lounge Entry Loading...…" at bounding box center [704, 367] width 1408 height 652
drag, startPoint x: 891, startPoint y: 408, endPoint x: 621, endPoint y: 395, distance: 270.2
click at [621, 395] on div "Loading... Seating Loading... Mailroom Entry Loading... Lounge Entry Loading...…" at bounding box center [704, 367] width 1408 height 652
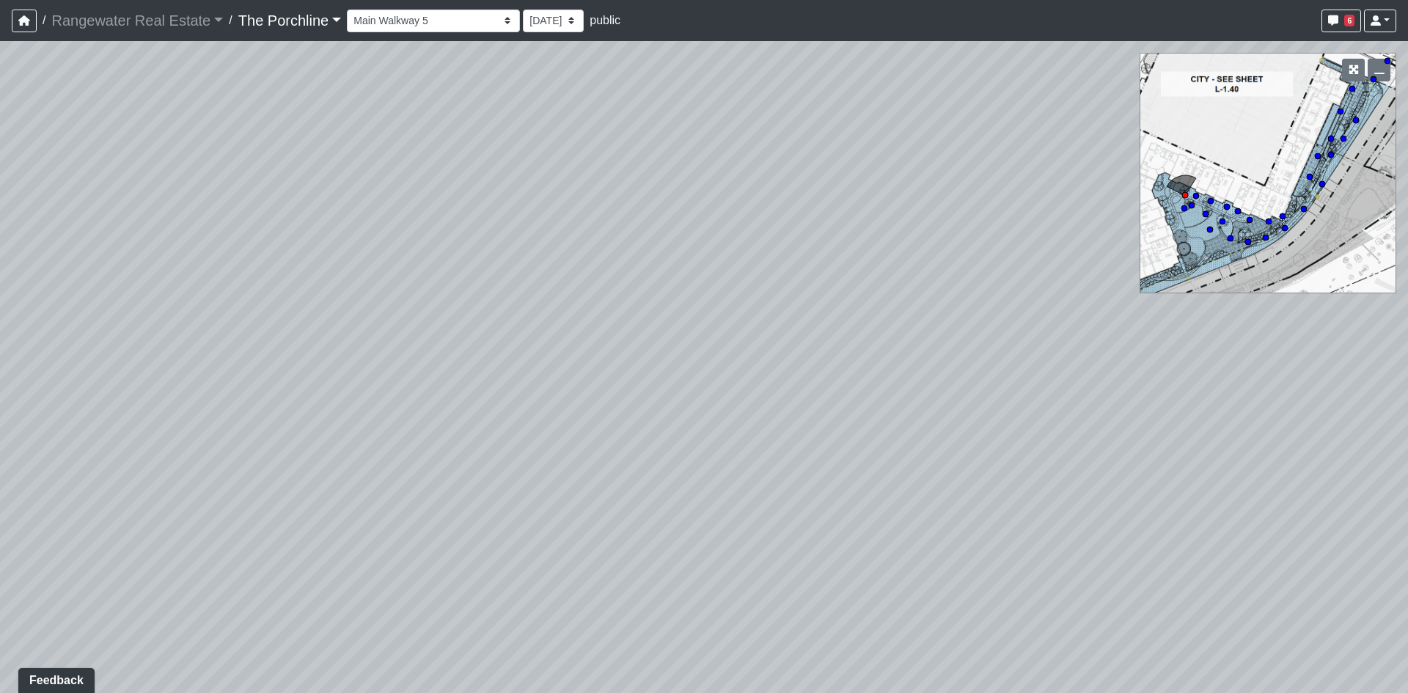
drag, startPoint x: 1075, startPoint y: 448, endPoint x: 652, endPoint y: 403, distance: 424.8
click at [654, 405] on div "Loading... Seating Loading... Mailroom Entry Loading... Lounge Entry Loading...…" at bounding box center [704, 367] width 1408 height 652
drag, startPoint x: 848, startPoint y: 395, endPoint x: 381, endPoint y: 385, distance: 466.6
click at [381, 385] on div "Loading... Seating Loading... Mailroom Entry Loading... Lounge Entry Loading...…" at bounding box center [704, 367] width 1408 height 652
drag, startPoint x: 921, startPoint y: 378, endPoint x: 665, endPoint y: 386, distance: 256.1
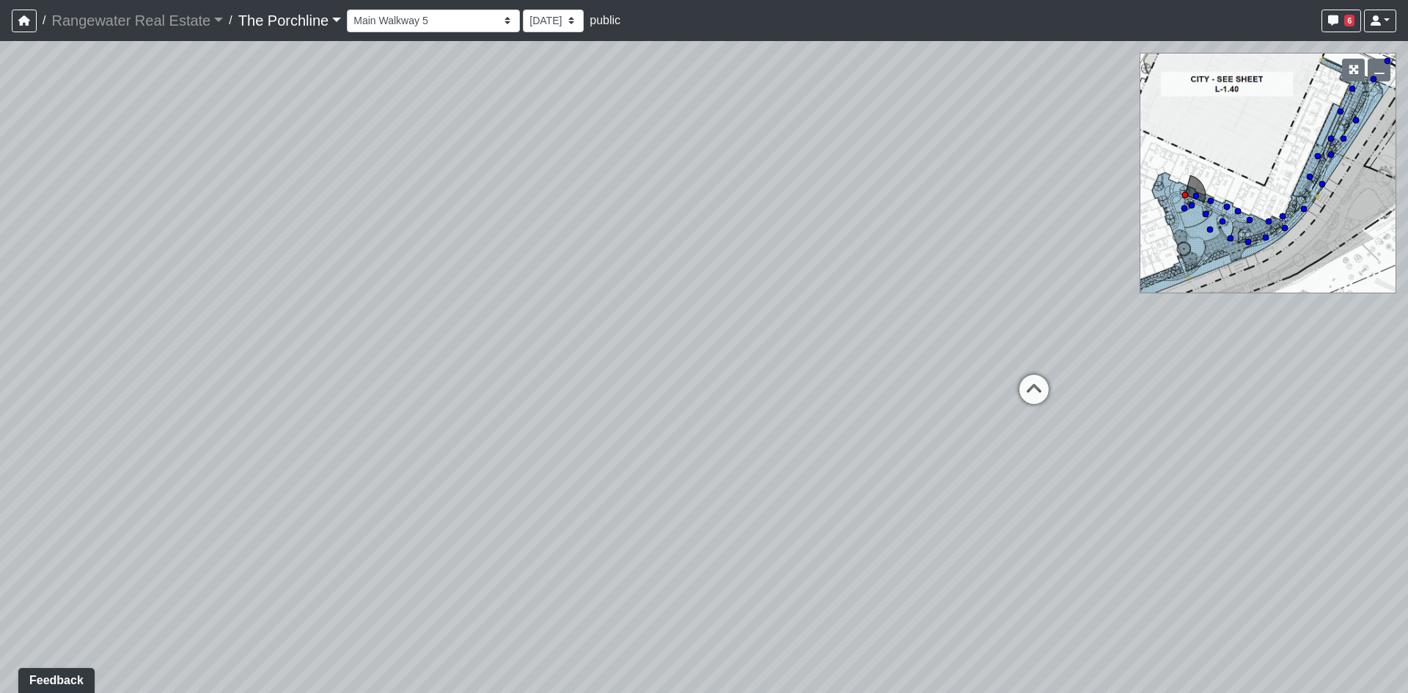
click at [665, 386] on div "Loading... Seating Loading... Mailroom Entry Loading... Lounge Entry Loading...…" at bounding box center [704, 367] width 1408 height 652
click at [928, 381] on icon at bounding box center [925, 381] width 44 height 44
drag, startPoint x: 902, startPoint y: 390, endPoint x: 1796, endPoint y: 381, distance: 893.4
click at [1408, 381] on html "/ Rangewater Real Estate Rangewater Real Estate Loading... / The Porchline The …" at bounding box center [704, 346] width 1408 height 693
click at [692, 395] on div "Loading... Seating Loading... Mailroom Entry Loading... Lounge Entry Loading...…" at bounding box center [704, 367] width 1408 height 652
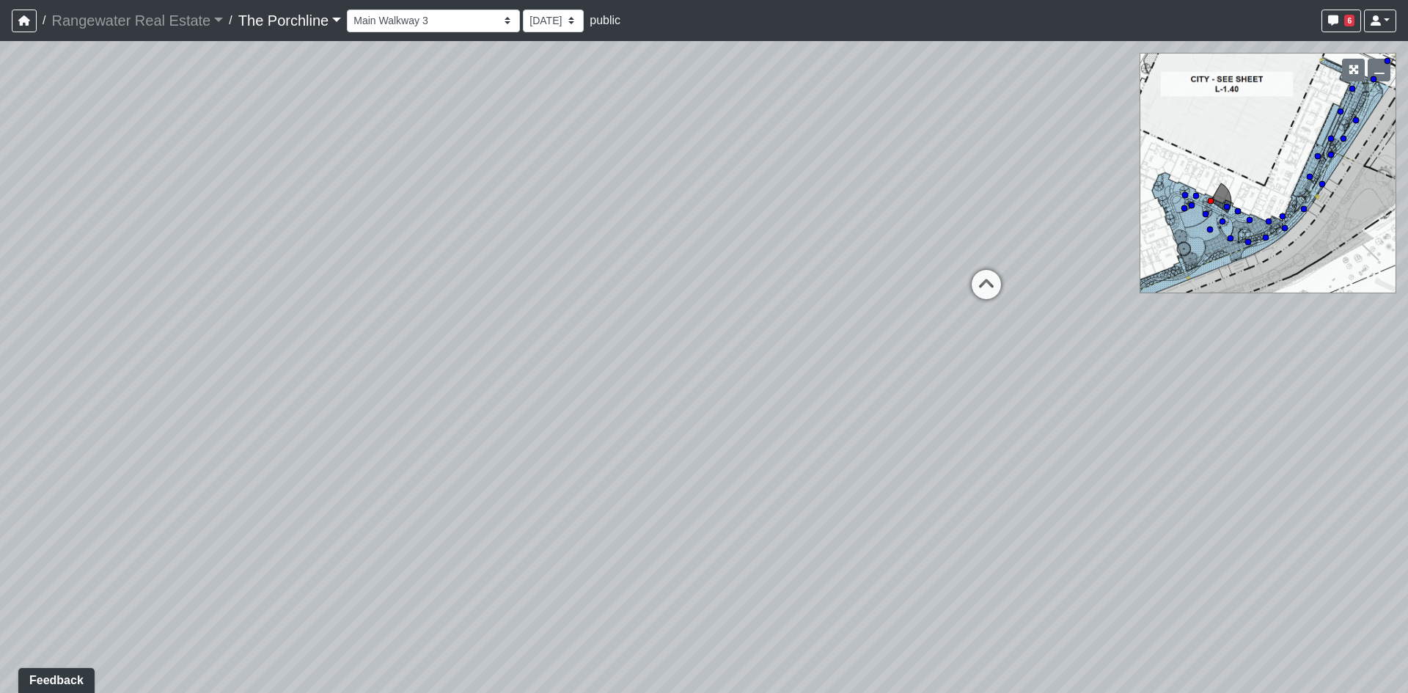
drag, startPoint x: 556, startPoint y: 415, endPoint x: 7, endPoint y: 329, distance: 555.3
click at [0, 350] on div "Loading... Seating Loading... Mailroom Entry Loading... Lounge Entry Loading...…" at bounding box center [704, 367] width 1408 height 652
drag, startPoint x: 552, startPoint y: 268, endPoint x: 329, endPoint y: 458, distance: 292.4
click at [329, 458] on div "Loading... Seating Loading... Mailroom Entry Loading... Lounge Entry Loading...…" at bounding box center [704, 367] width 1408 height 652
drag, startPoint x: 590, startPoint y: 417, endPoint x: 492, endPoint y: 407, distance: 98.1
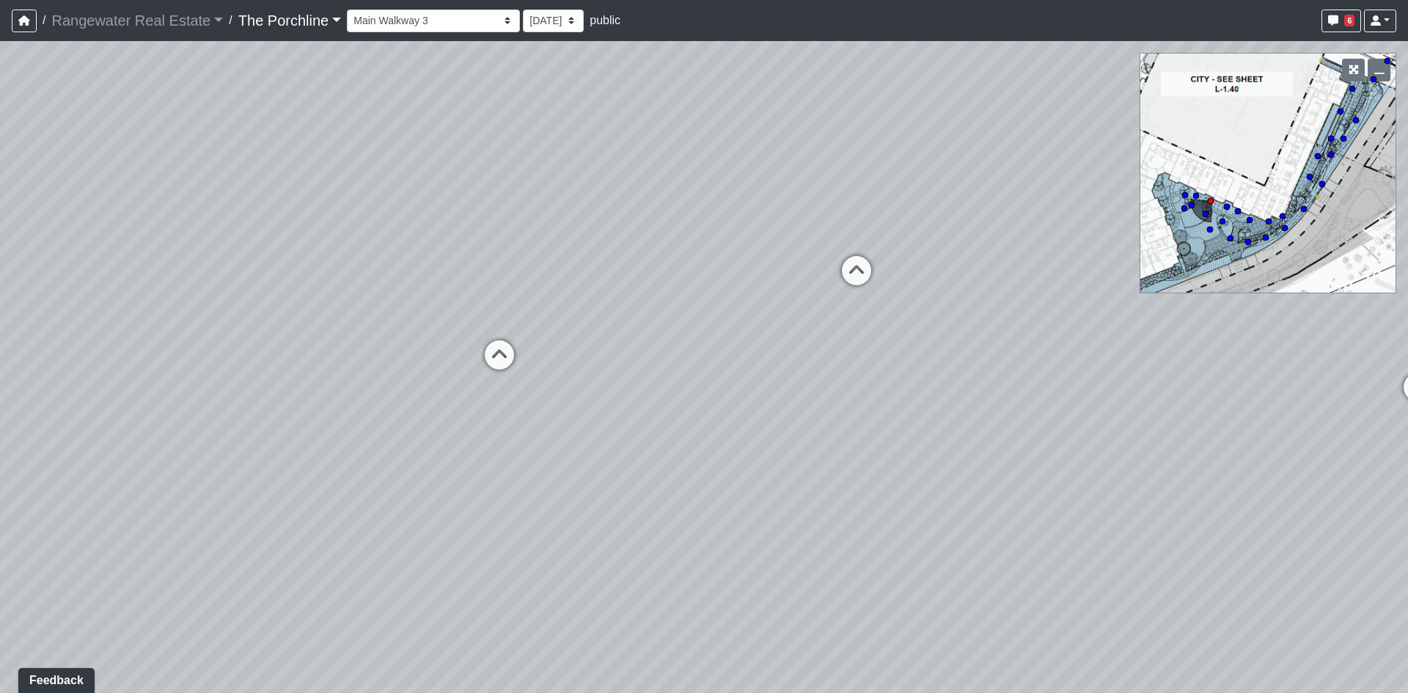
click at [494, 412] on div "Loading... Seating Loading... Mailroom Entry Loading... Lounge Entry Loading...…" at bounding box center [704, 367] width 1408 height 652
click at [835, 266] on icon at bounding box center [830, 276] width 44 height 44
drag, startPoint x: 916, startPoint y: 279, endPoint x: 467, endPoint y: 321, distance: 450.8
click at [467, 323] on div "Loading... Seating Loading... Mailroom Entry Loading... Lounge Entry Loading...…" at bounding box center [704, 367] width 1408 height 652
click at [973, 343] on icon at bounding box center [982, 347] width 44 height 44
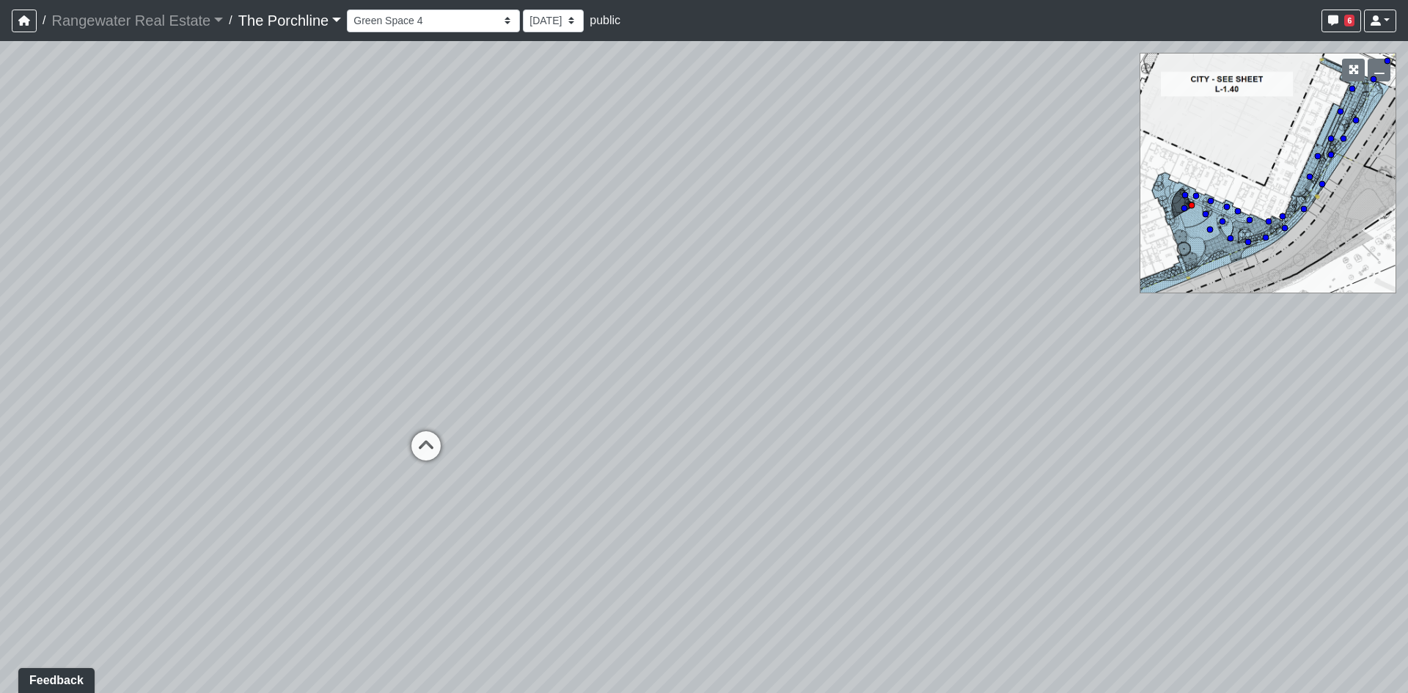
drag, startPoint x: 861, startPoint y: 346, endPoint x: 699, endPoint y: 399, distance: 170.5
click at [699, 399] on div "Loading... Seating Loading... Mailroom Entry Loading... Lounge Entry Loading...…" at bounding box center [704, 367] width 1408 height 652
drag, startPoint x: 1117, startPoint y: 373, endPoint x: 748, endPoint y: 362, distance: 369.1
click at [748, 362] on div "Loading... Seating Loading... Mailroom Entry Loading... Lounge Entry Loading...…" at bounding box center [704, 367] width 1408 height 652
drag, startPoint x: 778, startPoint y: 241, endPoint x: 830, endPoint y: 433, distance: 199.1
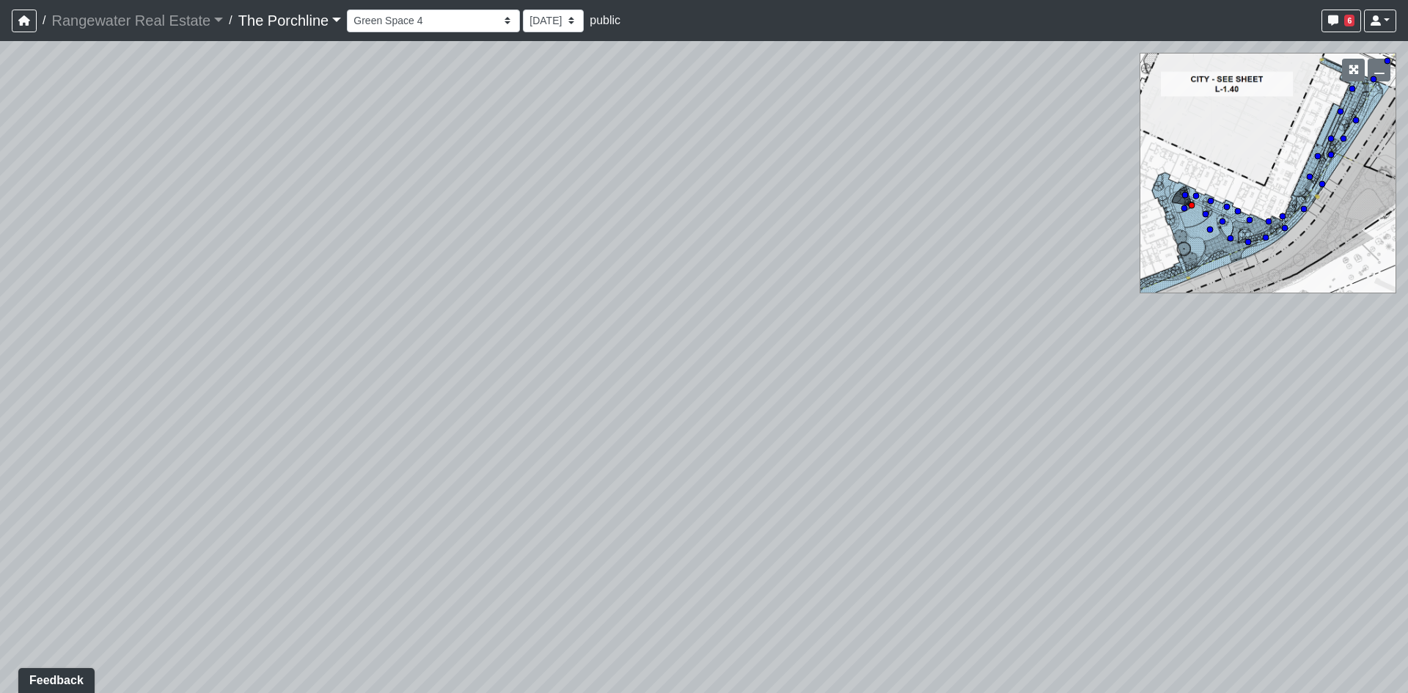
click at [830, 433] on div "Loading... Seating Loading... Mailroom Entry Loading... Lounge Entry Loading...…" at bounding box center [704, 367] width 1408 height 652
drag, startPoint x: 277, startPoint y: 372, endPoint x: 134, endPoint y: 357, distance: 143.8
click at [146, 359] on div "Loading... Seating Loading... Mailroom Entry Loading... Lounge Entry Loading...…" at bounding box center [704, 367] width 1408 height 652
drag, startPoint x: 1030, startPoint y: 318, endPoint x: 148, endPoint y: 288, distance: 882.1
click at [240, 288] on div "Loading... Seating Loading... Mailroom Entry Loading... Lounge Entry Loading...…" at bounding box center [704, 367] width 1408 height 652
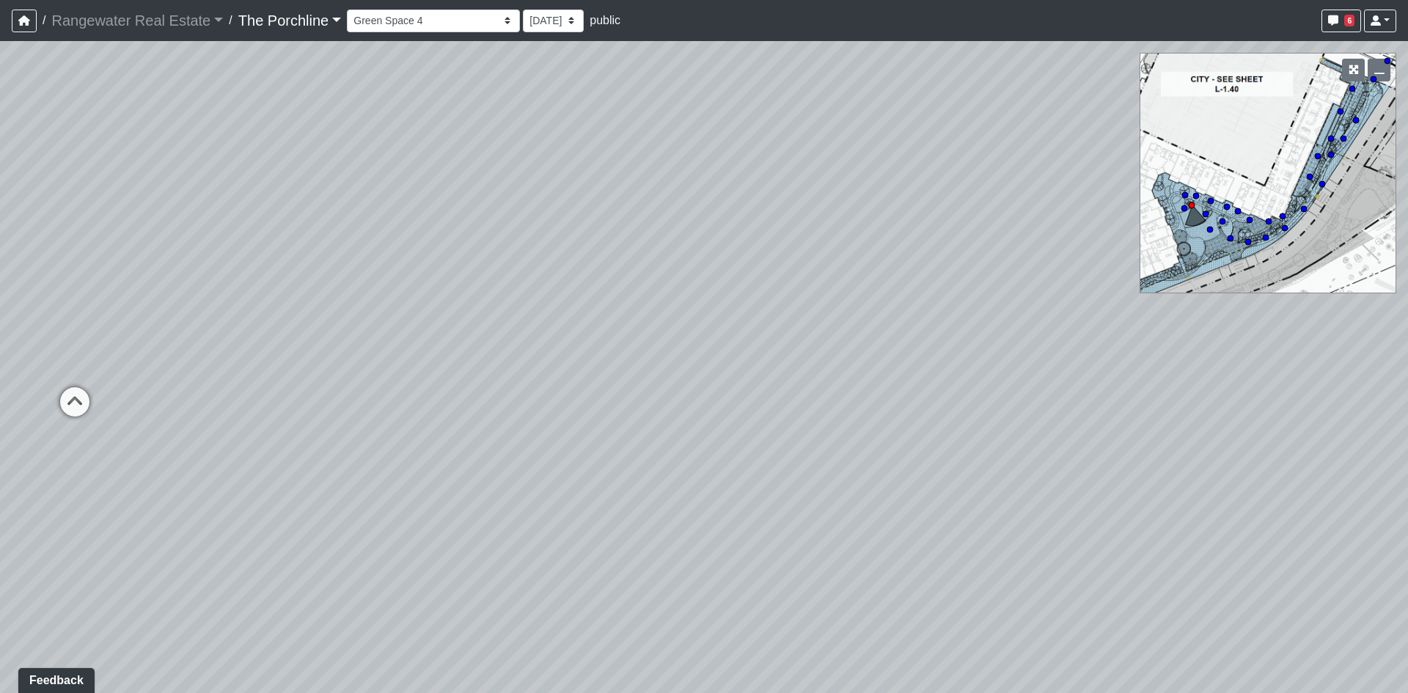
drag
click at [107, 277] on div "Loading... Seating Loading... Mailroom Entry Loading... Lounge Entry Loading...…" at bounding box center [704, 367] width 1408 height 652
click at [744, 502] on div "Loading... Seating Loading... Mailroom Entry Loading... Lounge Entry Loading...…" at bounding box center [704, 367] width 1408 height 652
click at [629, 445] on div "Loading... Seating Loading... Mailroom Entry Loading... Lounge Entry Loading...…" at bounding box center [704, 367] width 1408 height 652
click at [191, 318] on div "Loading... Seating Loading... Mailroom Entry Loading... Lounge Entry Loading...…" at bounding box center [704, 367] width 1408 height 652
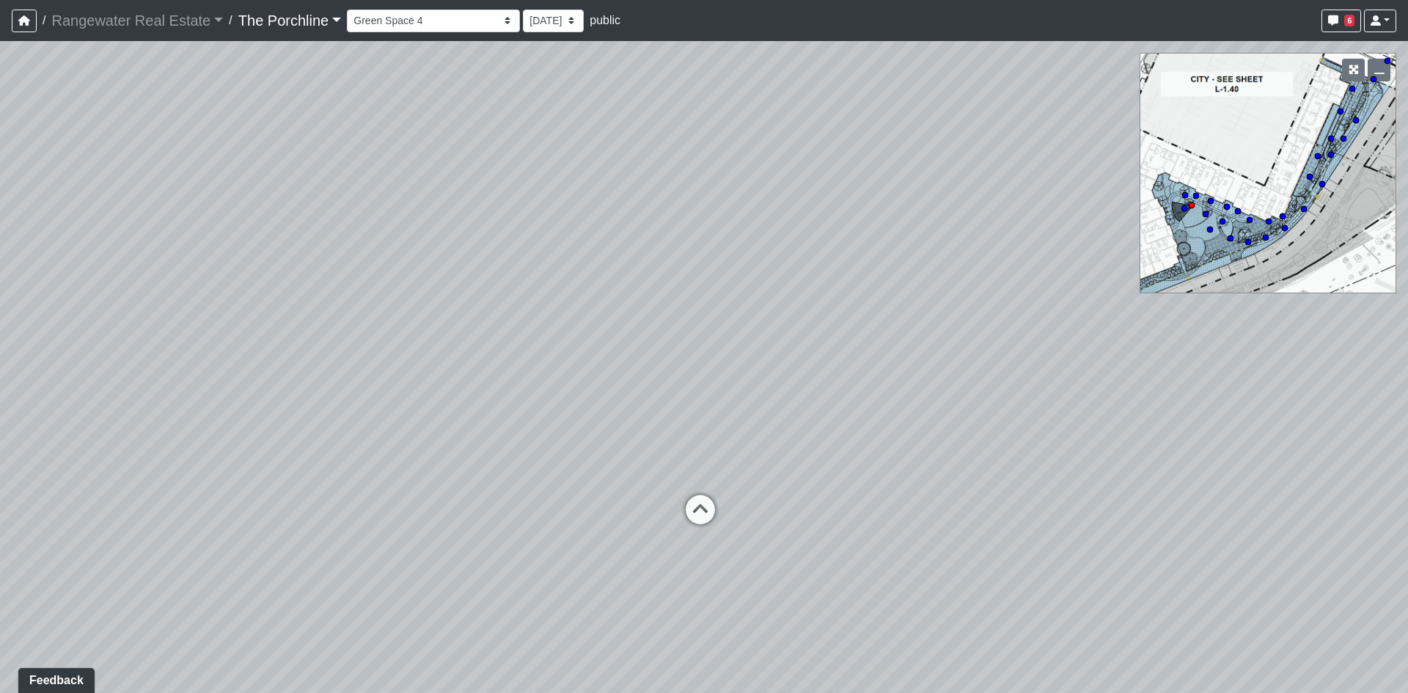
click at [214, 323] on div "Loading... Seating Loading... Mailroom Entry Loading... Lounge Entry Loading...…" at bounding box center [704, 367] width 1408 height 652
click at [589, 457] on div "Loading... Seating Loading... Mailroom Entry Loading... Lounge Entry Loading...…" at bounding box center [704, 367] width 1408 height 652
click at [32, 337] on div "Loading... Seating Loading... Mailroom Entry Loading... Lounge Entry Loading...…" at bounding box center [704, 367] width 1408 height 652
click at [509, 281] on div "Loading... Seating Loading... Mailroom Entry Loading... Lounge Entry Loading...…" at bounding box center [704, 367] width 1408 height 652
drag, startPoint x: 784, startPoint y: 263, endPoint x: 181, endPoint y: 152, distance: 613.0
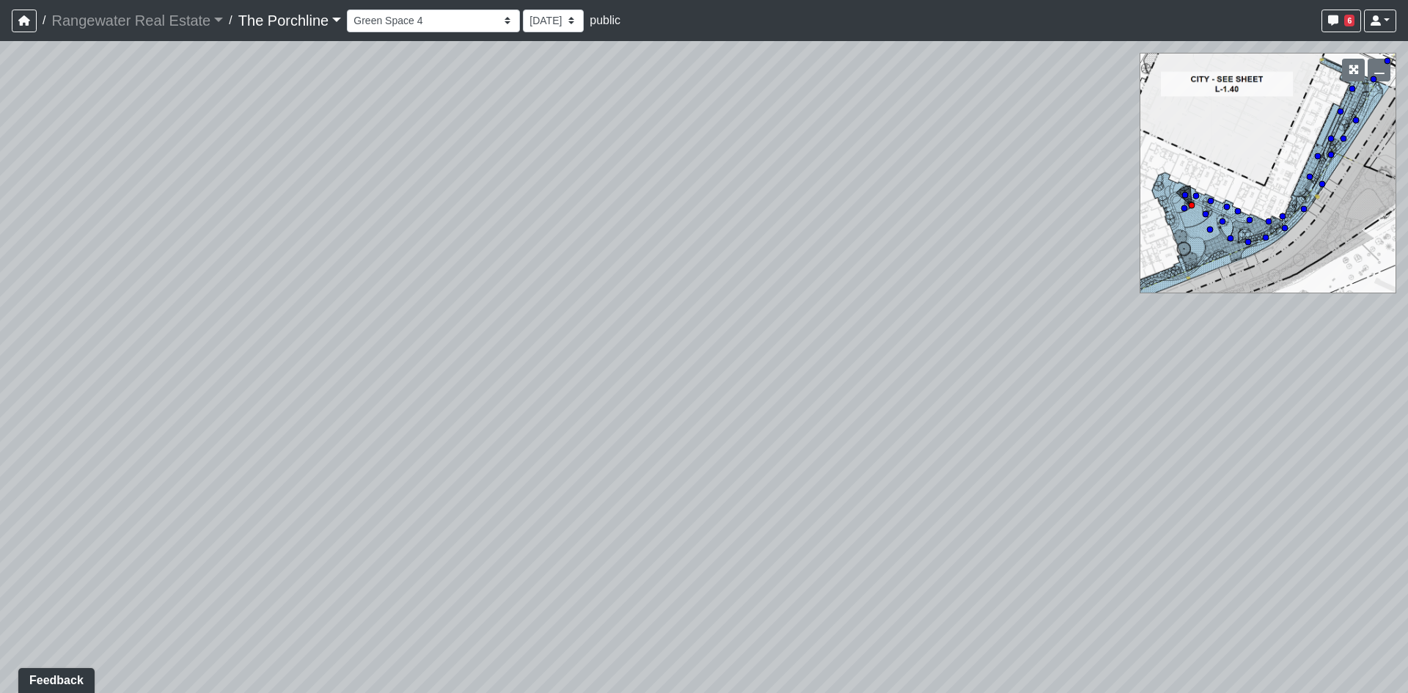
click at [181, 152] on div "Loading... Seating Loading... Mailroom Entry Loading... Lounge Entry Loading...…" at bounding box center [704, 367] width 1408 height 652
drag, startPoint x: 687, startPoint y: 264, endPoint x: 21, endPoint y: 218, distance: 666.9
click at [69, 222] on div "Loading... Seating Loading... Mailroom Entry Loading... Lounge Entry Loading...…" at bounding box center [704, 367] width 1408 height 652
drag, startPoint x: 596, startPoint y: 376, endPoint x: 582, endPoint y: 551, distance: 175.9
click at [466, 641] on div "Loading... Seating Loading... Mailroom Entry Loading... Lounge Entry Loading...…" at bounding box center [704, 367] width 1408 height 652
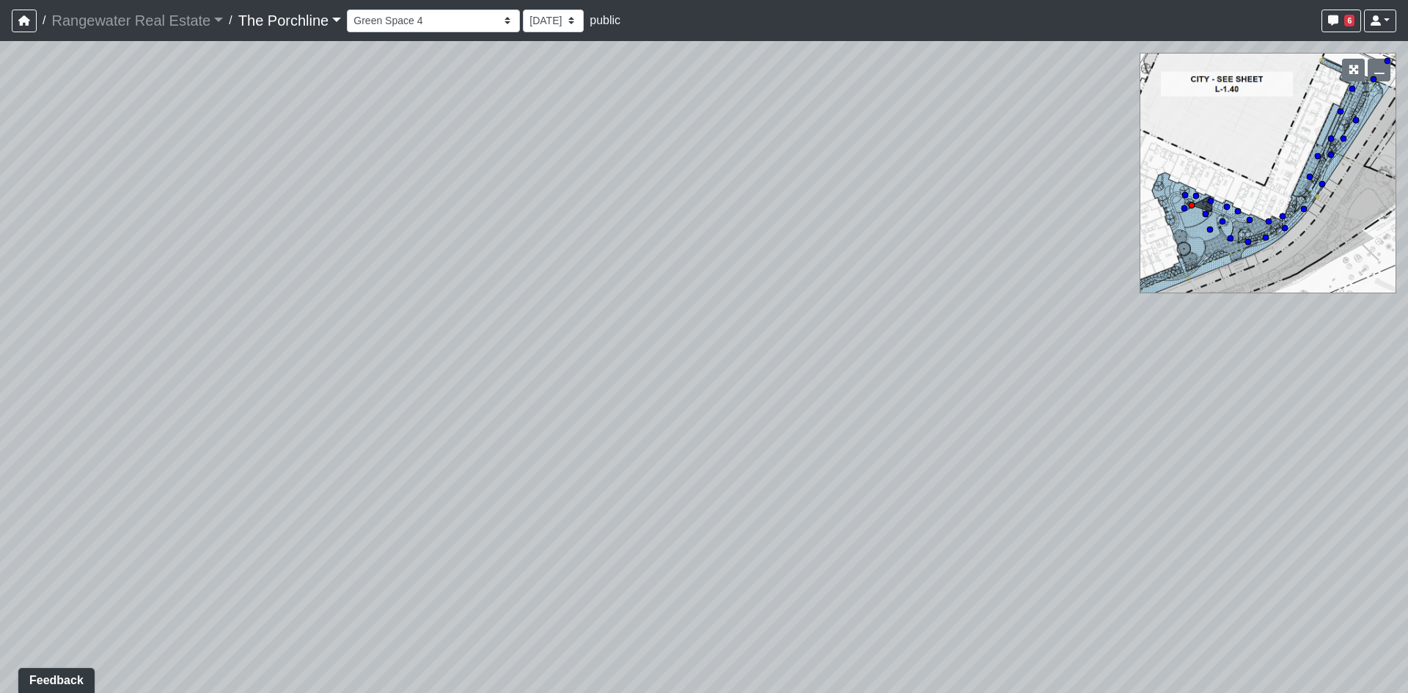
drag, startPoint x: 823, startPoint y: 480, endPoint x: 87, endPoint y: 212, distance: 783.1
click at [92, 217] on div "Loading... Seating Loading... Mailroom Entry Loading... Lounge Entry Loading...…" at bounding box center [704, 367] width 1408 height 652
drag, startPoint x: 788, startPoint y: 221, endPoint x: 586, endPoint y: 471, distance: 321.8
click at [526, 536] on div "Loading... Seating Loading... Mailroom Entry Loading... Lounge Entry Loading...…" at bounding box center [704, 367] width 1408 height 652
click at [809, 425] on icon at bounding box center [803, 418] width 44 height 44
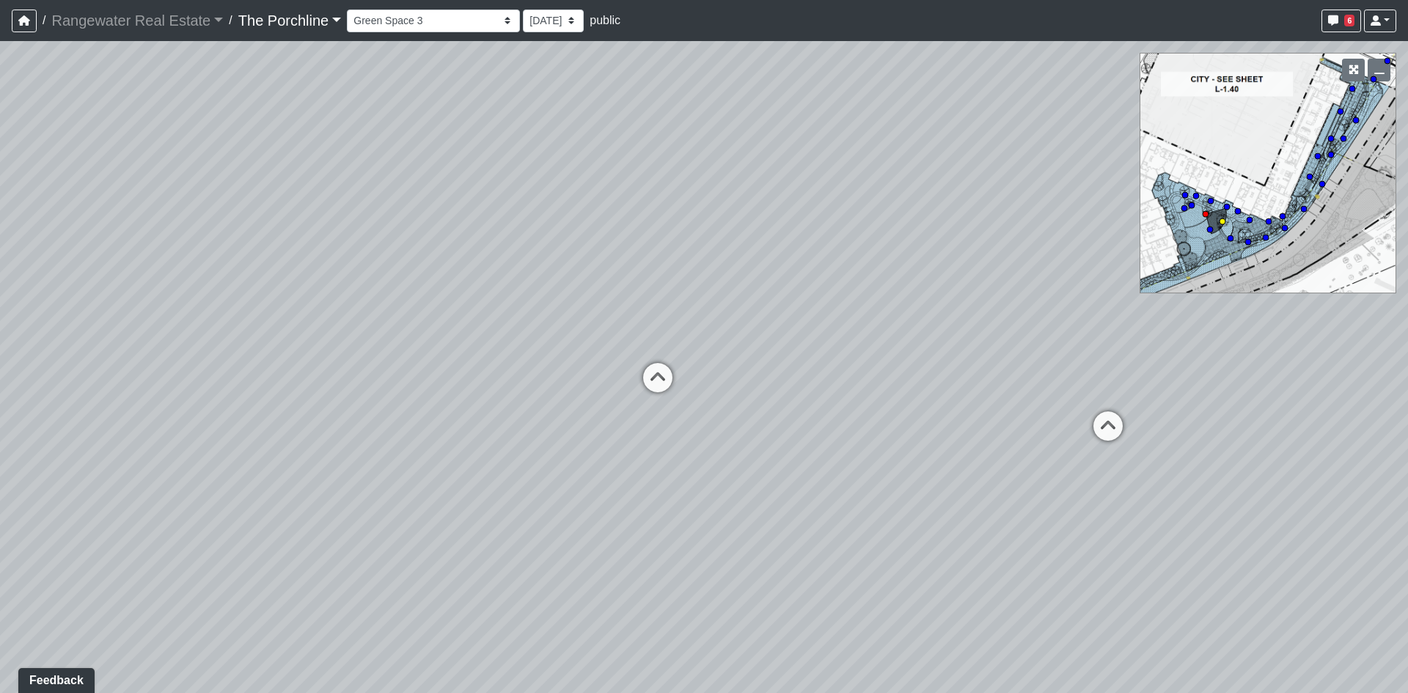
click at [638, 395] on icon at bounding box center [658, 385] width 44 height 44
click at [1010, 403] on icon at bounding box center [1016, 405] width 44 height 44
drag, startPoint x: 652, startPoint y: 376, endPoint x: 129, endPoint y: 326, distance: 525.3
click at [146, 326] on div "Loading... Seating Loading... Mailroom Entry Loading... Lounge Entry Loading...…" at bounding box center [704, 367] width 1408 height 652
drag, startPoint x: 634, startPoint y: 299, endPoint x: 775, endPoint y: 470, distance: 222.5
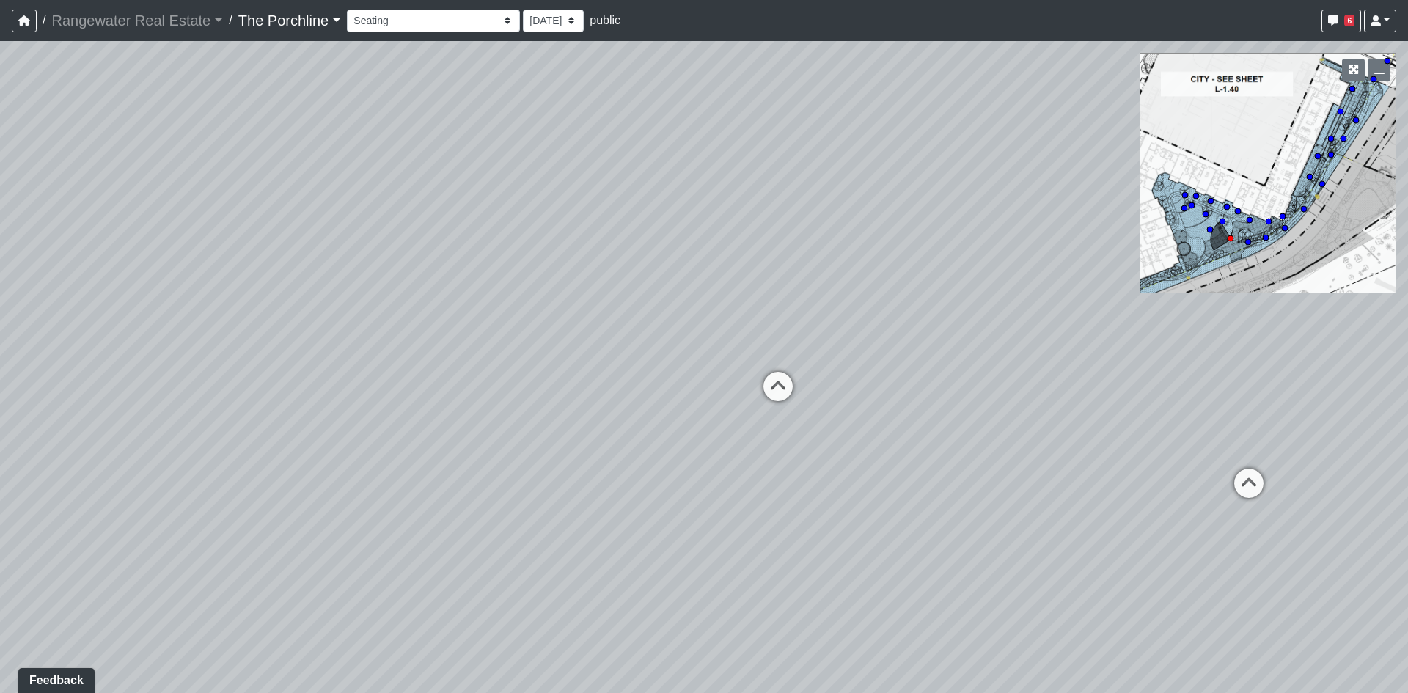
click at [953, 522] on div "Loading... Seating Loading... Mailroom Entry Loading... Lounge Entry Loading...…" at bounding box center [704, 367] width 1408 height 652
drag, startPoint x: 481, startPoint y: 399, endPoint x: 901, endPoint y: 422, distance: 420.9
click at [901, 422] on div "Loading... Seating Loading... Mailroom Entry Loading... Lounge Entry Loading...…" at bounding box center [704, 367] width 1408 height 652
drag, startPoint x: 645, startPoint y: 428, endPoint x: 199, endPoint y: 447, distance: 447.1
click at [198, 444] on div "Loading... Seating Loading... Mailroom Entry Loading... Lounge Entry Loading...…" at bounding box center [704, 367] width 1408 height 652
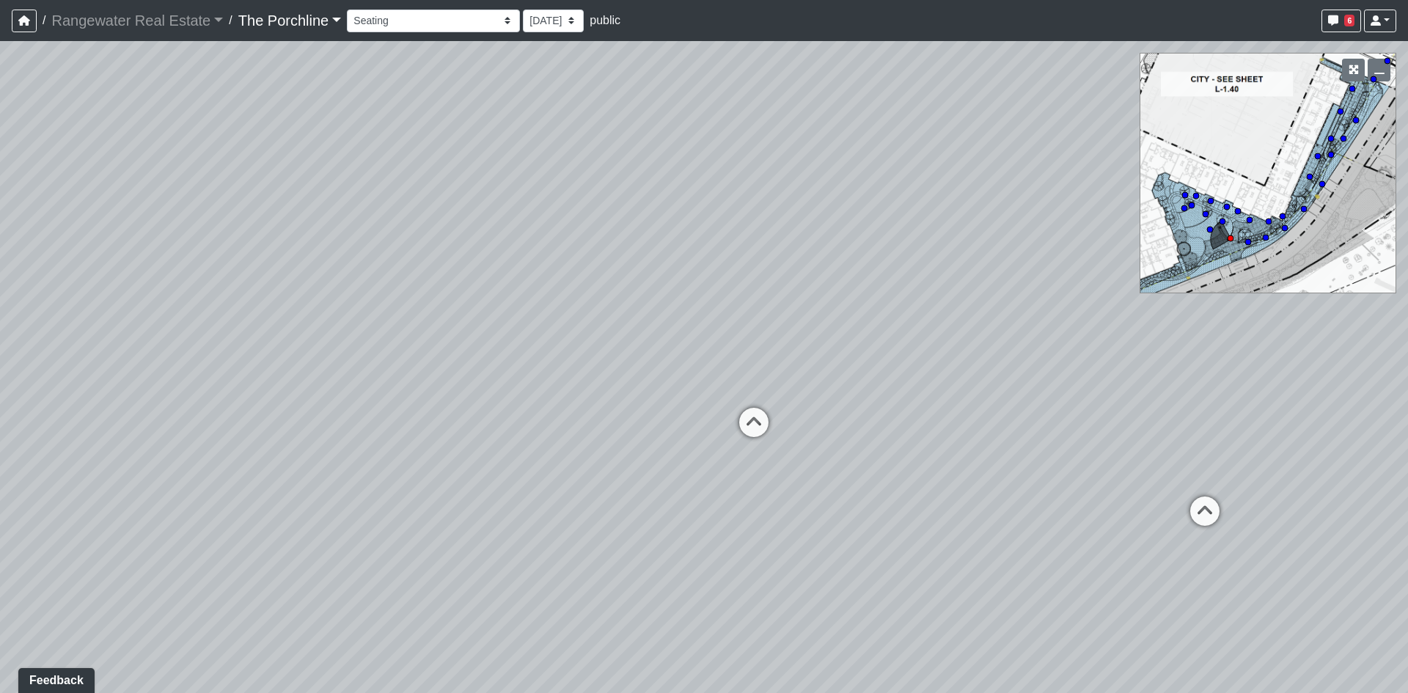
drag, startPoint x: 957, startPoint y: 305, endPoint x: 452, endPoint y: 483, distance: 535.9
click at [453, 483] on div "Loading... Seating Loading... Mailroom Entry Loading... Lounge Entry Loading...…" at bounding box center [704, 367] width 1408 height 652
drag, startPoint x: 704, startPoint y: 510, endPoint x: 293, endPoint y: 293, distance: 464.6
click at [302, 298] on div "Loading... Seating Loading... Mailroom Entry Loading... Lounge Entry Loading...…" at bounding box center [704, 367] width 1408 height 652
drag, startPoint x: 744, startPoint y: 419, endPoint x: 510, endPoint y: 310, distance: 258.6
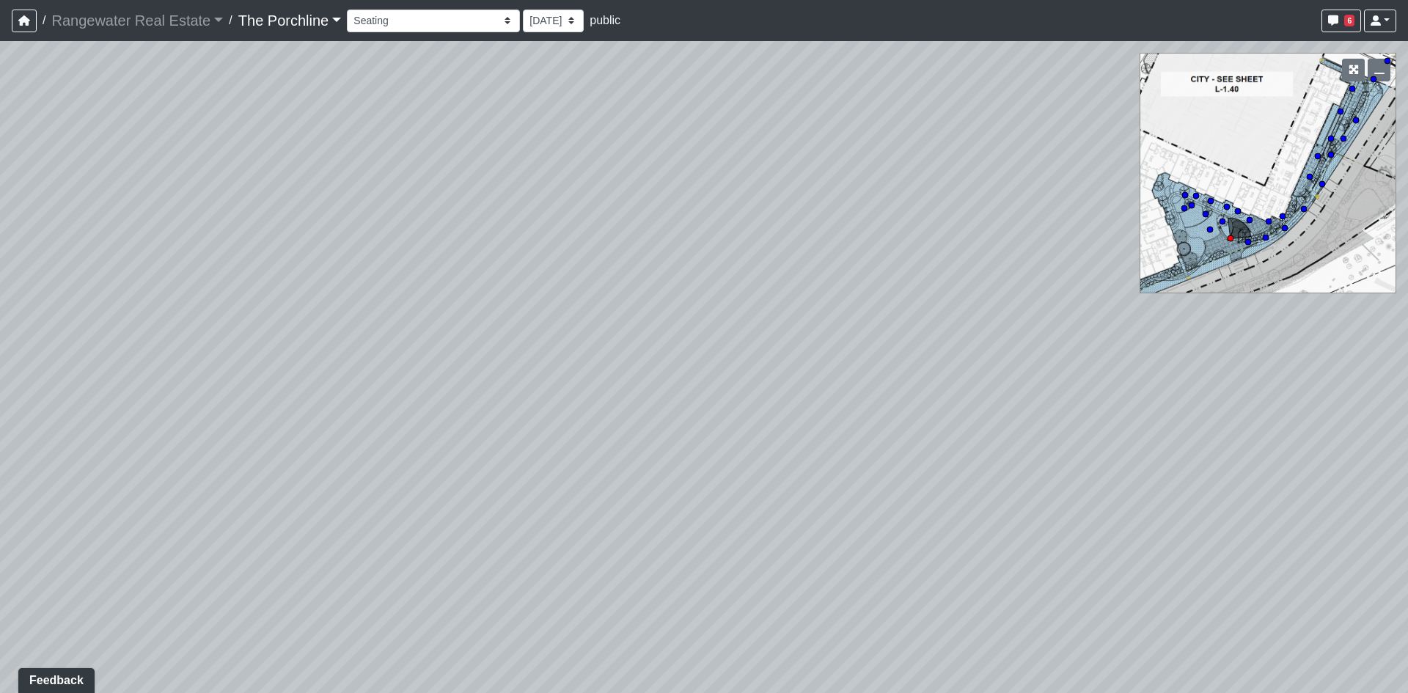
click at [513, 313] on div "Loading... Seating Loading... Mailroom Entry Loading... Lounge Entry Loading...…" at bounding box center [704, 367] width 1408 height 652
click at [829, 366] on icon at bounding box center [827, 367] width 44 height 44
click at [614, 324] on div "Loading... Seating Loading... Mailroom Entry Loading... Lounge Entry Loading...…" at bounding box center [704, 367] width 1408 height 652
click at [633, 311] on icon at bounding box center [647, 317] width 44 height 44
click at [554, 310] on icon at bounding box center [551, 318] width 44 height 44
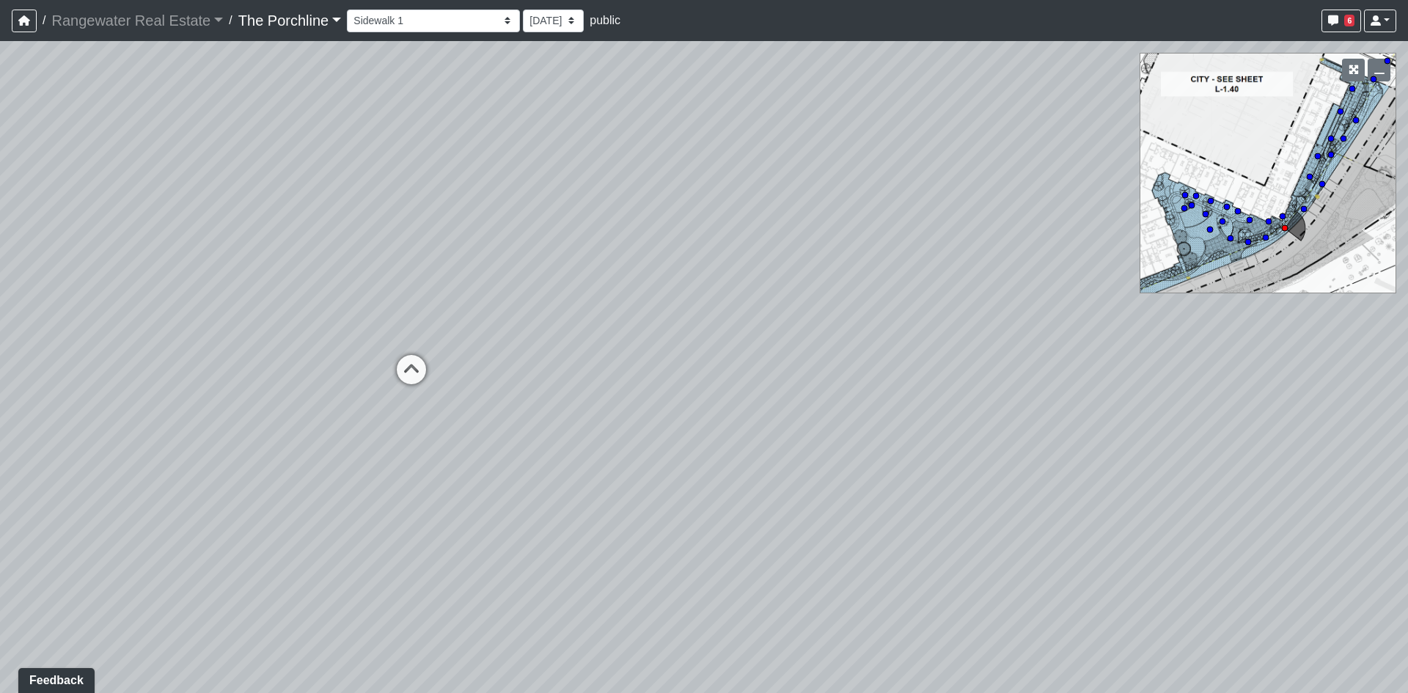
click at [378, 370] on div "Loading... Seating Loading... Mailroom Entry Loading... Lounge Entry Loading...…" at bounding box center [704, 367] width 1408 height 652
click at [403, 373] on icon at bounding box center [411, 377] width 44 height 44
drag, startPoint x: 1048, startPoint y: 307, endPoint x: 978, endPoint y: 319, distance: 70.8
click at [943, 320] on div "Loading... Seating Loading... Mailroom Entry Loading... Lounge Entry Loading...…" at bounding box center [704, 367] width 1408 height 652
drag, startPoint x: 271, startPoint y: 312, endPoint x: 553, endPoint y: 347, distance: 284.6
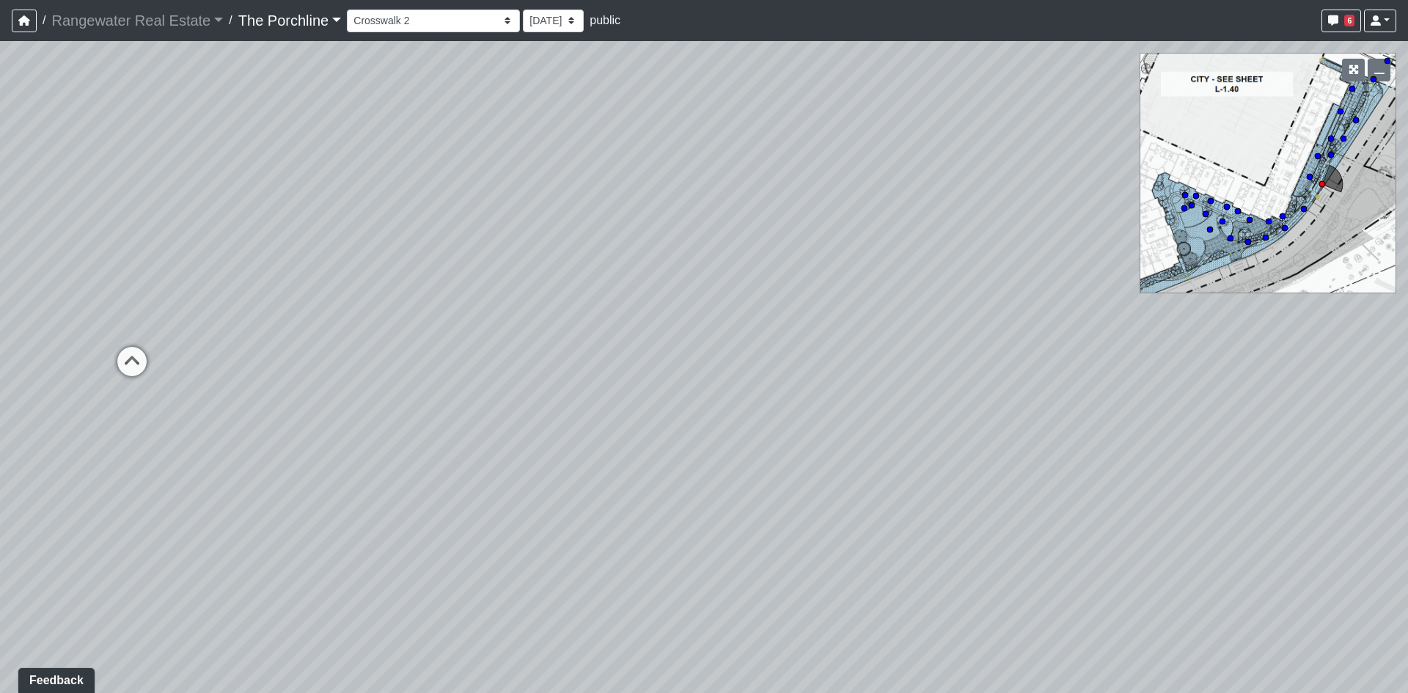
click at [464, 337] on div "Loading... Seating Loading... Mailroom Entry Loading... Lounge Entry Loading...…" at bounding box center [704, 367] width 1408 height 652
click at [724, 386] on icon at bounding box center [730, 391] width 44 height 44
drag, startPoint x: 629, startPoint y: 380, endPoint x: 620, endPoint y: 385, distance: 10.8
click at [626, 381] on icon at bounding box center [610, 381] width 44 height 44
click at [781, 356] on icon at bounding box center [780, 363] width 44 height 44
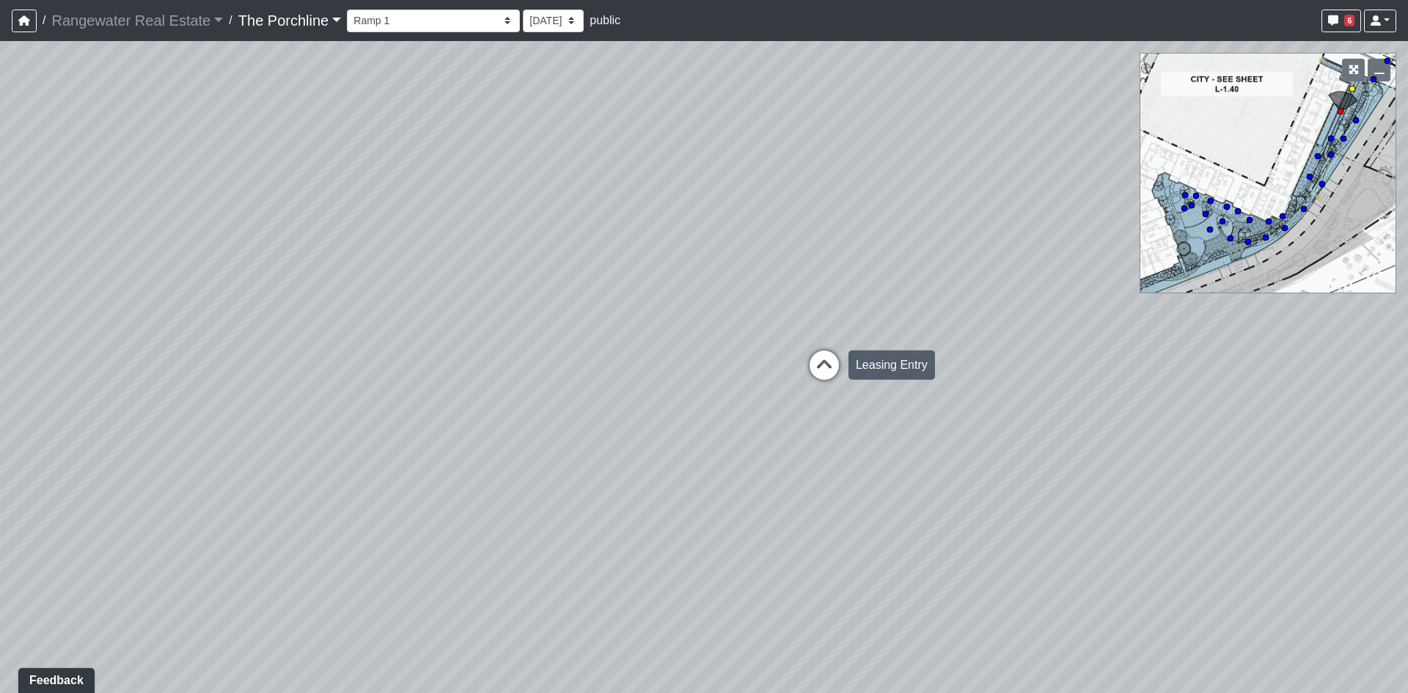
click at [827, 373] on icon at bounding box center [824, 373] width 44 height 44
select select "tSup7q1ETEhLR2jLuU8moc"
drag, startPoint x: 1016, startPoint y: 355, endPoint x: 499, endPoint y: 408, distance: 519.0
click at [499, 408] on div "Loading... Seating Loading... Mailroom Entry Loading... Lounge Entry Loading...…" at bounding box center [704, 367] width 1408 height 652
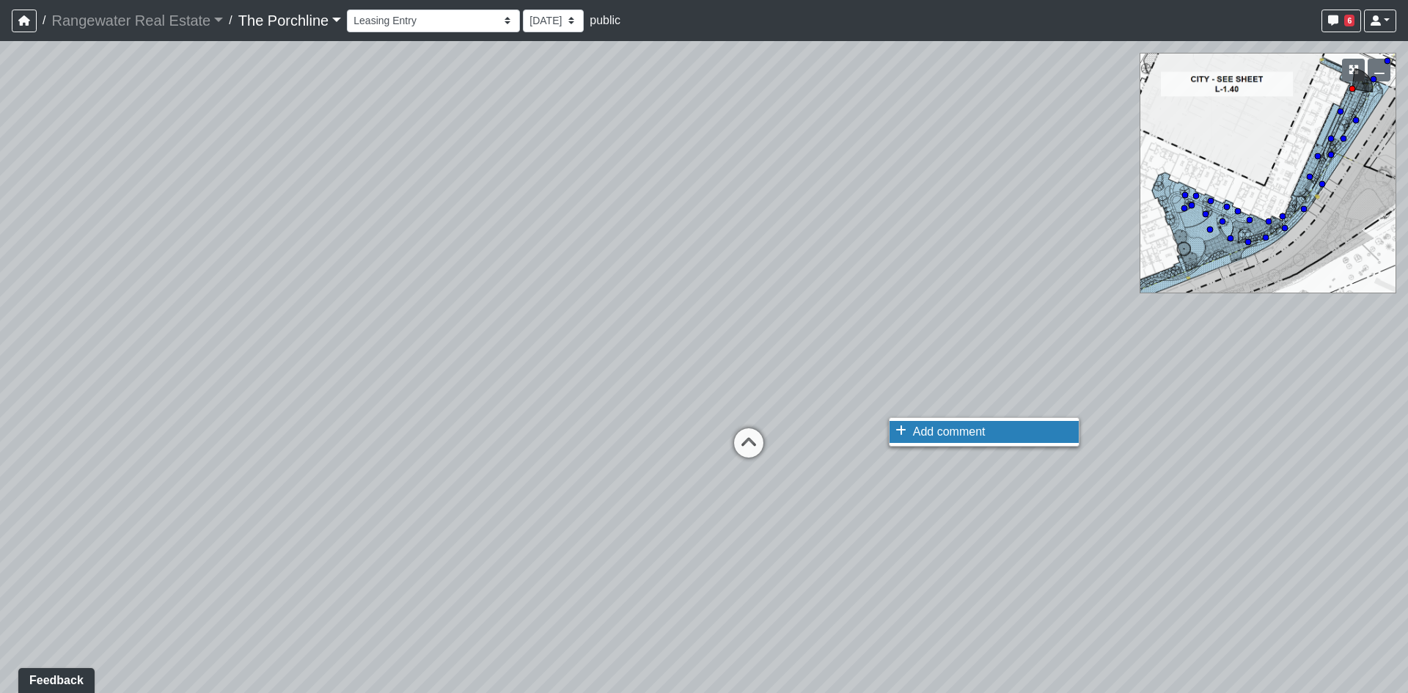
click at [959, 434] on span "Add comment" at bounding box center [949, 431] width 73 height 12
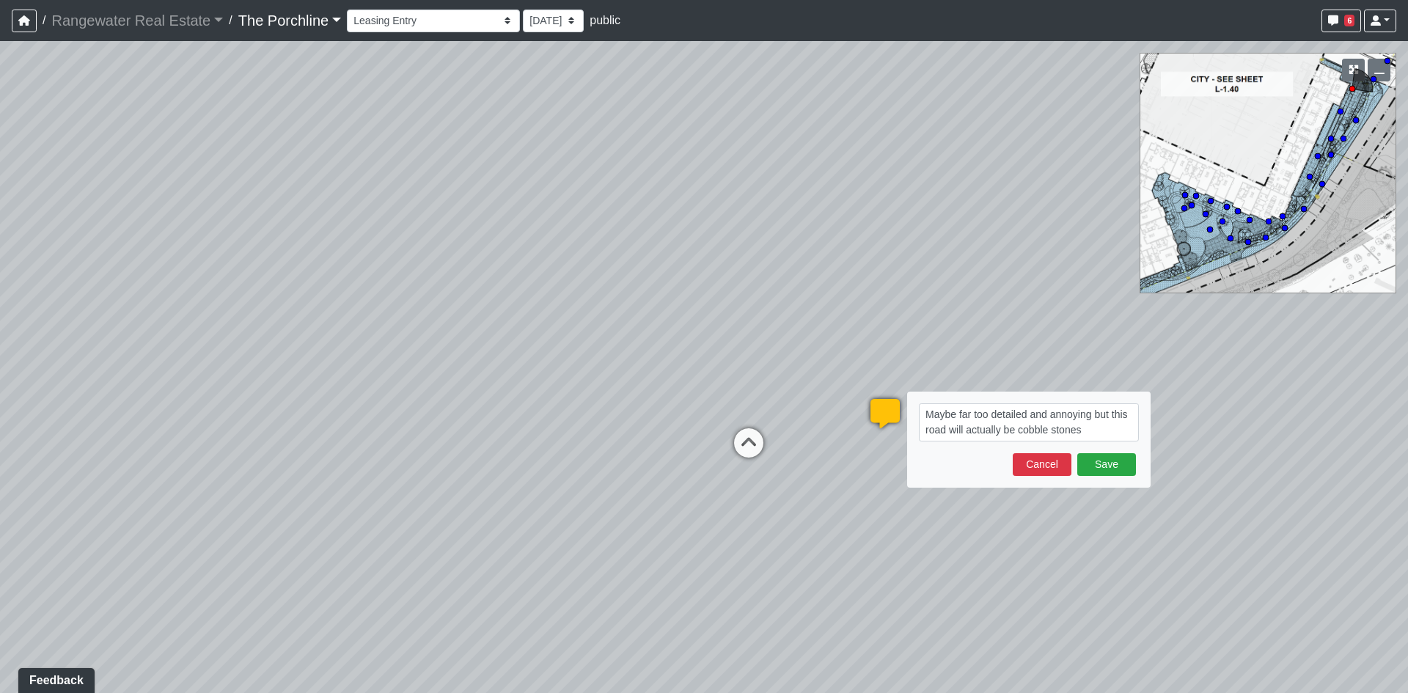
type textarea "Maybe far too detailed and annoying but this road will actually be cobble stone…"
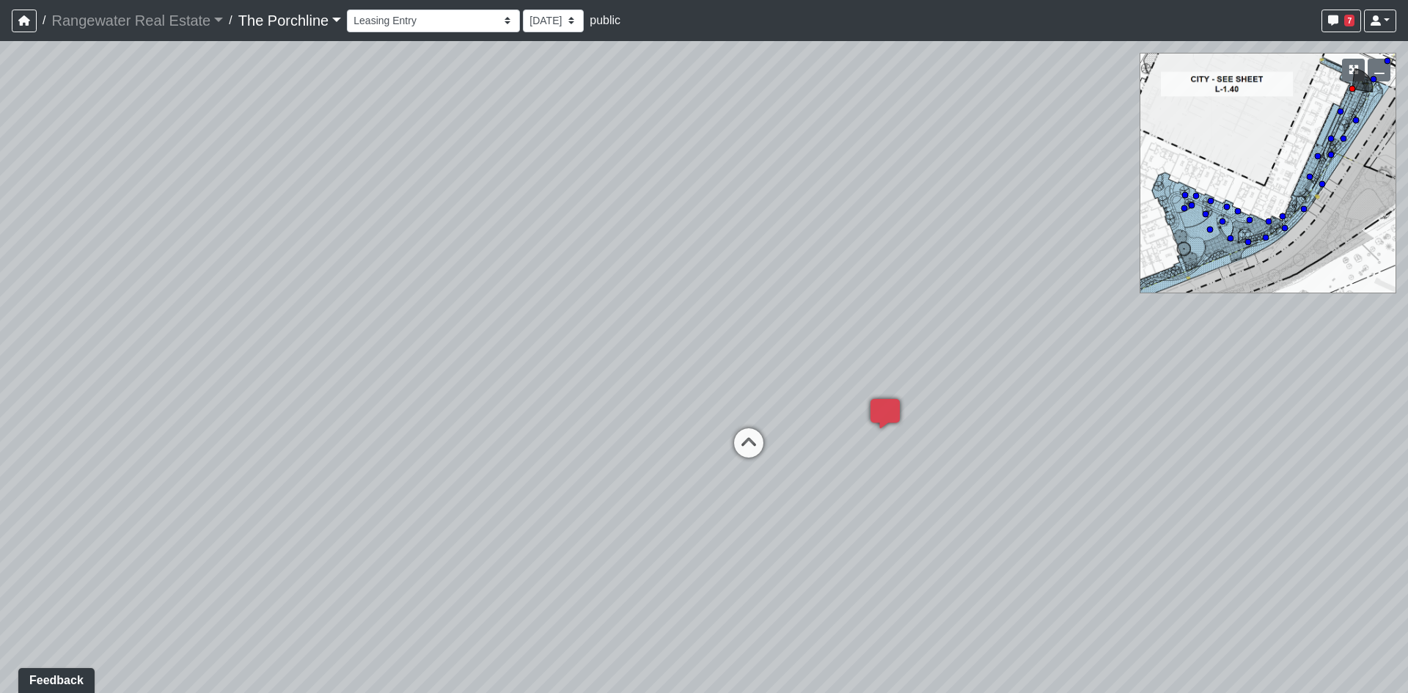
drag, startPoint x: 383, startPoint y: 503, endPoint x: 1186, endPoint y: 508, distance: 803.2
click at [1179, 508] on div "Loading... Seating Loading... Mailroom Entry Loading... Lounge Entry Loading...…" at bounding box center [704, 367] width 1408 height 652
drag, startPoint x: 625, startPoint y: 371, endPoint x: 73, endPoint y: 281, distance: 559.6
click at [122, 299] on div "Loading... Seating Loading... Mailroom Entry Loading... Lounge Entry Loading...…" at bounding box center [704, 367] width 1408 height 652
click at [1135, 323] on icon at bounding box center [1124, 338] width 44 height 44
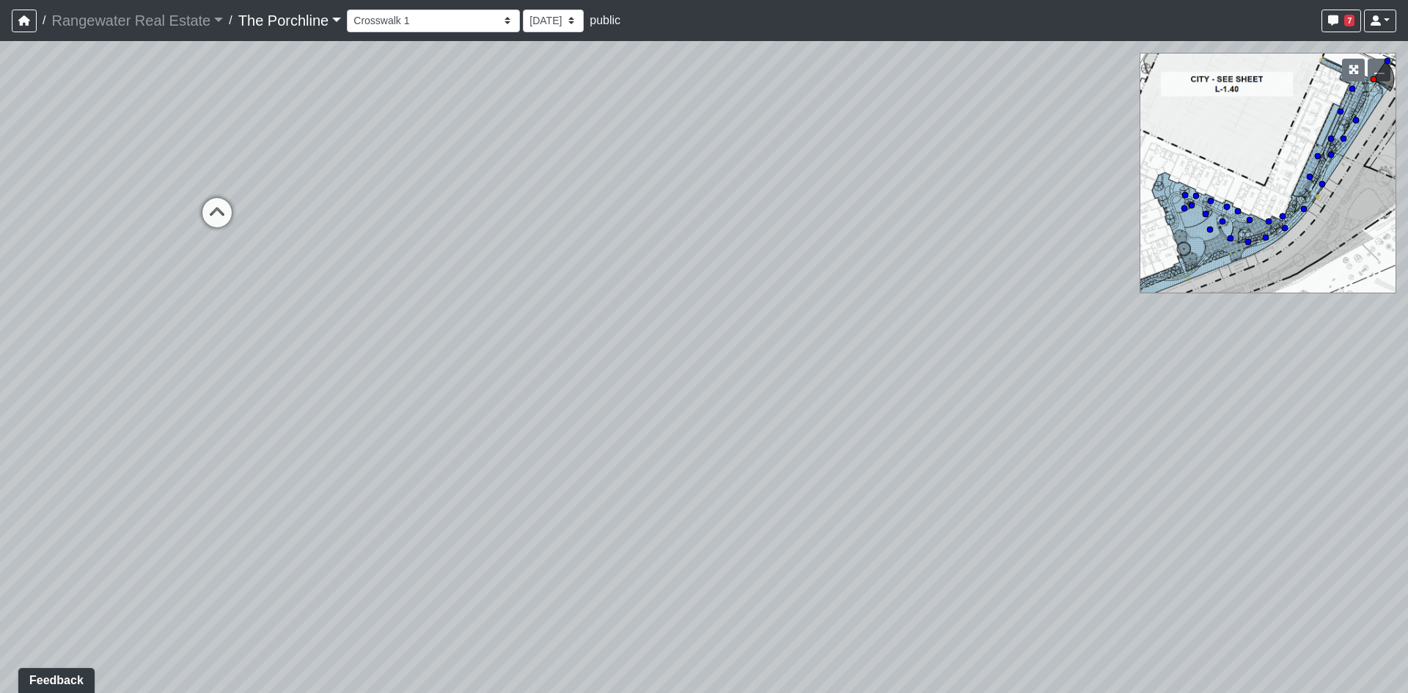
drag, startPoint x: 961, startPoint y: 494, endPoint x: 49, endPoint y: 407, distance: 915.9
click at [0, 416] on div "Loading... Seating Loading... Mailroom Entry Loading... Lounge Entry Loading...…" at bounding box center [704, 367] width 1408 height 652
drag, startPoint x: 586, startPoint y: 348, endPoint x: 315, endPoint y: 381, distance: 273.5
click at [274, 387] on div "Loading... Seating Loading... Mailroom Entry Loading... Lounge Entry Loading...…" at bounding box center [704, 367] width 1408 height 652
drag, startPoint x: 803, startPoint y: 345, endPoint x: 442, endPoint y: 508, distance: 396.9
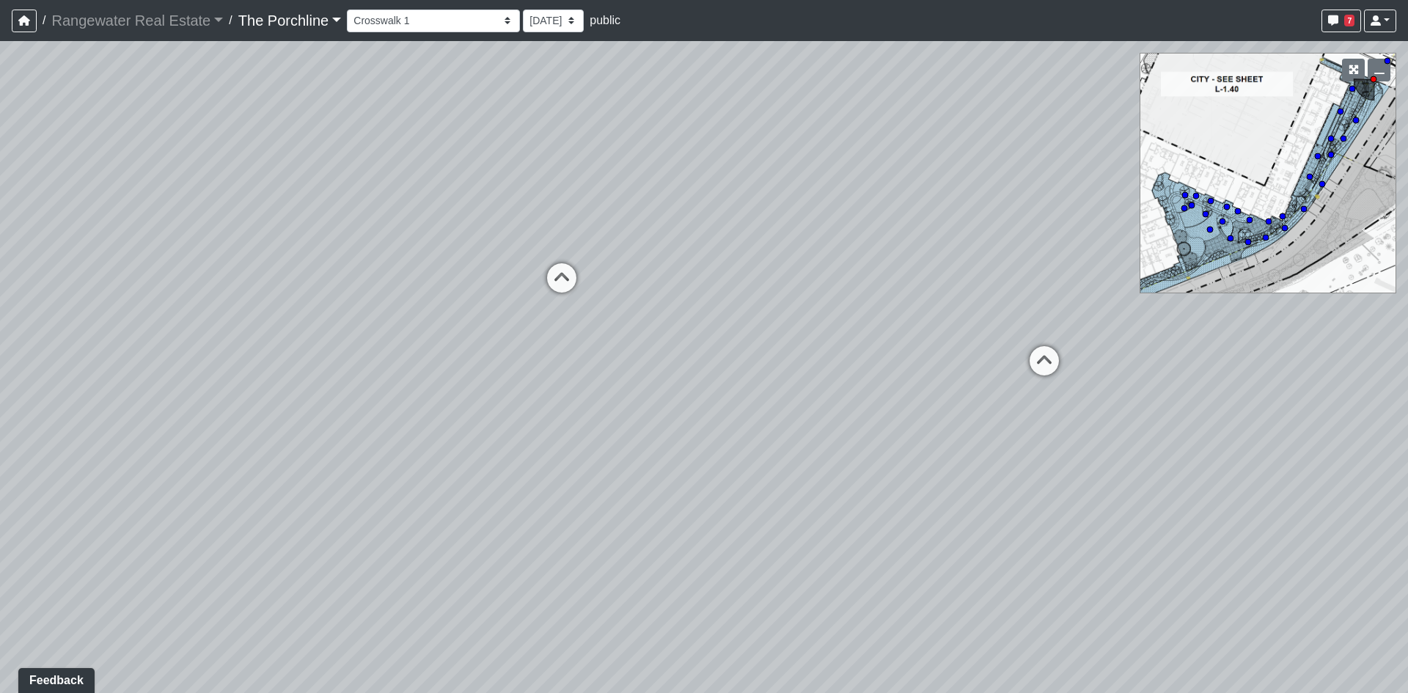
click at [442, 508] on div "Loading... Seating Loading... Mailroom Entry Loading... Lounge Entry Loading...…" at bounding box center [704, 367] width 1408 height 652
drag, startPoint x: 898, startPoint y: 610, endPoint x: 105, endPoint y: 340, distance: 838.2
click at [166, 373] on div "Loading... Seating Loading... Mailroom Entry Loading... Lounge Entry Loading...…" at bounding box center [704, 367] width 1408 height 652
click at [951, 280] on div "Loading... Seating Loading... Mailroom Entry Loading... Lounge Entry Loading...…" at bounding box center [704, 367] width 1408 height 652
drag, startPoint x: 812, startPoint y: 102, endPoint x: 789, endPoint y: 230, distance: 129.6
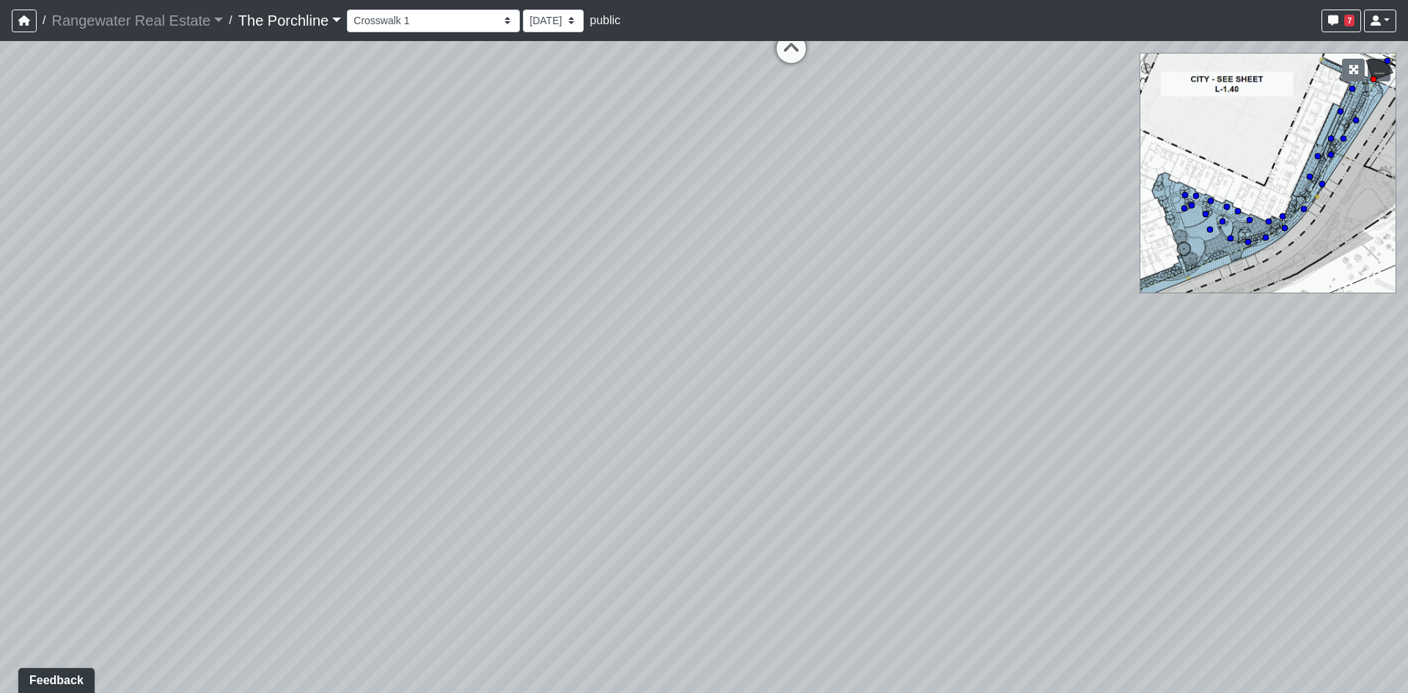
click at [789, 230] on div "Loading... Seating Loading... Mailroom Entry Loading... Lounge Entry Loading...…" at bounding box center [704, 367] width 1408 height 652
click at [763, 197] on icon at bounding box center [765, 199] width 44 height 44
click at [1311, 341] on div "Loading... Seating Loading... Mailroom Entry Loading... Lounge Entry Loading...…" at bounding box center [704, 367] width 1408 height 652
drag, startPoint x: 955, startPoint y: 429, endPoint x: 924, endPoint y: 477, distance: 57.4
click at [924, 477] on div "Loading... Seating Loading... Mailroom Entry Loading... Lounge Entry Loading...…" at bounding box center [704, 367] width 1408 height 652
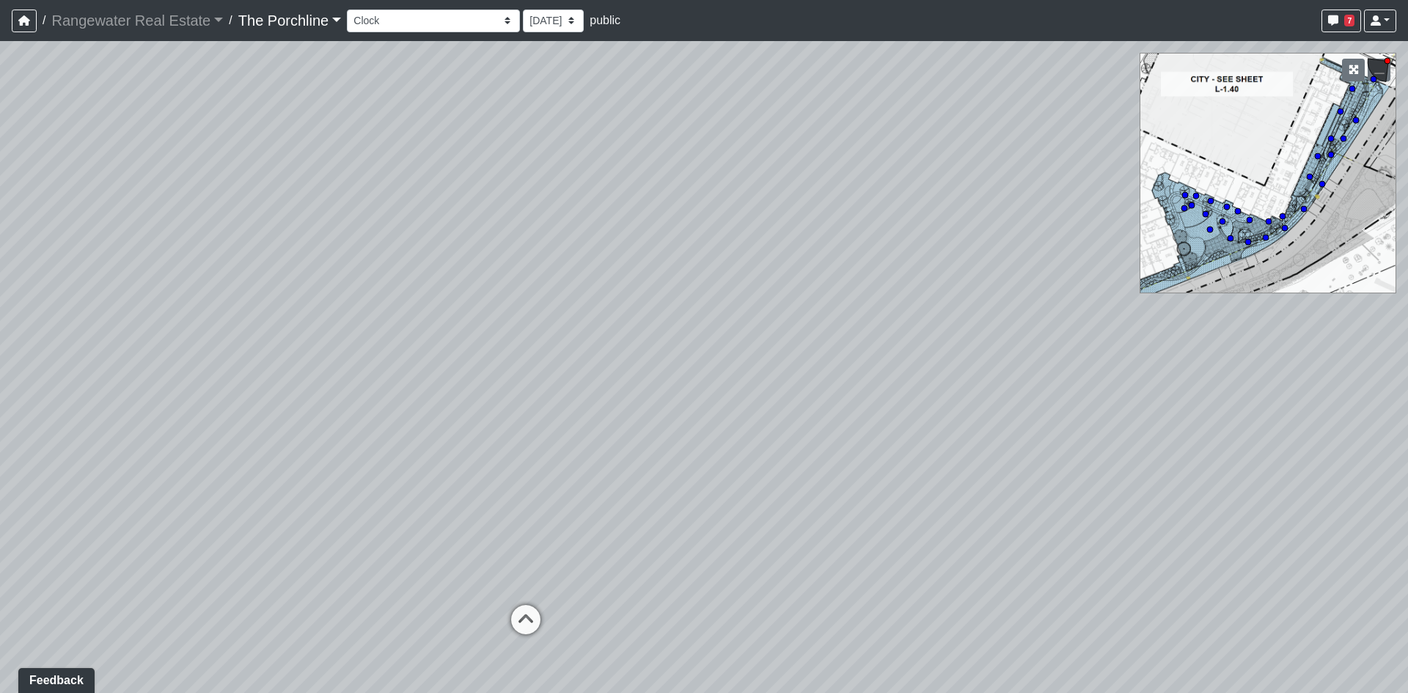
drag, startPoint x: 909, startPoint y: 435, endPoint x: 907, endPoint y: 543, distance: 108.6
click at [907, 543] on div "Loading... Seating Loading... Mailroom Entry Loading... Lounge Entry Loading...…" at bounding box center [704, 367] width 1408 height 652
click at [517, 624] on icon at bounding box center [526, 627] width 44 height 44
click at [501, 571] on icon at bounding box center [496, 562] width 44 height 44
click at [579, 636] on icon at bounding box center [577, 635] width 44 height 44
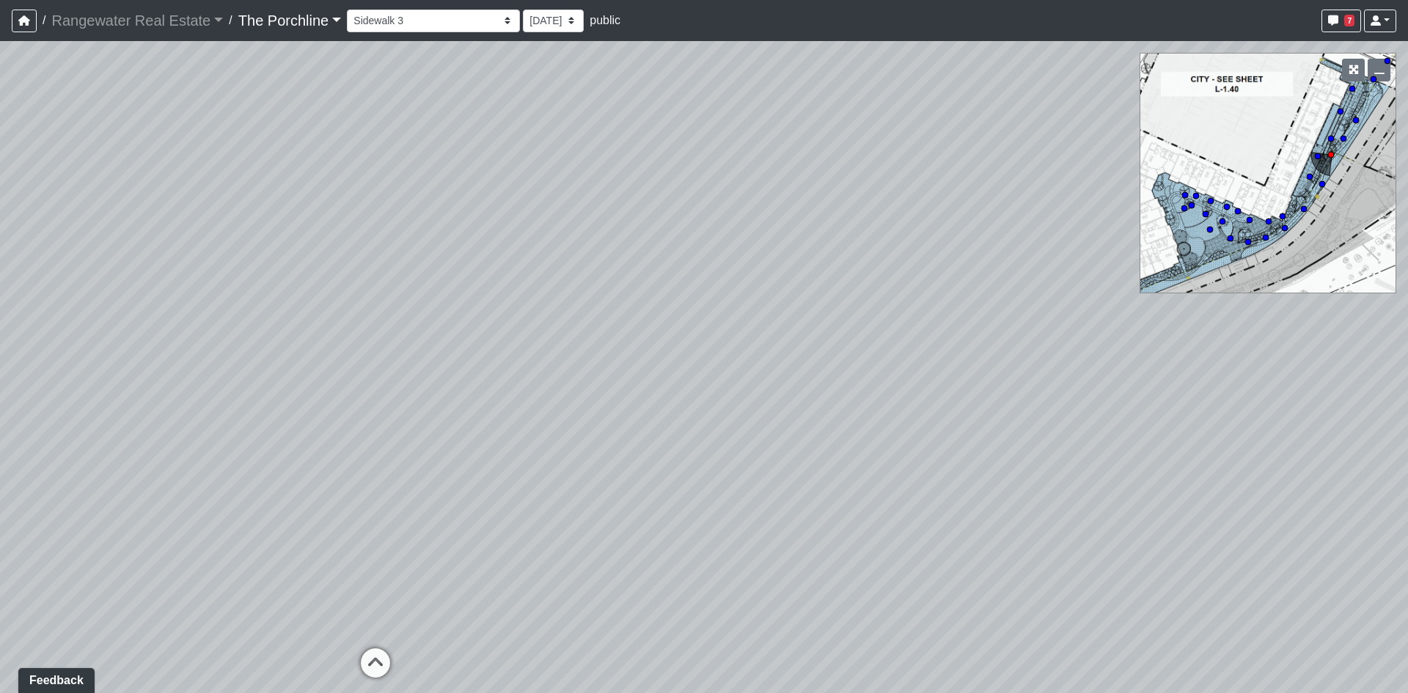
drag, startPoint x: 588, startPoint y: 566, endPoint x: 698, endPoint y: 500, distance: 127.7
click at [698, 501] on div "Loading... Seating Loading... Mailroom Entry Loading... Lounge Entry Loading...…" at bounding box center [704, 367] width 1408 height 652
click at [520, 570] on icon at bounding box center [513, 569] width 44 height 44
drag, startPoint x: 574, startPoint y: 469, endPoint x: 417, endPoint y: 450, distance: 157.4
click at [381, 455] on div "Loading... Seating Loading... Mailroom Entry Loading... Lounge Entry Loading...…" at bounding box center [704, 367] width 1408 height 652
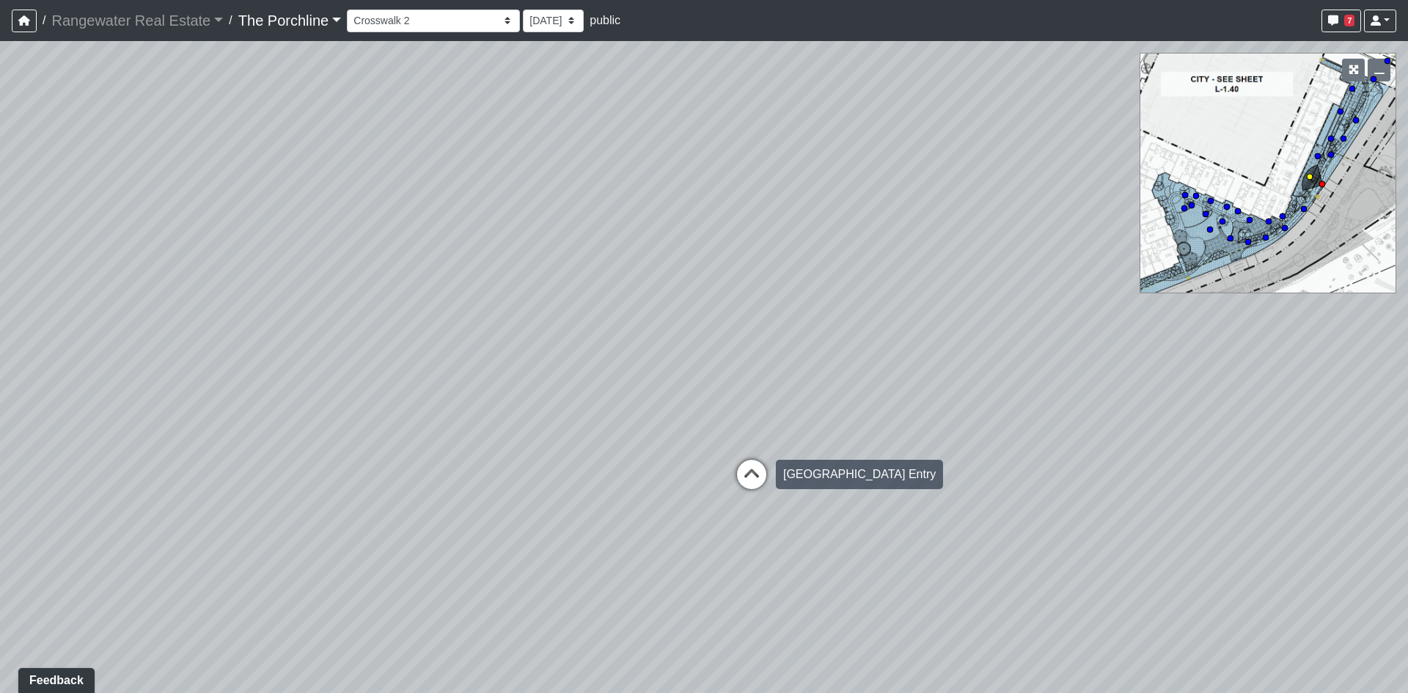
click at [761, 491] on icon at bounding box center [752, 482] width 44 height 44
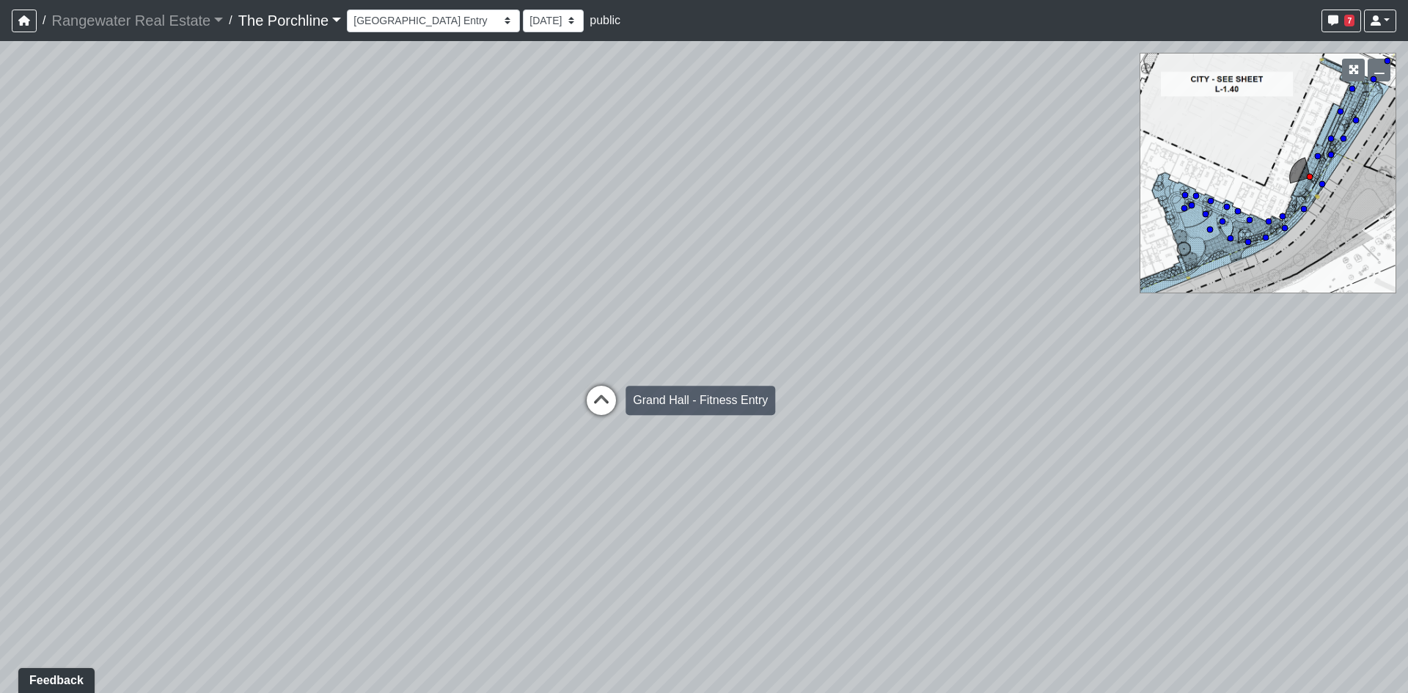
click at [612, 418] on icon at bounding box center [601, 408] width 44 height 44
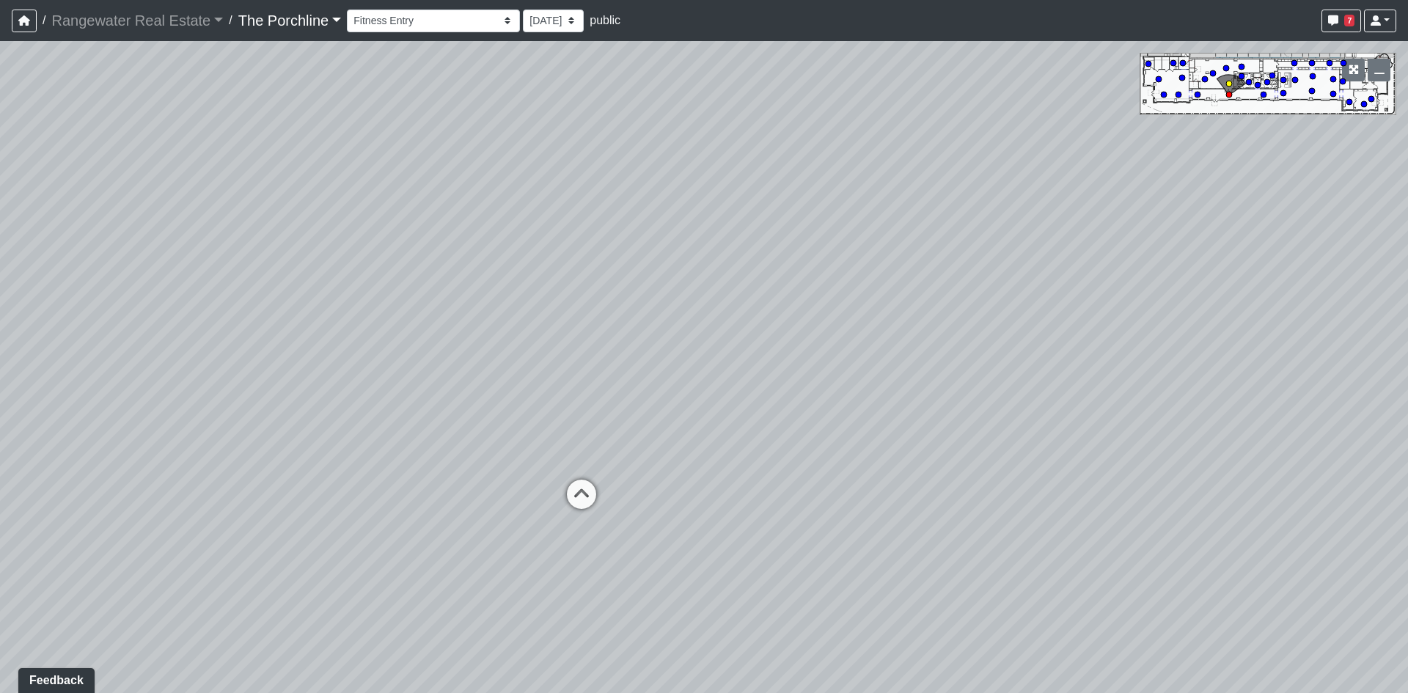
click at [599, 505] on icon at bounding box center [582, 502] width 44 height 44
drag, startPoint x: 471, startPoint y: 452, endPoint x: 906, endPoint y: 495, distance: 437.1
click at [901, 497] on div "Loading... Seating Loading... Mailroom Entry Loading... Lounge Entry Loading...…" at bounding box center [704, 367] width 1408 height 652
drag, startPoint x: 798, startPoint y: 500, endPoint x: 464, endPoint y: 335, distance: 372.3
click at [461, 340] on div "Loading... Seating Loading... Mailroom Entry Loading... Lounge Entry Loading...…" at bounding box center [704, 367] width 1408 height 652
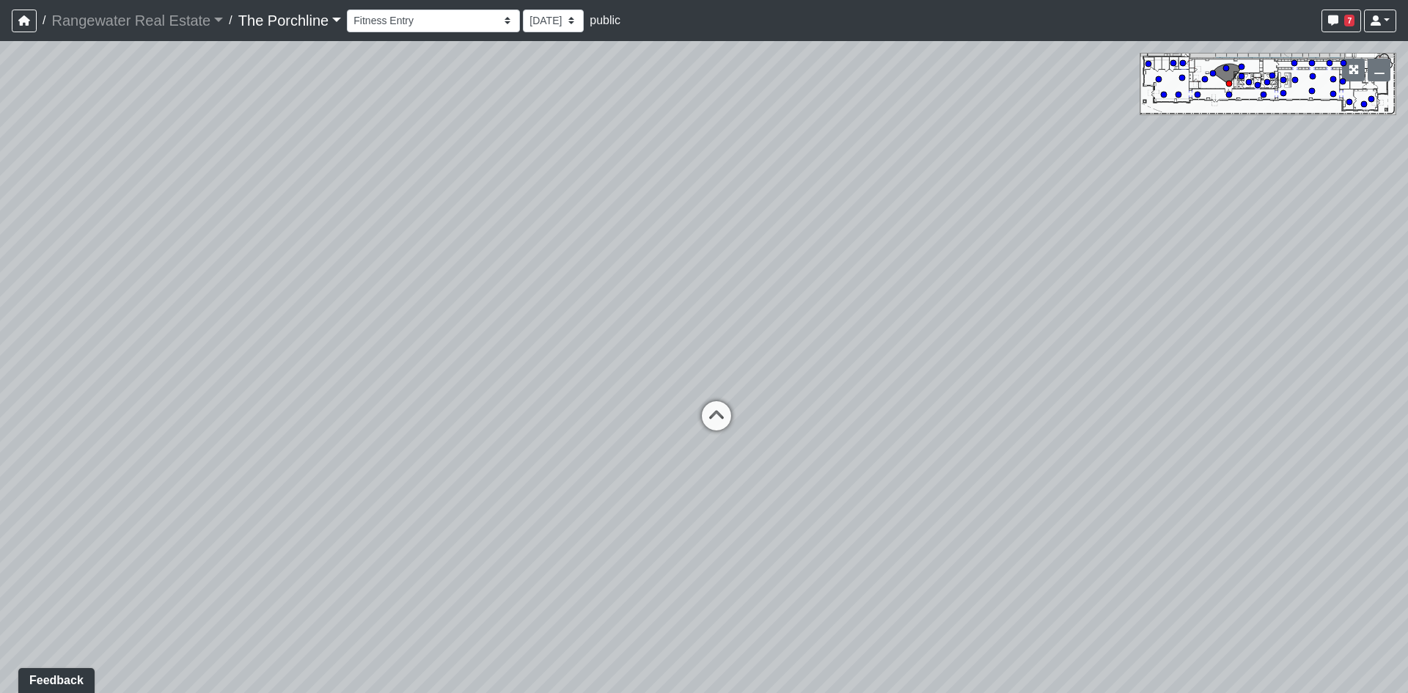
drag, startPoint x: 401, startPoint y: 327, endPoint x: 654, endPoint y: 431, distance: 273.0
click at [654, 431] on div "Loading... Seating Loading... Mailroom Entry Loading... Lounge Entry Loading...…" at bounding box center [704, 367] width 1408 height 652
click at [519, 234] on div "Loading... Seating Loading... Mailroom Entry Loading... Lounge Entry Loading...…" at bounding box center [704, 367] width 1408 height 652
drag, startPoint x: 607, startPoint y: 467, endPoint x: 481, endPoint y: 450, distance: 126.6
click at [486, 451] on div "Loading... Seating Loading... Mailroom Entry Loading... Lounge Entry Loading...…" at bounding box center [704, 367] width 1408 height 652
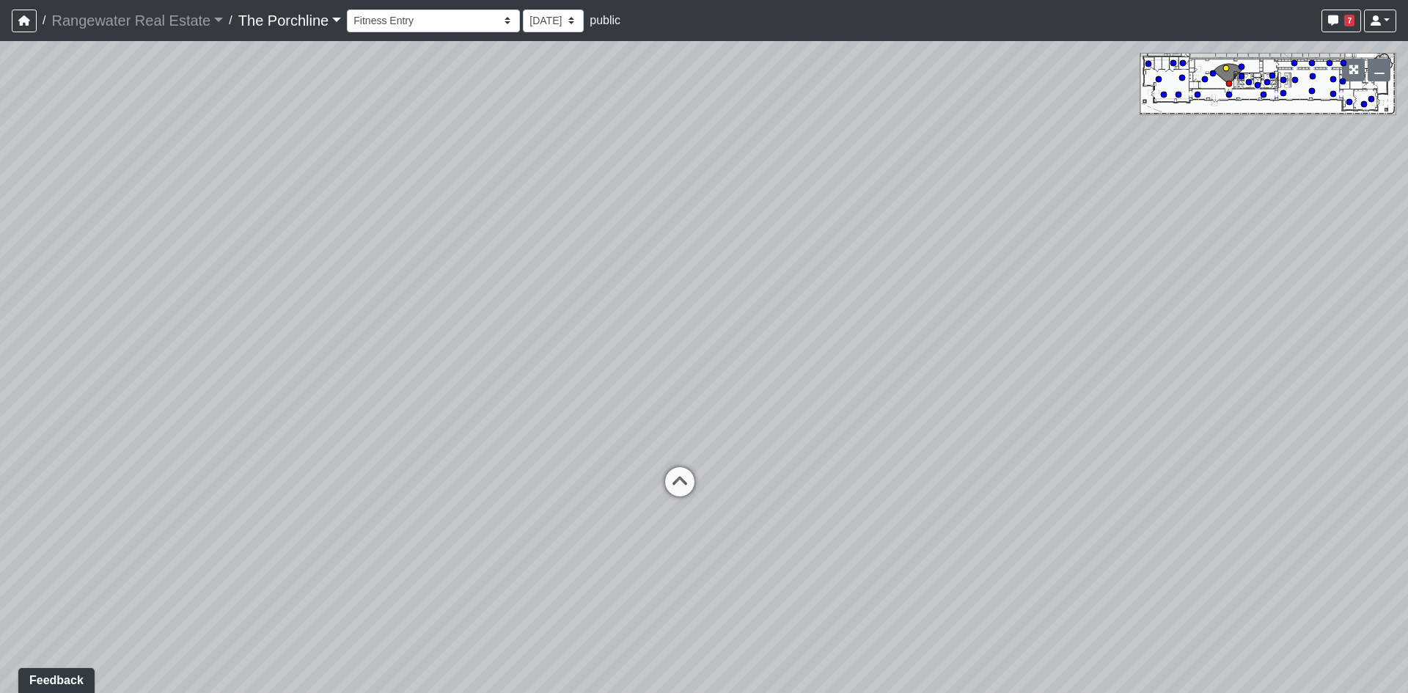
click at [688, 491] on icon at bounding box center [680, 489] width 44 height 44
drag, startPoint x: 824, startPoint y: 469, endPoint x: 381, endPoint y: 409, distance: 447.8
click at [381, 409] on div "Loading... Seating Loading... Mailroom Entry Loading... Lounge Entry Loading...…" at bounding box center [704, 367] width 1408 height 652
click at [897, 381] on icon at bounding box center [900, 395] width 44 height 44
drag, startPoint x: 764, startPoint y: 414, endPoint x: 1386, endPoint y: 535, distance: 633.8
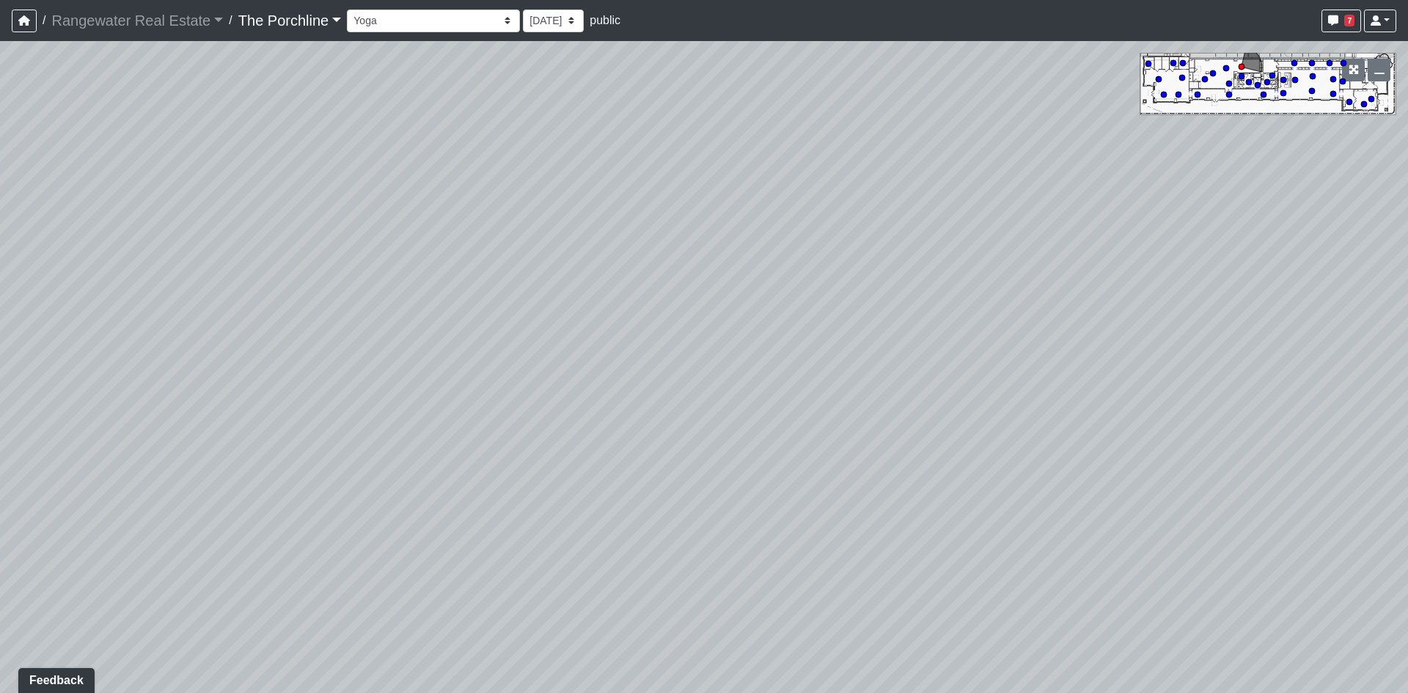
click at [1364, 535] on div "Loading... Seating Loading... Mailroom Entry Loading... Lounge Entry Loading...…" at bounding box center [704, 367] width 1408 height 652
drag, startPoint x: 439, startPoint y: 434, endPoint x: 462, endPoint y: 455, distance: 30.6
click at [447, 436] on div "Loading... Seating Loading... Mailroom Entry Loading... Lounge Entry Loading...…" at bounding box center [704, 367] width 1408 height 652
click at [460, 478] on icon at bounding box center [469, 474] width 44 height 44
drag, startPoint x: 431, startPoint y: 454, endPoint x: 576, endPoint y: 472, distance: 146.4
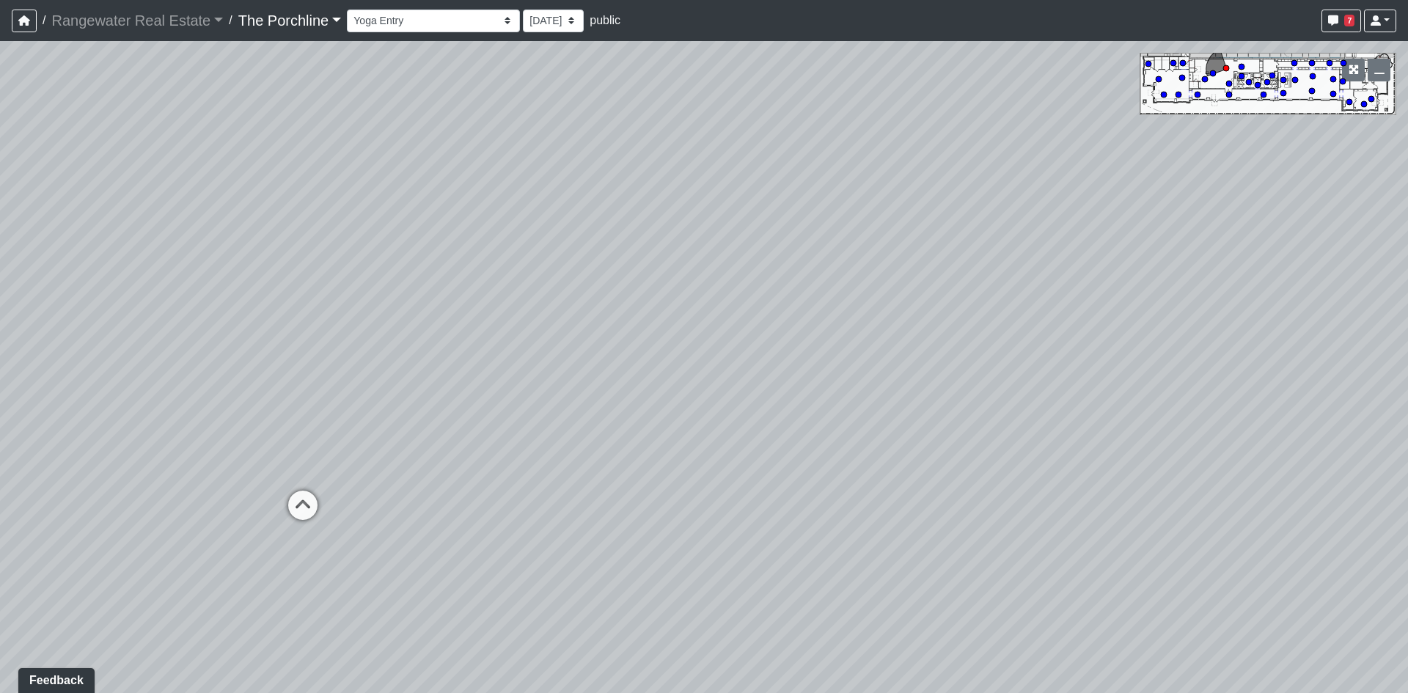
click at [594, 472] on div "Loading... Seating Loading... Mailroom Entry Loading... Lounge Entry Loading...…" at bounding box center [704, 367] width 1408 height 652
click at [621, 488] on icon at bounding box center [629, 494] width 44 height 44
click at [554, 505] on div "Loading... Seating Loading... Mailroom Entry Loading... Lounge Entry Loading...…" at bounding box center [704, 367] width 1408 height 652
drag, startPoint x: 586, startPoint y: 508, endPoint x: 601, endPoint y: 484, distance: 28.3
click at [235, 477] on div "Loading... Seating Loading... Mailroom Entry Loading... Lounge Entry Loading...…" at bounding box center [704, 367] width 1408 height 652
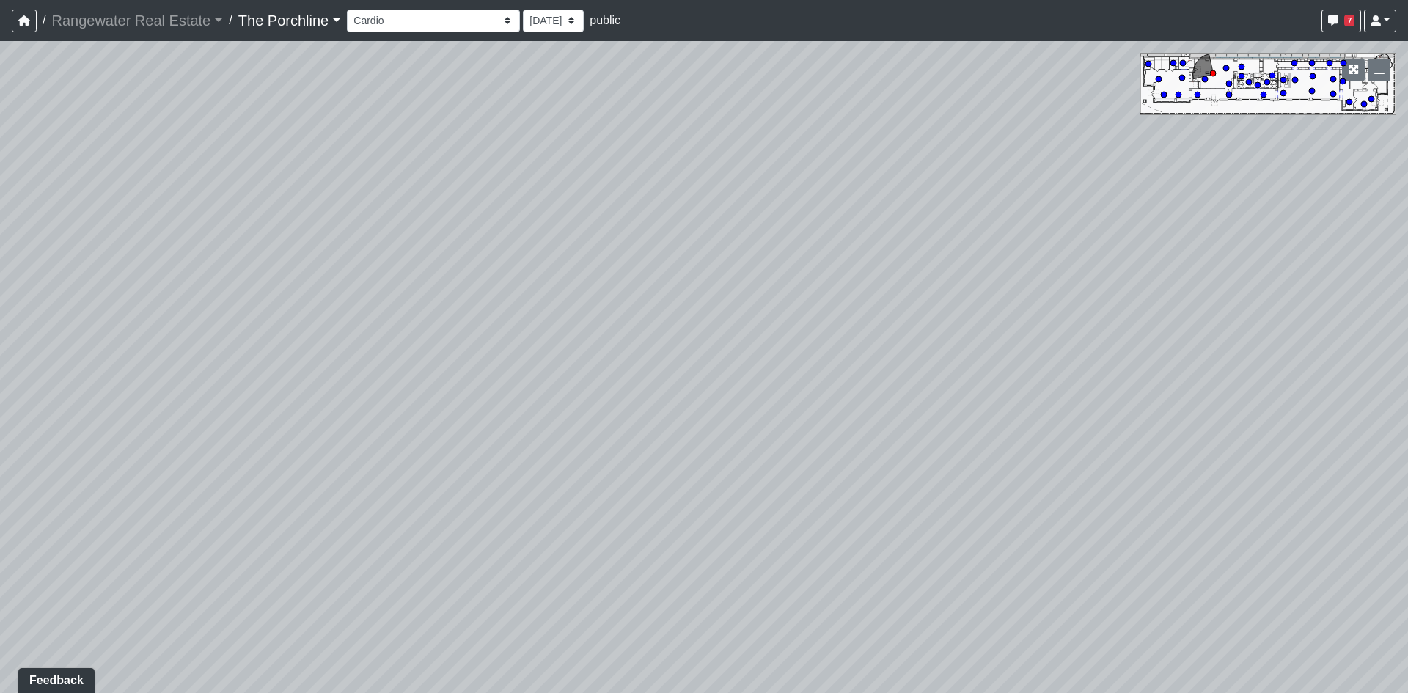
drag, startPoint x: 603, startPoint y: 487, endPoint x: 304, endPoint y: 458, distance: 300.7
click at [294, 474] on div "Loading... Seating Loading... Mailroom Entry Loading... Lounge Entry Loading...…" at bounding box center [704, 367] width 1408 height 652
drag, startPoint x: 576, startPoint y: 476, endPoint x: 412, endPoint y: 374, distance: 193.4
click at [412, 374] on div "Loading... Seating Loading... Mailroom Entry Loading... Lounge Entry Loading...…" at bounding box center [704, 367] width 1408 height 652
drag, startPoint x: 932, startPoint y: 410, endPoint x: 222, endPoint y: 439, distance: 711.3
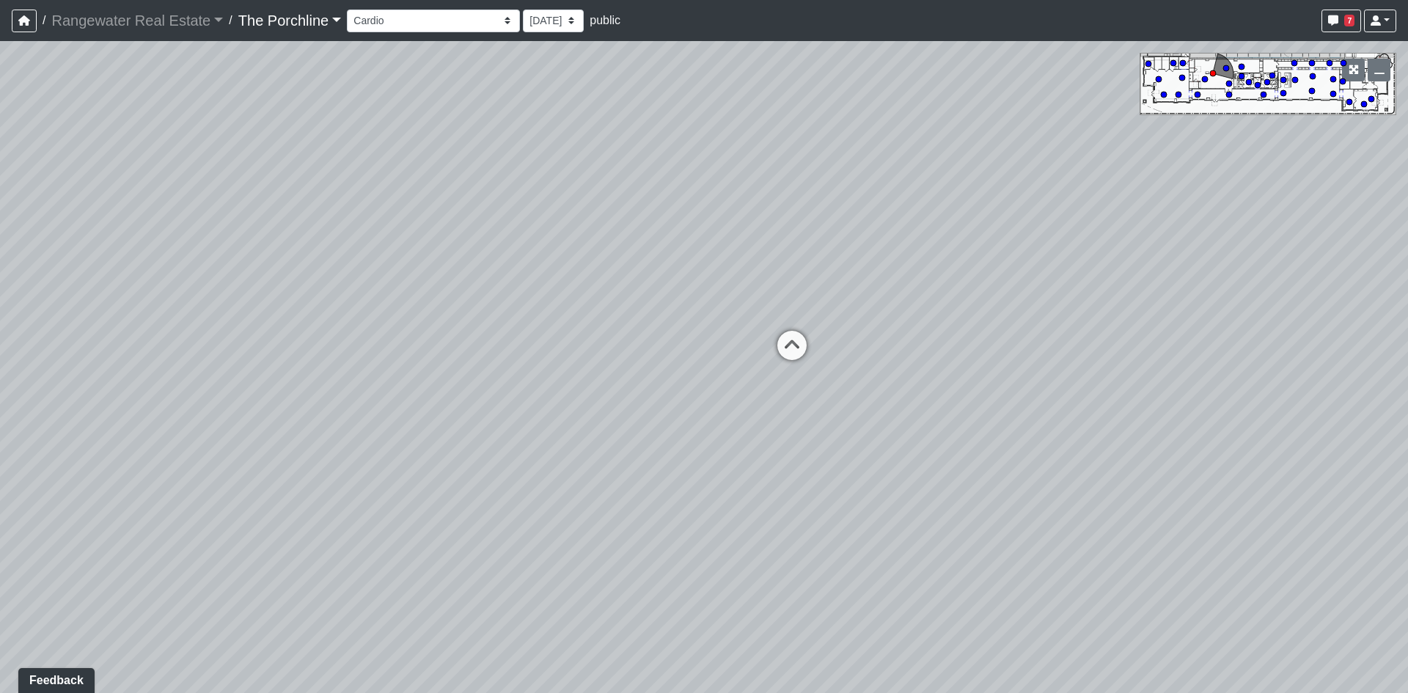
click at [190, 444] on div "Loading... Seating Loading... Mailroom Entry Loading... Lounge Entry Loading...…" at bounding box center [704, 367] width 1408 height 652
drag, startPoint x: 565, startPoint y: 416, endPoint x: 401, endPoint y: 516, distance: 192.2
click at [400, 516] on div "Loading... Seating Loading... Mailroom Entry Loading... Lounge Entry Loading...…" at bounding box center [704, 367] width 1408 height 652
drag, startPoint x: 535, startPoint y: 532, endPoint x: 411, endPoint y: 508, distance: 126.2
click at [347, 516] on div "Loading... Seating Loading... Mailroom Entry Loading... Lounge Entry Loading...…" at bounding box center [704, 367] width 1408 height 652
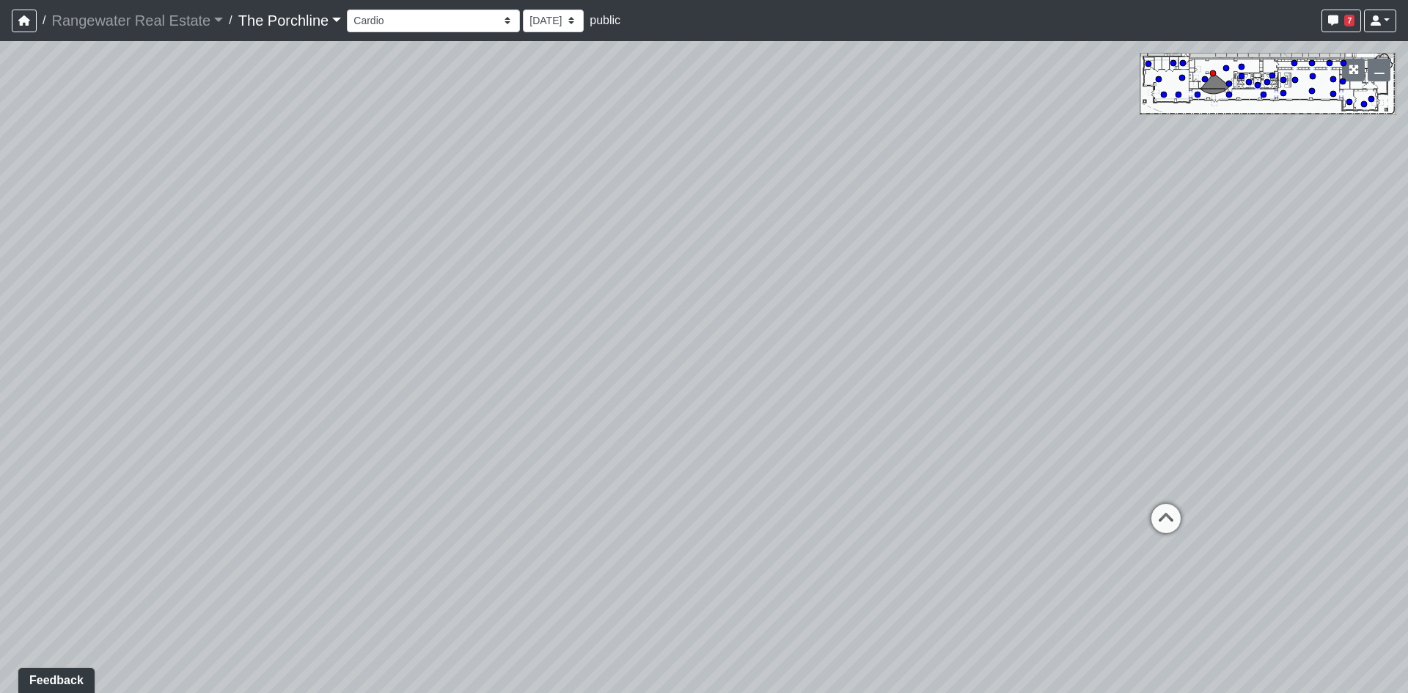
drag, startPoint x: 793, startPoint y: 488, endPoint x: 300, endPoint y: 453, distance: 494.1
click at [599, 473] on div "Loading... Seating Loading... Mailroom Entry Loading... Lounge Entry Loading...…" at bounding box center [704, 367] width 1408 height 652
click at [656, 388] on div "Loading... Seating Loading... Mailroom Entry Loading... Lounge Entry Loading...…" at bounding box center [704, 367] width 1408 height 652
click at [684, 389] on icon at bounding box center [679, 403] width 44 height 44
drag, startPoint x: 368, startPoint y: 439, endPoint x: 340, endPoint y: 527, distance: 92.5
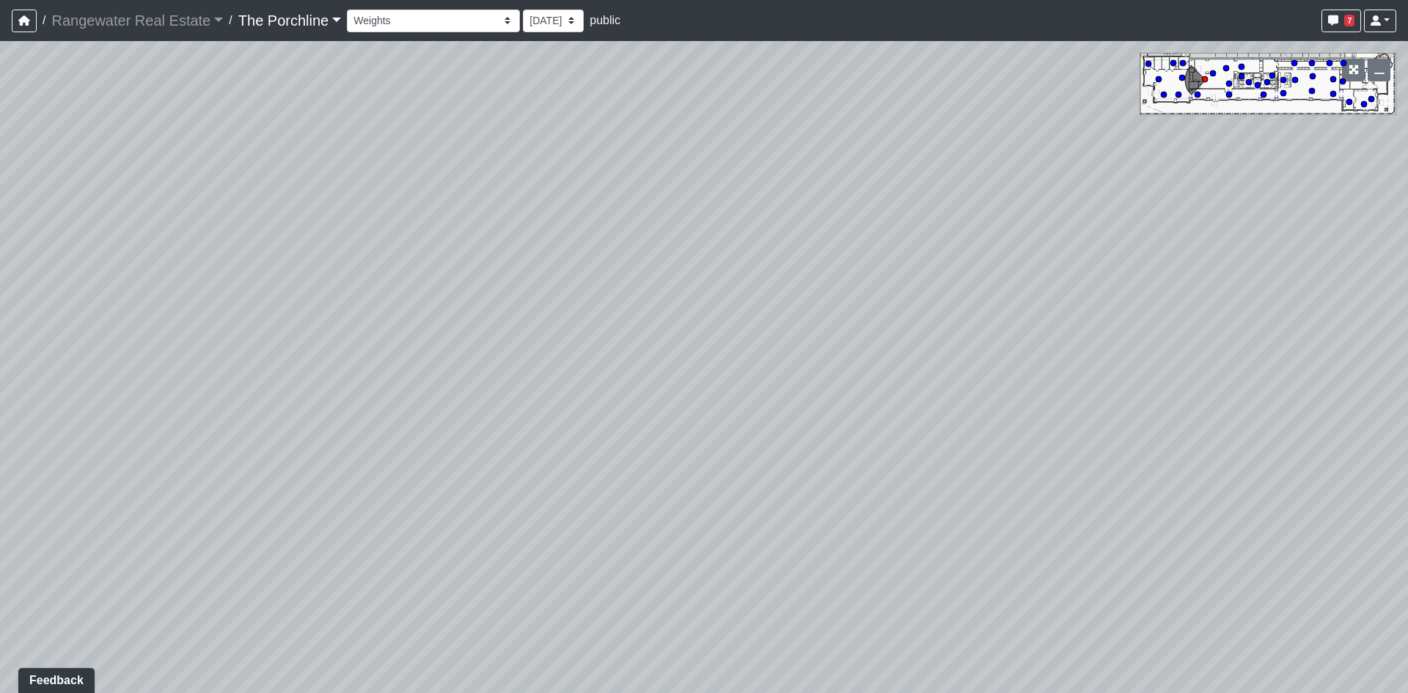
click at [340, 527] on div "Loading... Seating Loading... Mailroom Entry Loading... Lounge Entry Loading...…" at bounding box center [704, 367] width 1408 height 652
drag, startPoint x: 676, startPoint y: 426, endPoint x: 271, endPoint y: 422, distance: 405.6
click at [279, 433] on div "Loading... Seating Loading... Mailroom Entry Loading... Lounge Entry Loading...…" at bounding box center [704, 367] width 1408 height 652
click at [449, 395] on div "Loading... Seating Loading... Mailroom Entry Loading... Lounge Entry Loading...…" at bounding box center [704, 367] width 1408 height 652
drag, startPoint x: 741, startPoint y: 312, endPoint x: 733, endPoint y: 323, distance: 13.2
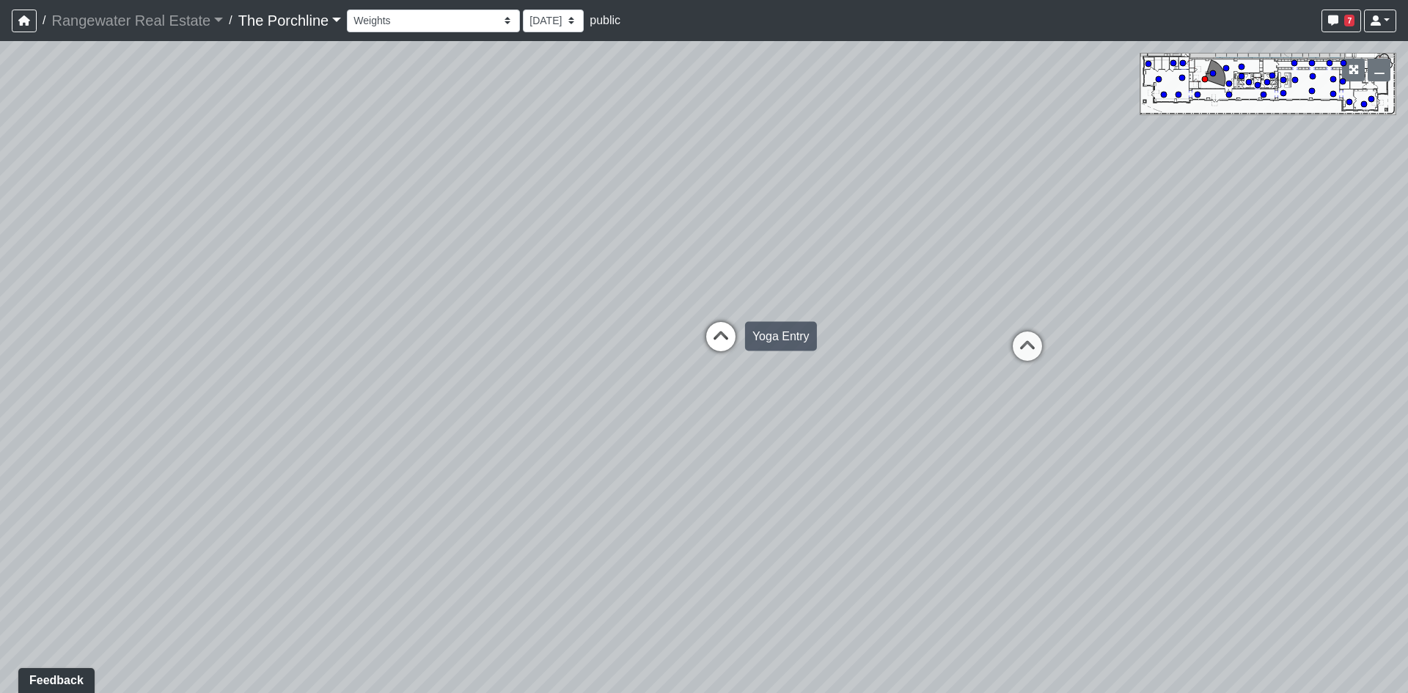
click at [738, 315] on div "Loading... Seating Loading... Mailroom Entry Loading... Lounge Entry Loading...…" at bounding box center [704, 367] width 1408 height 652
click at [719, 328] on icon at bounding box center [718, 348] width 44 height 44
drag, startPoint x: 711, startPoint y: 323, endPoint x: 413, endPoint y: 287, distance: 300.0
click at [413, 287] on div "Loading... Seating Loading... Mailroom Entry Loading... Lounge Entry Loading...…" at bounding box center [704, 367] width 1408 height 652
click at [385, 279] on div "Loading... Seating Loading... Mailroom Entry Loading... Lounge Entry Loading...…" at bounding box center [704, 367] width 1408 height 652
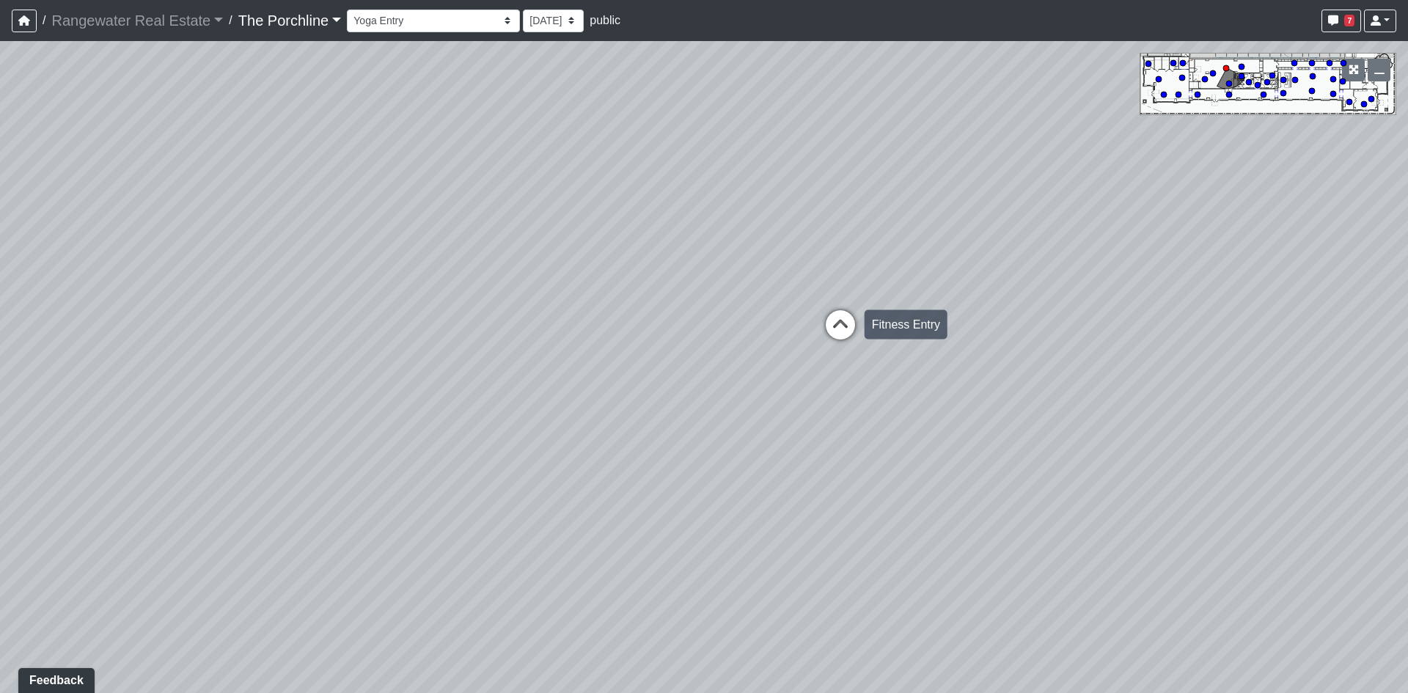
click at [819, 320] on icon at bounding box center [841, 332] width 44 height 44
click at [563, 315] on div "Loading... Seating Loading... Mailroom Entry Loading... Lounge Entry Loading...…" at bounding box center [704, 367] width 1408 height 652
click at [609, 238] on div "Loading... Seating Loading... Mailroom Entry Loading... Lounge Entry Loading...…" at bounding box center [704, 367] width 1408 height 652
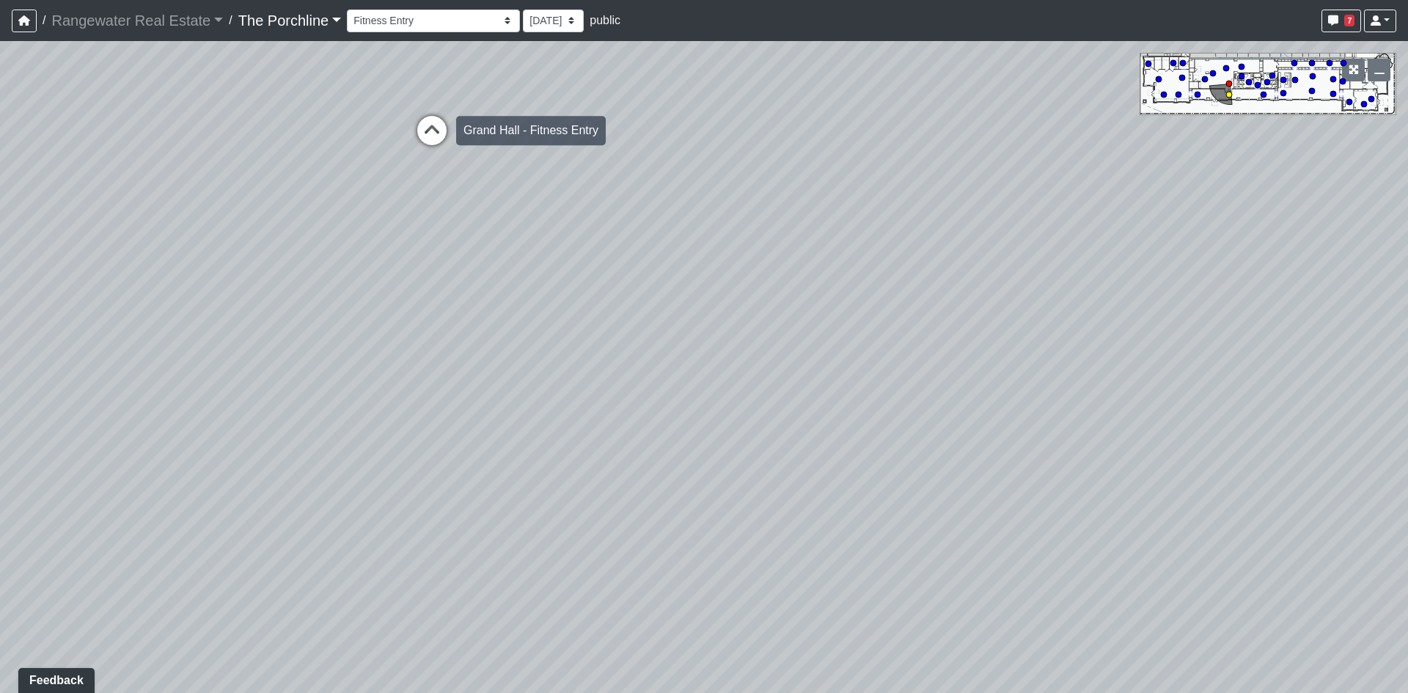
click at [450, 143] on icon at bounding box center [432, 138] width 44 height 44
click at [217, 222] on div "Loading... Seating Loading... Mailroom Entry Loading... Lounge Entry Loading...…" at bounding box center [704, 367] width 1408 height 652
click at [399, 446] on div "Loading... Seating Loading... Mailroom Entry Loading... Lounge Entry Loading...…" at bounding box center [704, 367] width 1408 height 652
click at [528, 425] on icon at bounding box center [529, 433] width 44 height 44
click at [535, 497] on icon at bounding box center [530, 488] width 44 height 44
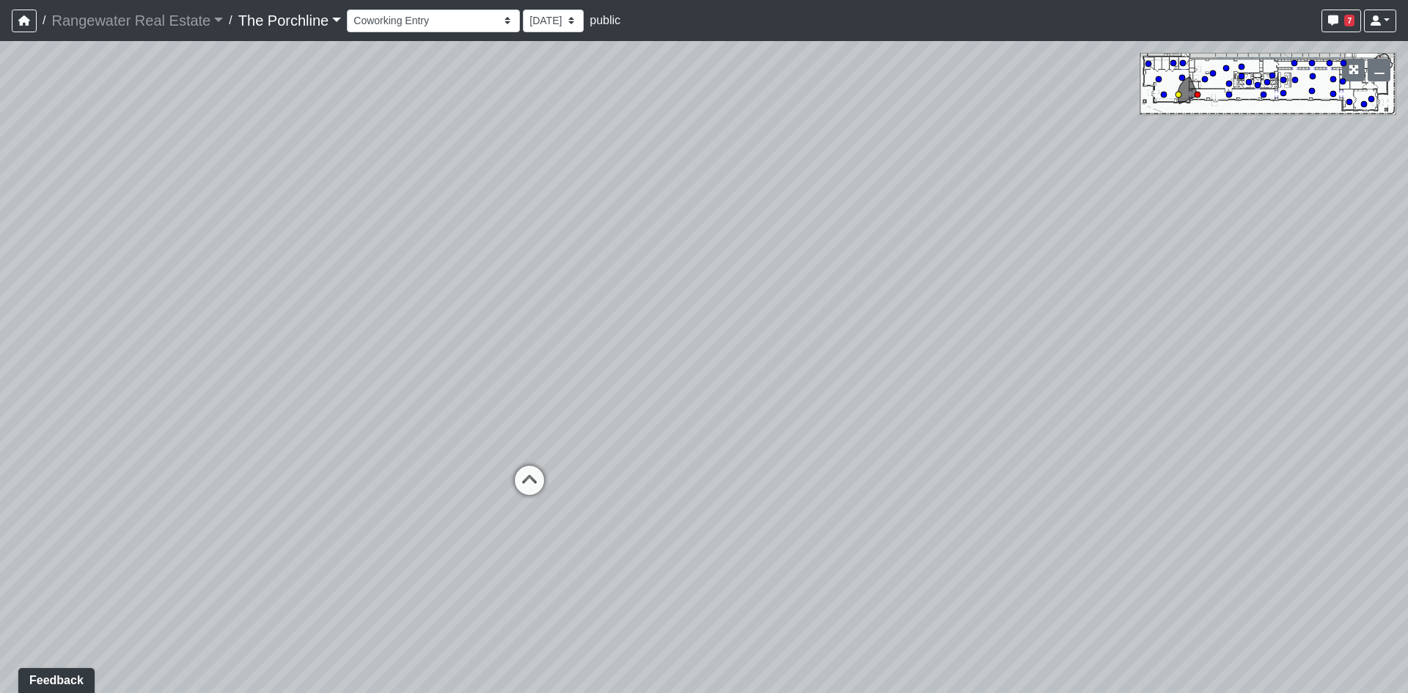
select select "eJFunuW8Xwi3LdvCUT9Pg7"
click at [493, 398] on div "Loading... Seating Loading... Mailroom Entry Loading... Lounge Entry Loading...…" at bounding box center [704, 367] width 1408 height 652
click at [581, 365] on div "Loading... Seating Loading... Mailroom Entry Loading... Lounge Entry Loading...…" at bounding box center [704, 367] width 1408 height 652
